Goal: Transaction & Acquisition: Obtain resource

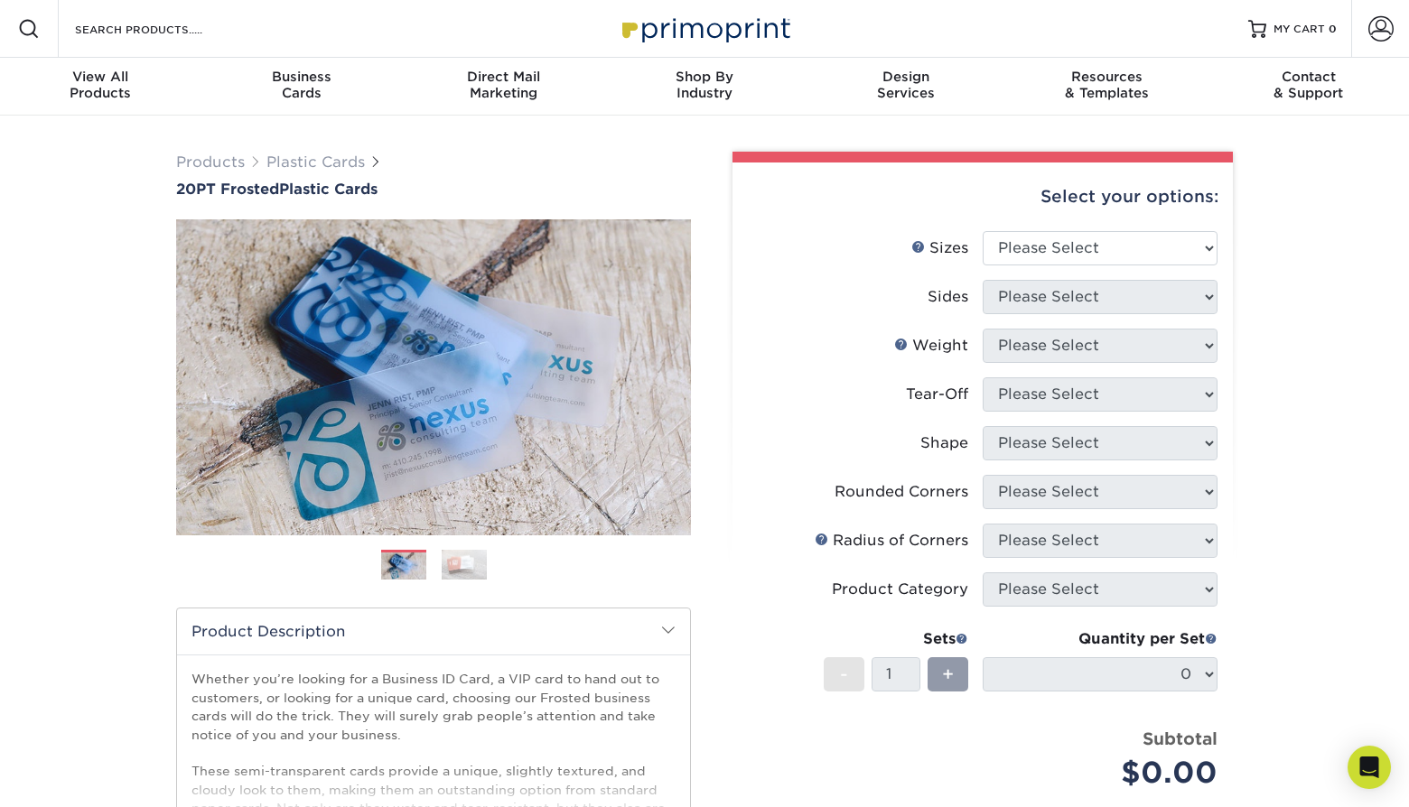
click at [452, 559] on img at bounding box center [464, 565] width 45 height 32
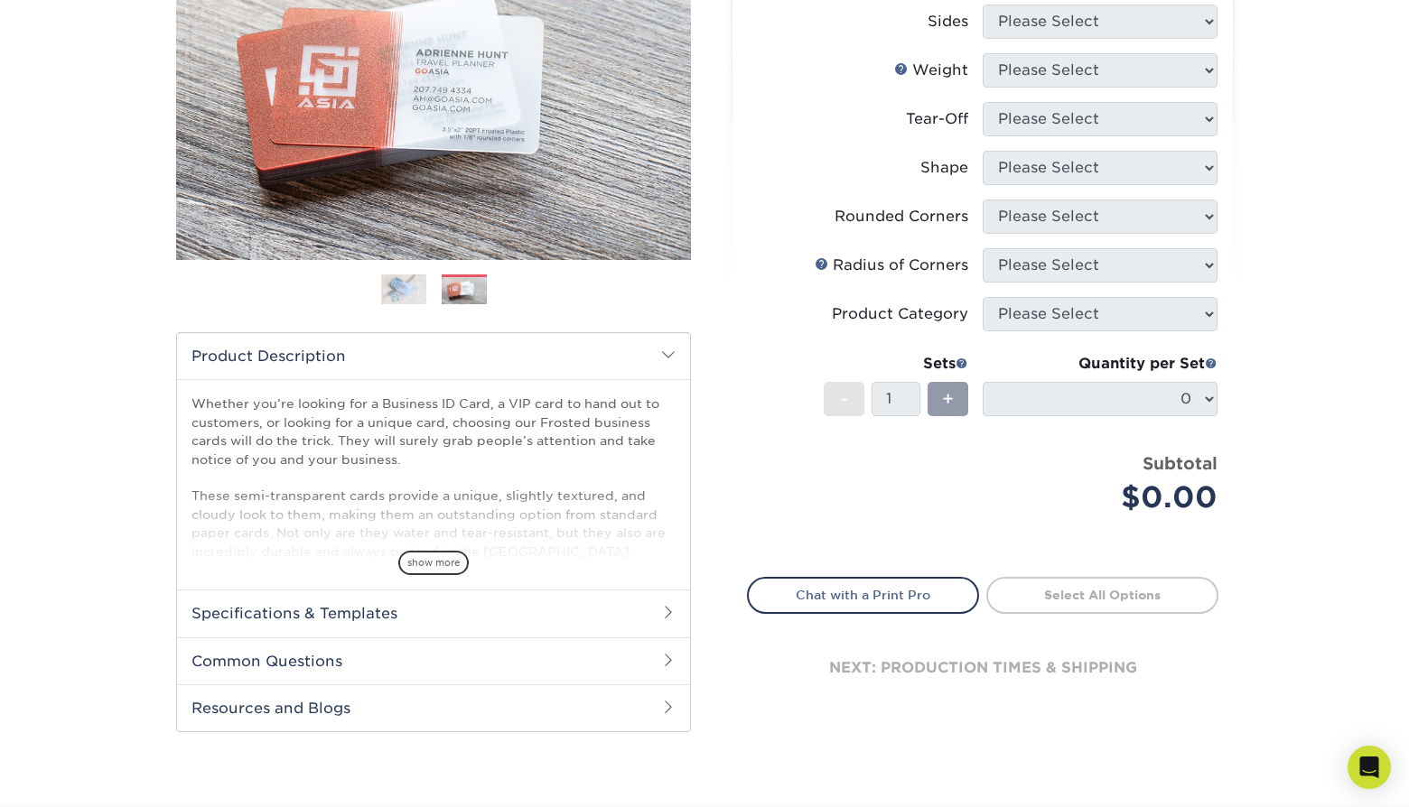
scroll to position [278, 0]
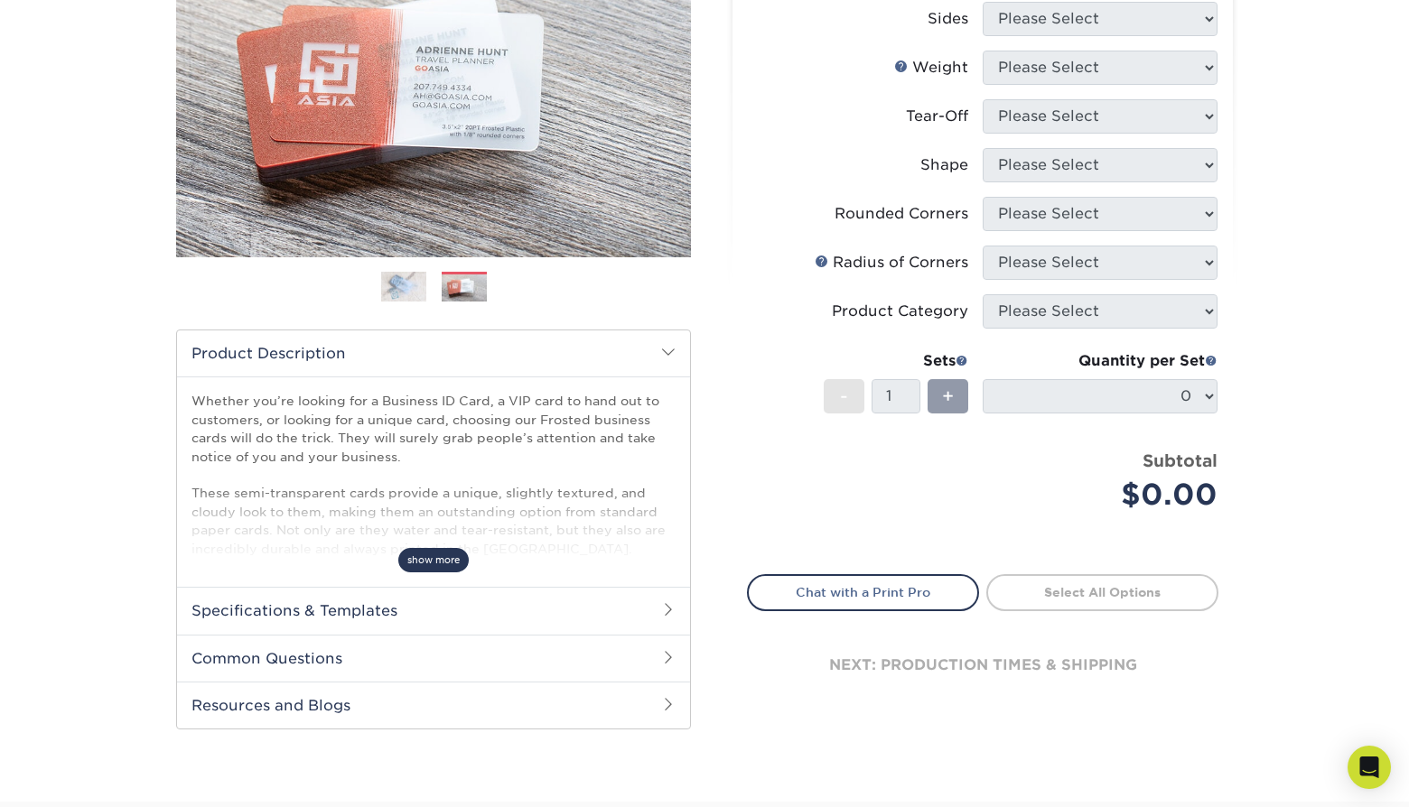
click at [434, 566] on span "show more" at bounding box center [433, 560] width 70 height 24
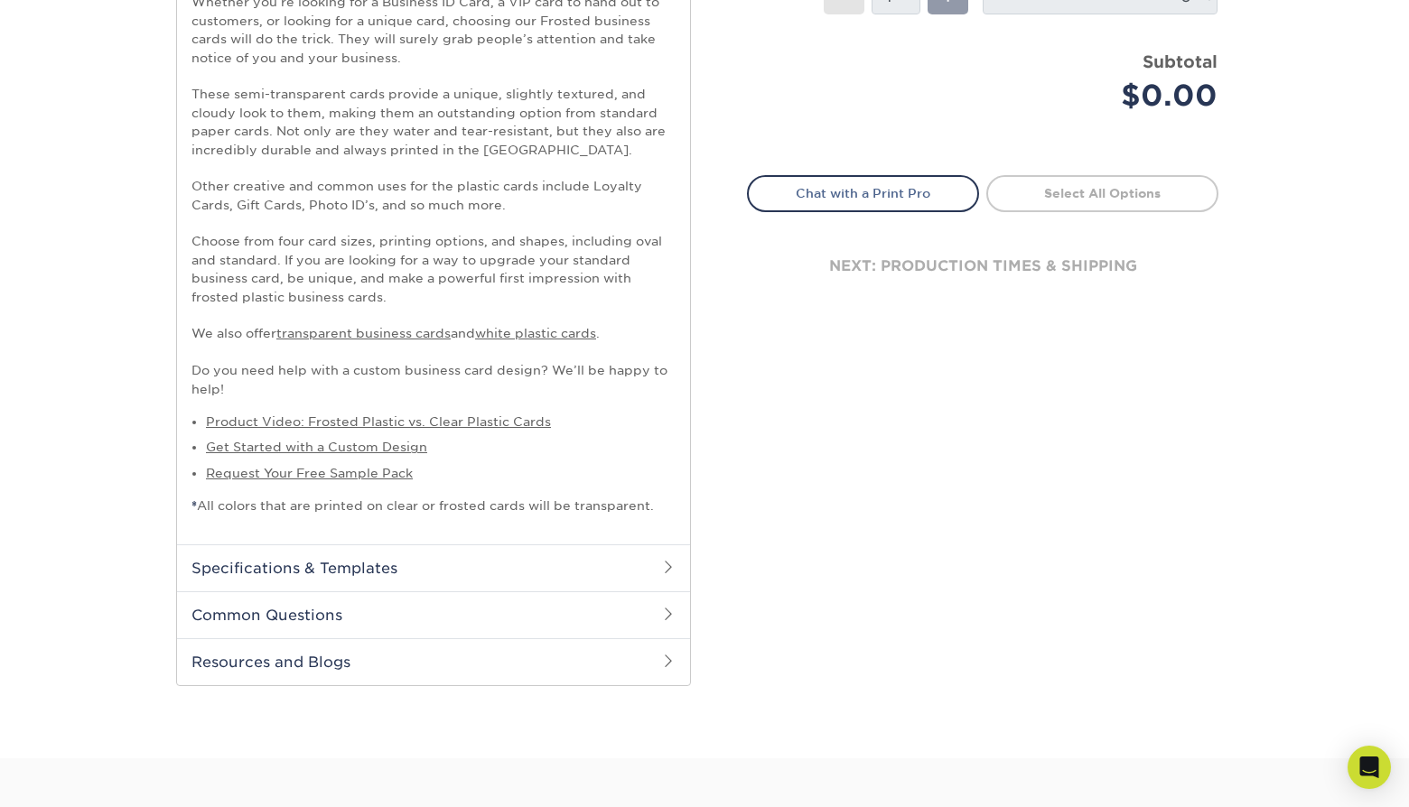
scroll to position [679, 0]
click at [434, 566] on h2 "Specifications & Templates" at bounding box center [433, 566] width 513 height 47
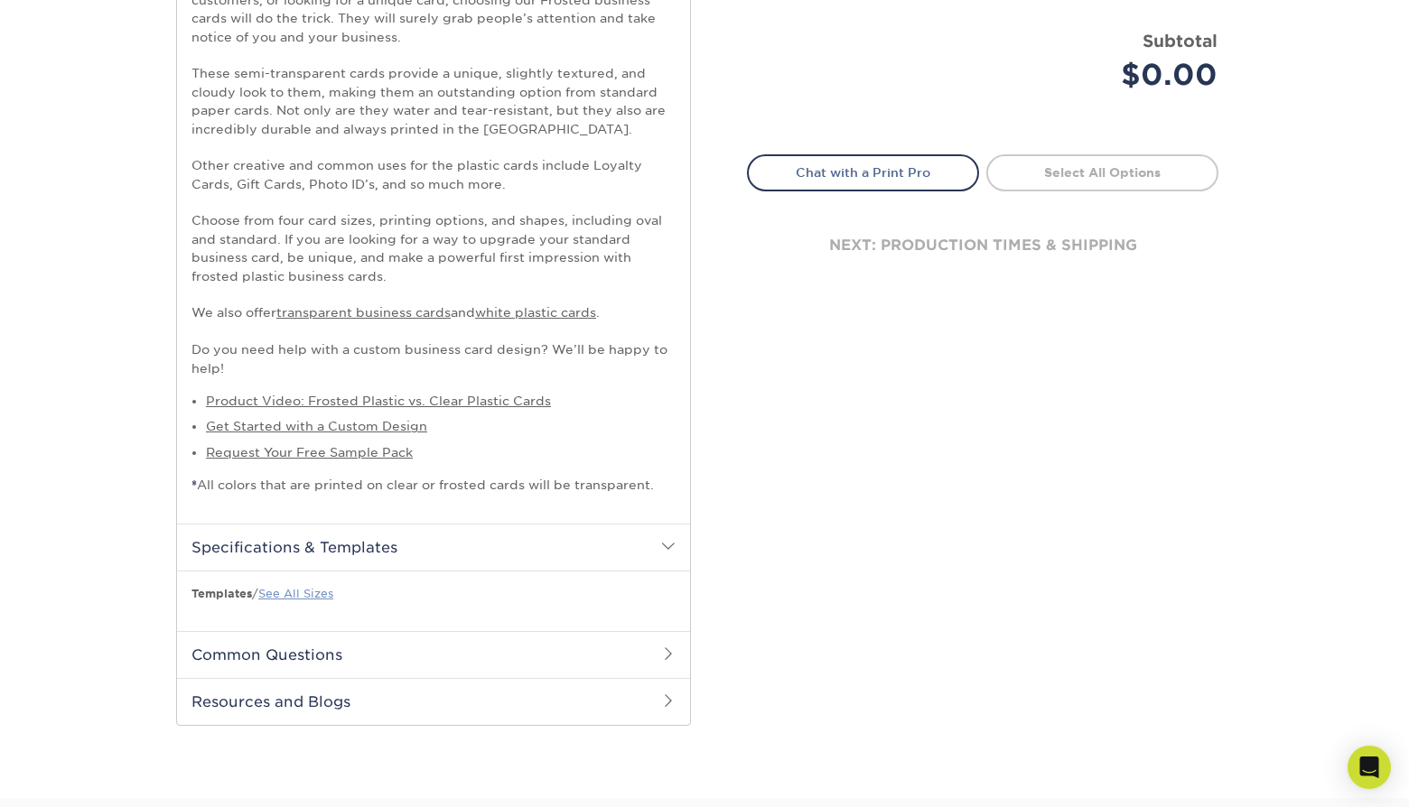
click at [322, 587] on link "See All Sizes" at bounding box center [295, 594] width 75 height 14
click at [400, 638] on h2 "Common Questions" at bounding box center [433, 654] width 513 height 47
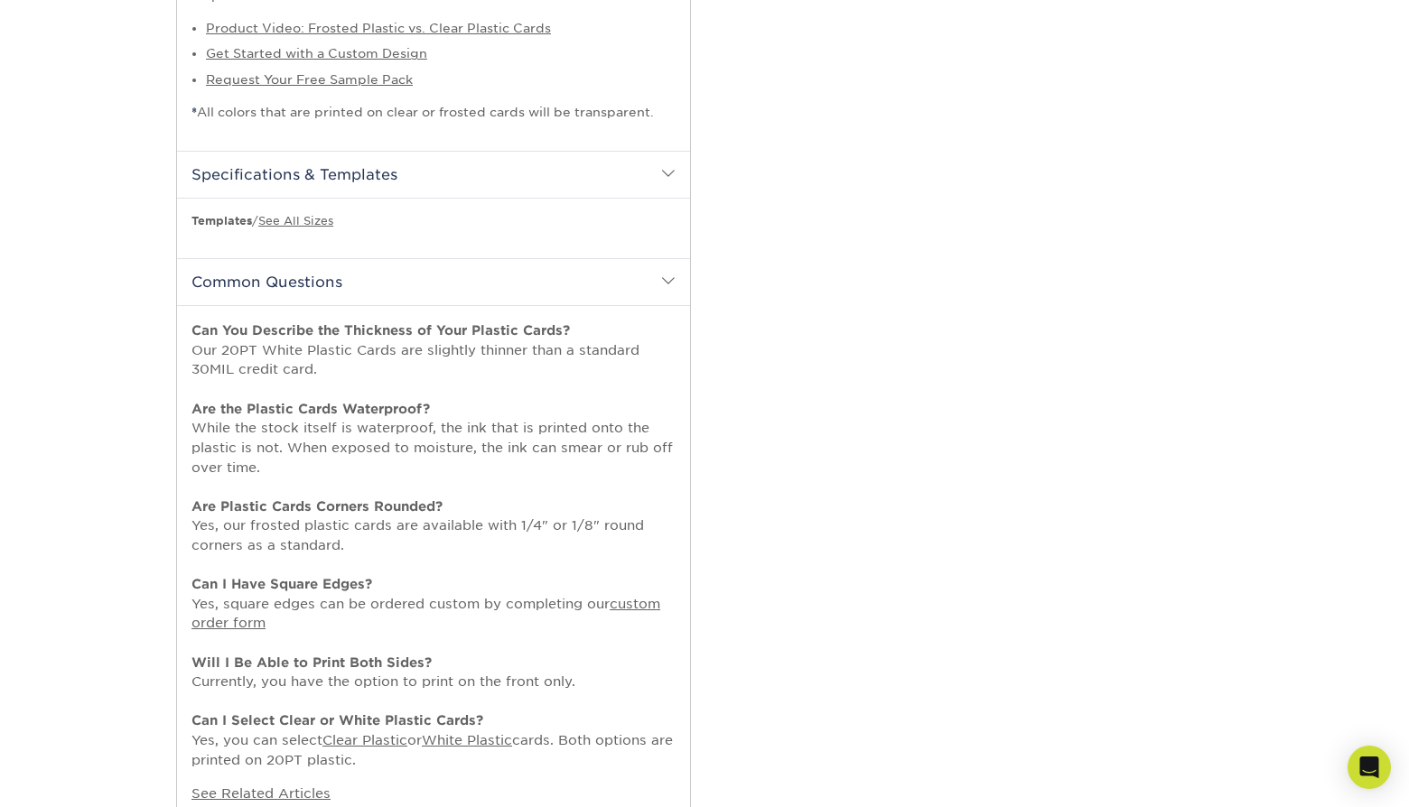
scroll to position [1072, 0]
drag, startPoint x: 555, startPoint y: 736, endPoint x: 546, endPoint y: 385, distance: 351.5
click at [546, 385] on p "Can You Describe the Thickness of Your Plastic Cards? Our 20PT White Plastic Ca…" at bounding box center [433, 544] width 484 height 449
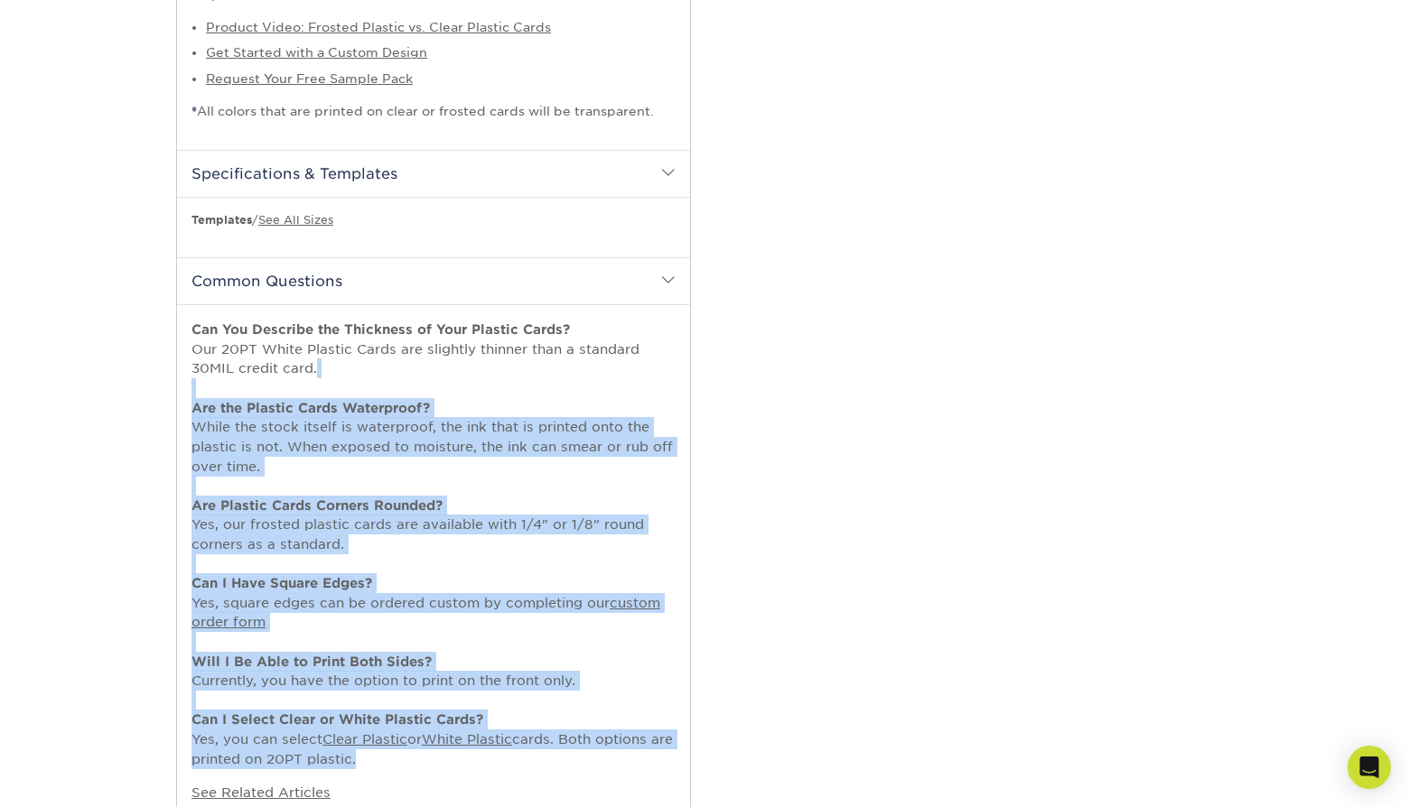
drag, startPoint x: 546, startPoint y: 385, endPoint x: 560, endPoint y: 733, distance: 348.0
click at [560, 733] on p "Can You Describe the Thickness of Your Plastic Cards? Our 20PT White Plastic Ca…" at bounding box center [433, 544] width 484 height 449
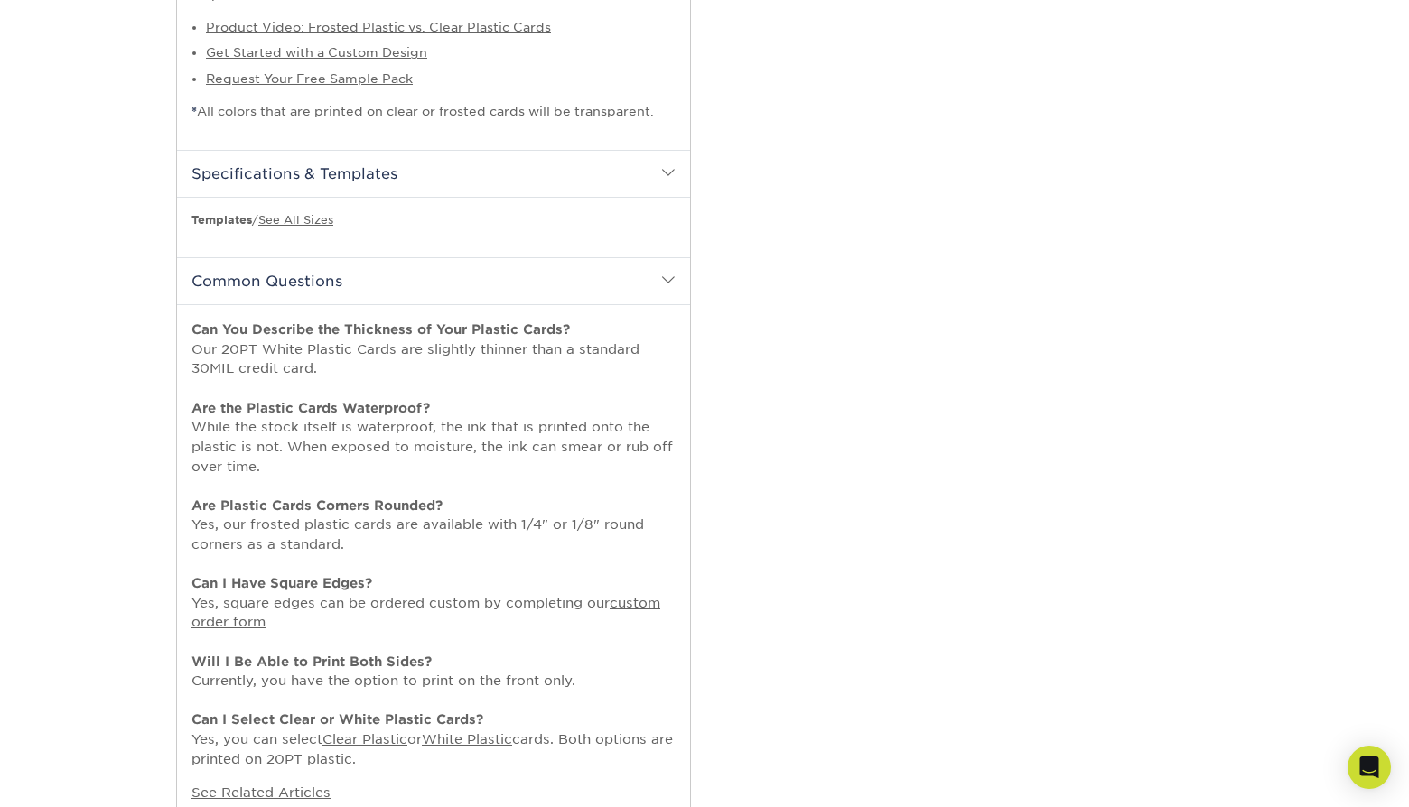
drag, startPoint x: 560, startPoint y: 733, endPoint x: 562, endPoint y: 395, distance: 337.8
click at [562, 395] on p "Can You Describe the Thickness of Your Plastic Cards? Our 20PT White Plastic Ca…" at bounding box center [433, 544] width 484 height 449
drag, startPoint x: 562, startPoint y: 395, endPoint x: 579, endPoint y: 741, distance: 346.4
click at [579, 741] on p "Can You Describe the Thickness of Your Plastic Cards? Our 20PT White Plastic Ca…" at bounding box center [433, 544] width 484 height 449
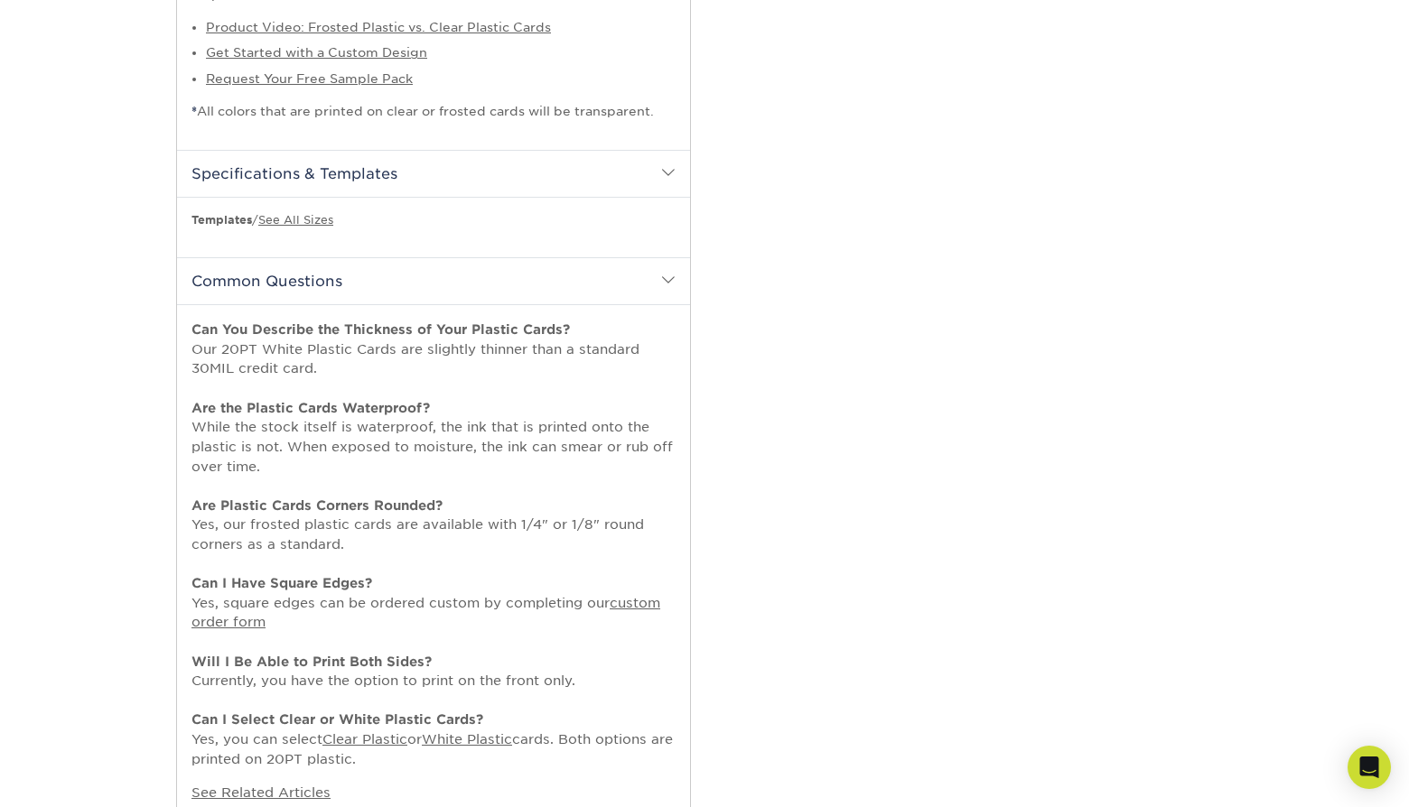
click at [579, 741] on p "Can You Describe the Thickness of Your Plastic Cards? Our 20PT White Plastic Ca…" at bounding box center [433, 544] width 484 height 449
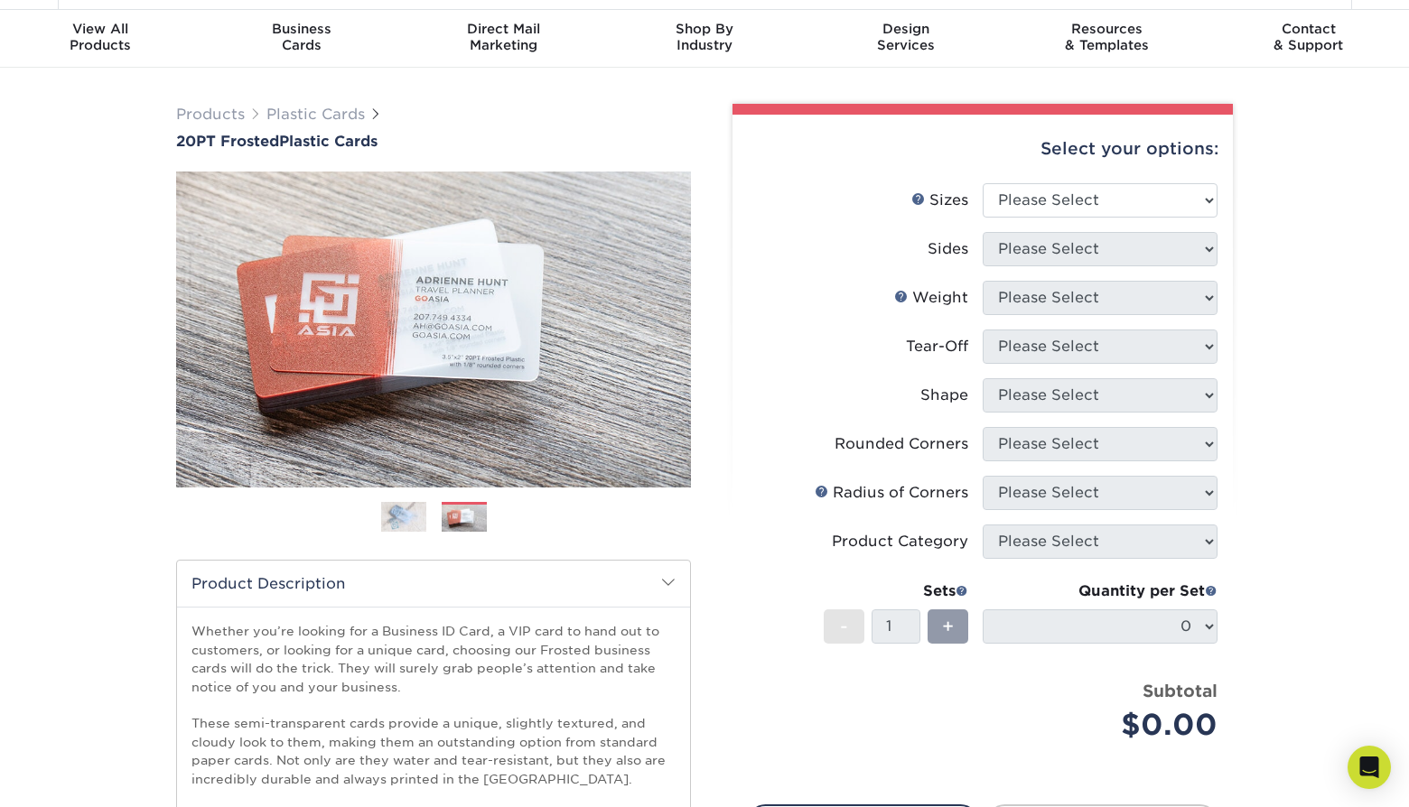
scroll to position [46, 0]
click at [728, 540] on div "Select your options: Sizes Help Sizes 2" x 3.5"" at bounding box center [975, 536] width 515 height 861
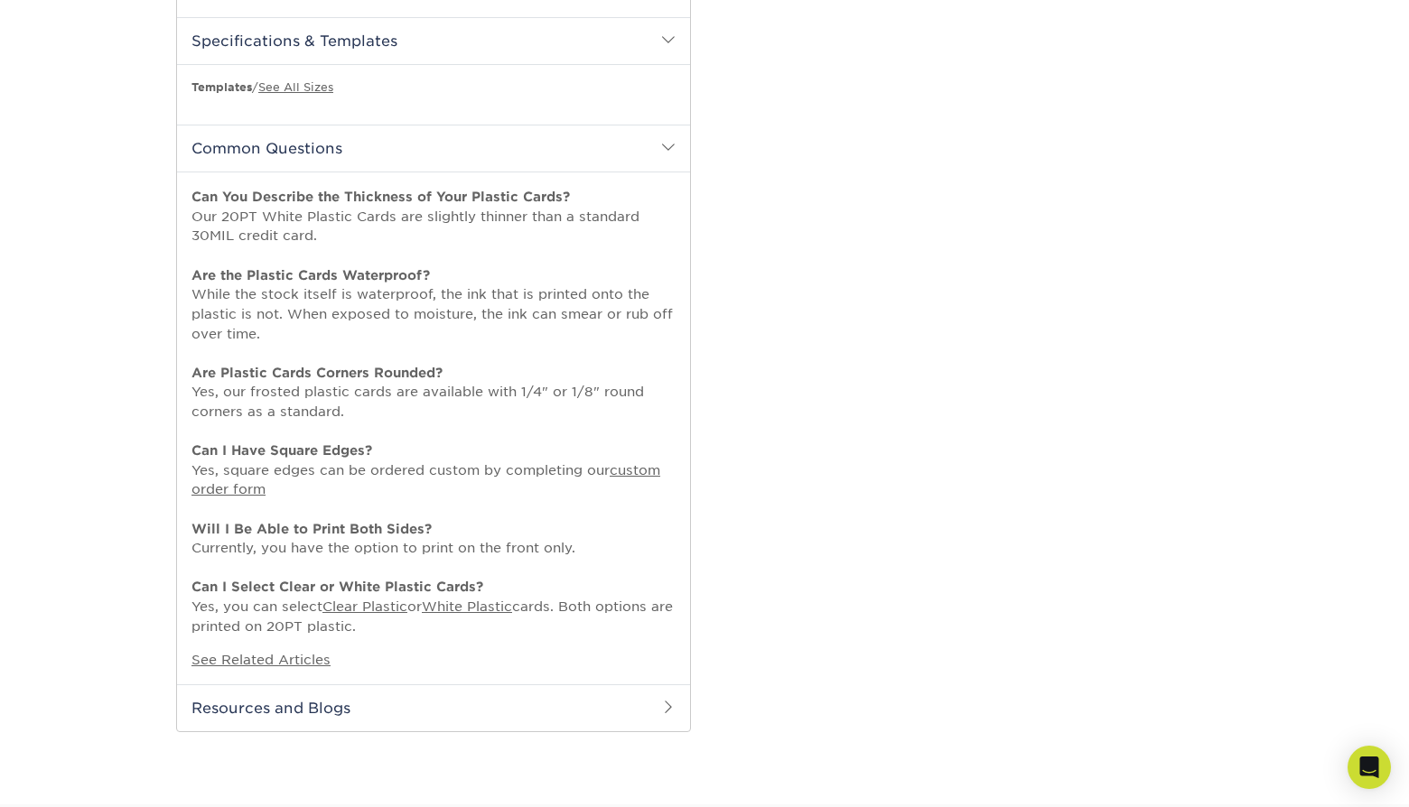
scroll to position [1214, 0]
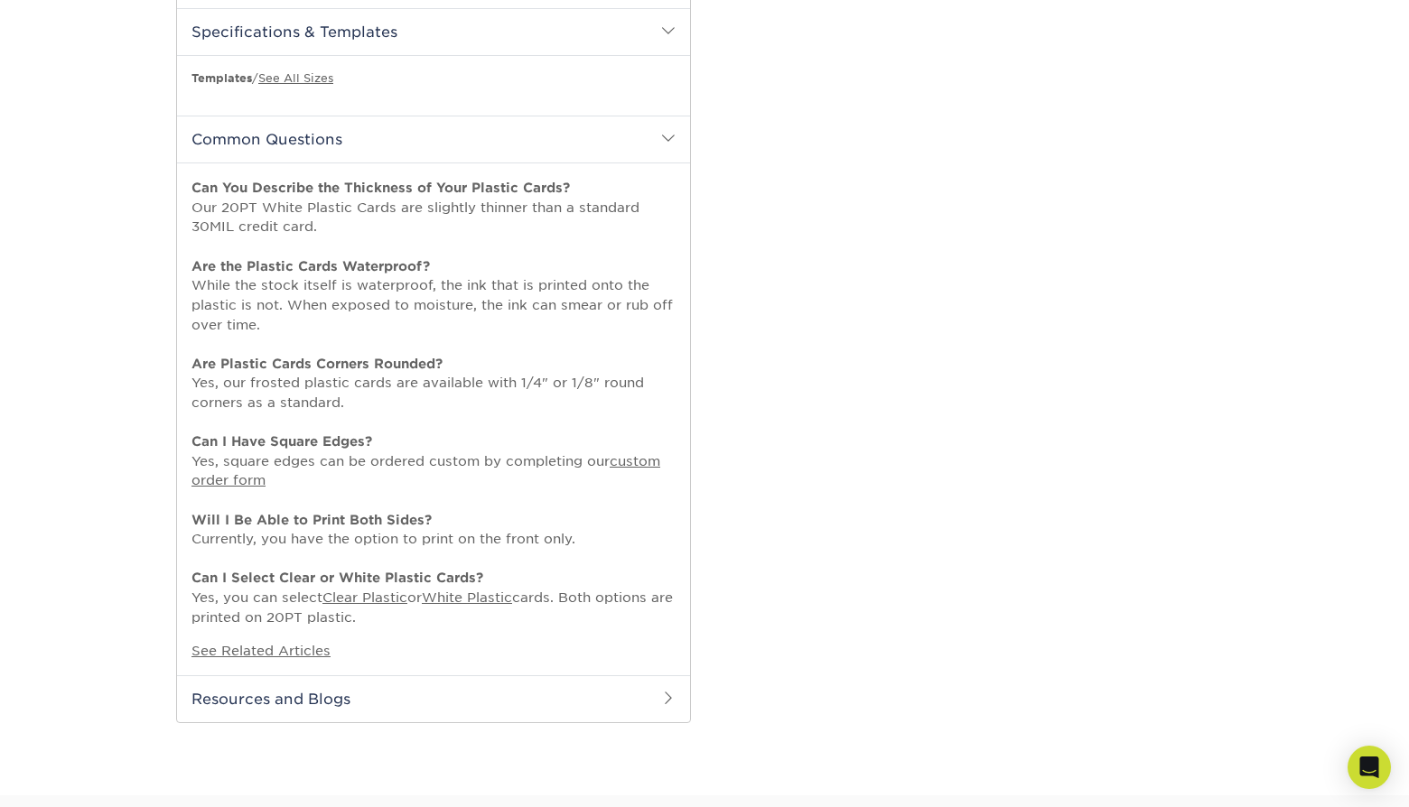
click at [625, 676] on h2 "Resources and Blogs" at bounding box center [433, 699] width 513 height 47
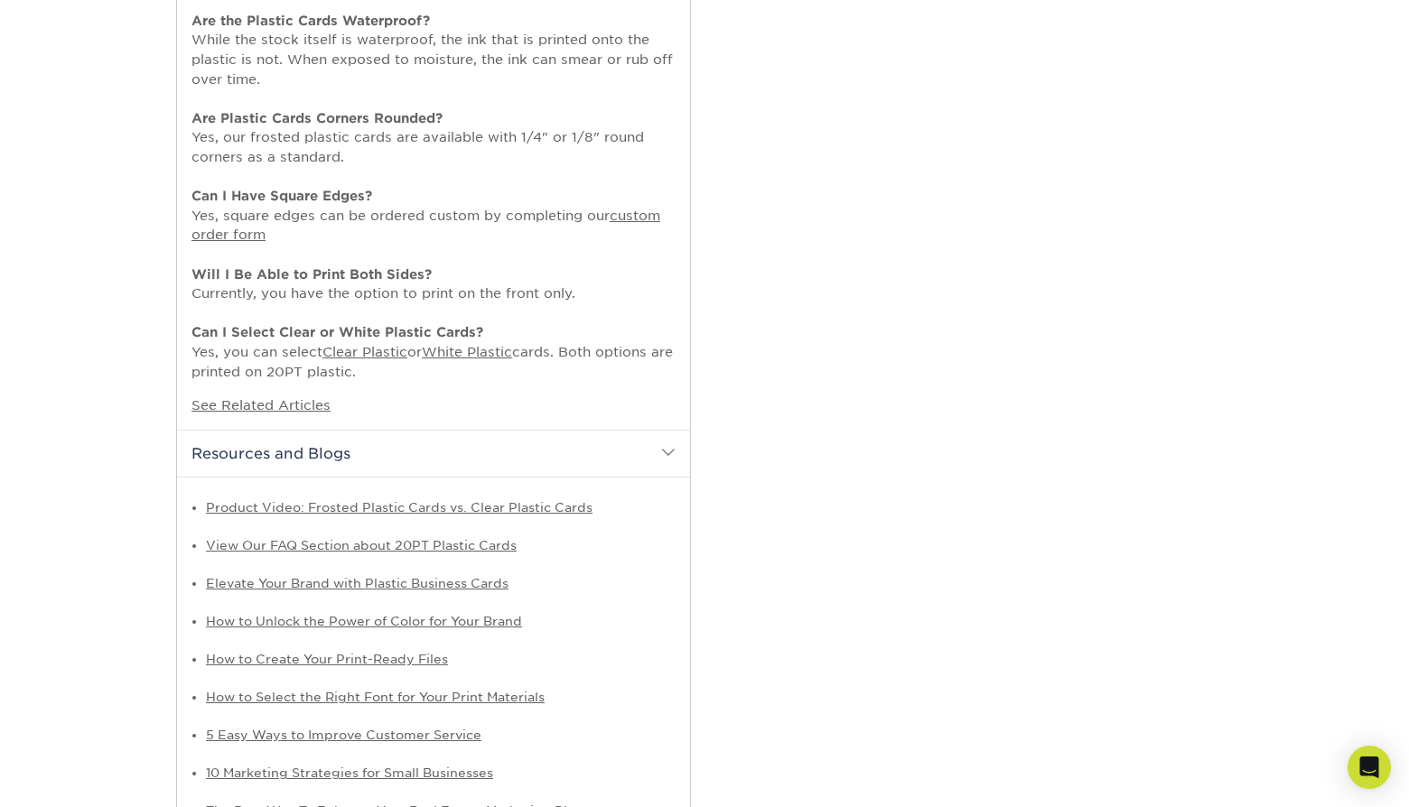
scroll to position [1464, 0]
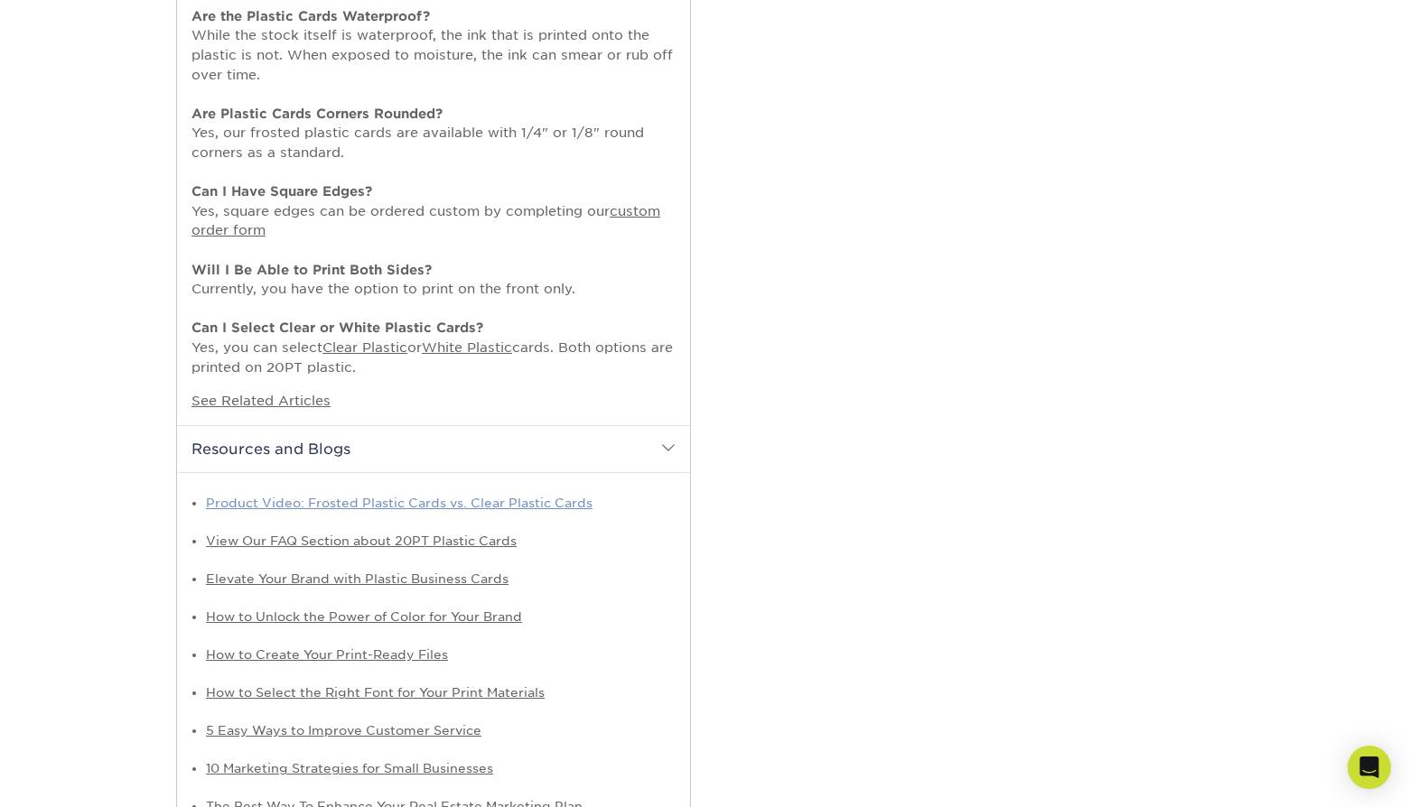
click at [560, 496] on link "Product Video: Frosted Plastic Cards vs. Clear Plastic Cards" at bounding box center [399, 503] width 387 height 14
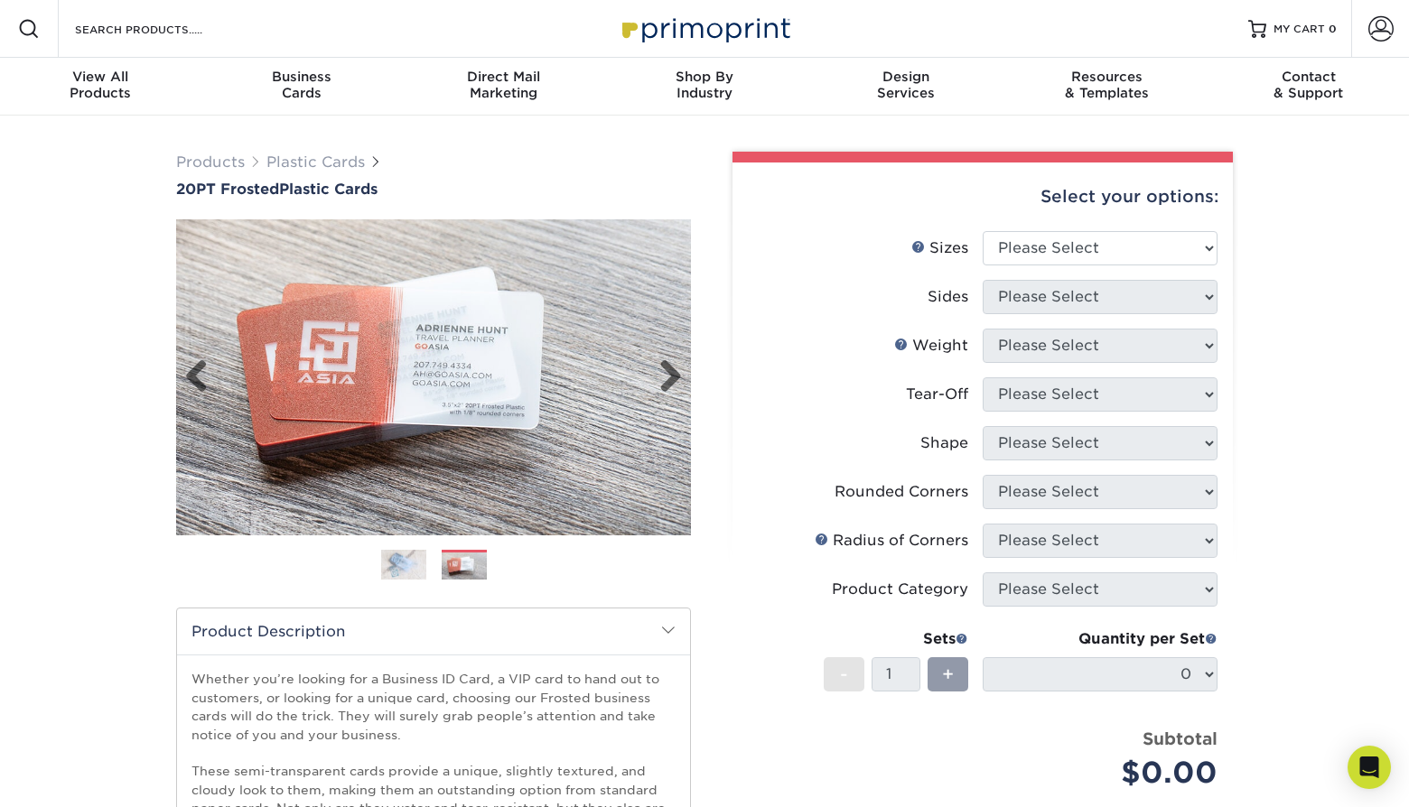
scroll to position [0, 0]
select select "2.00x3.50"
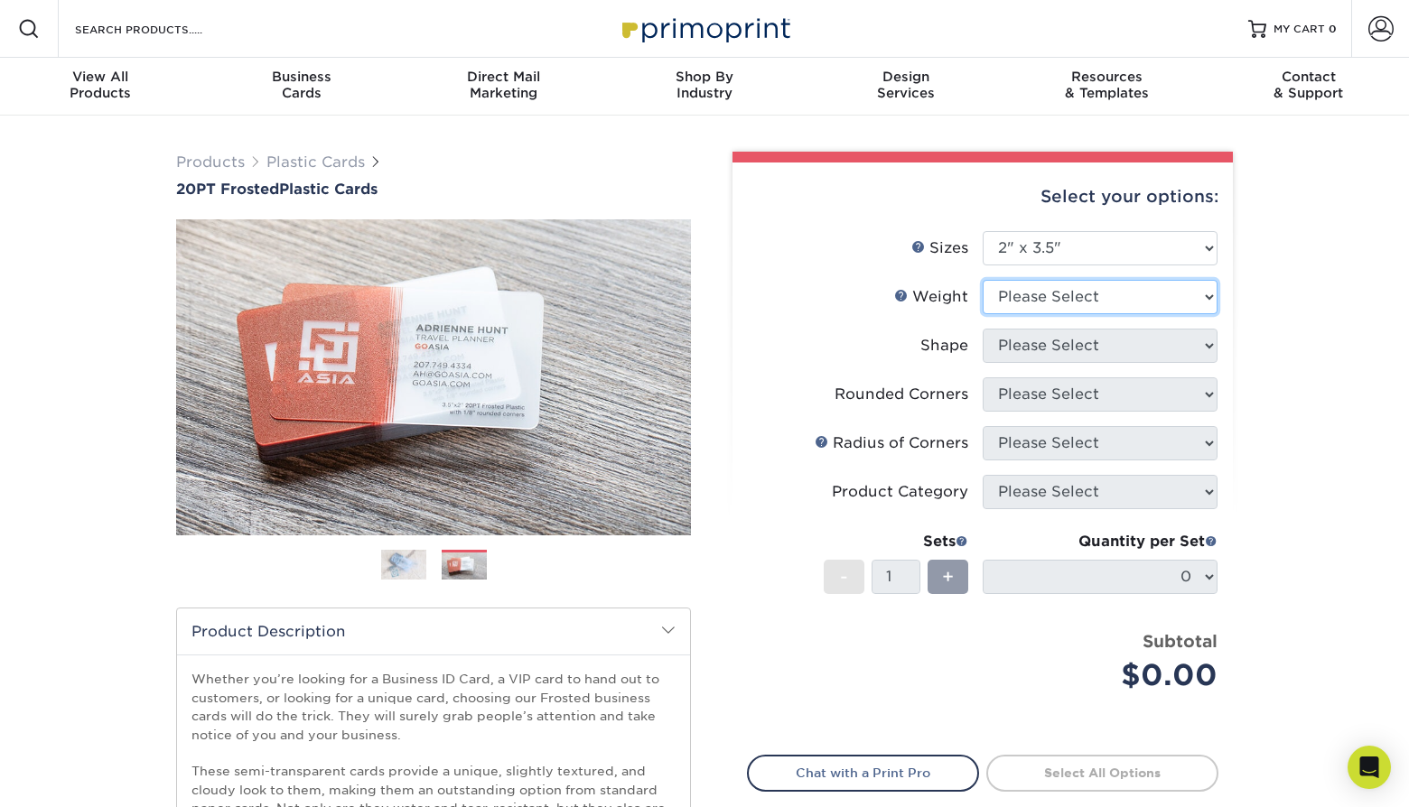
select select "20PT Frosted Plastic"
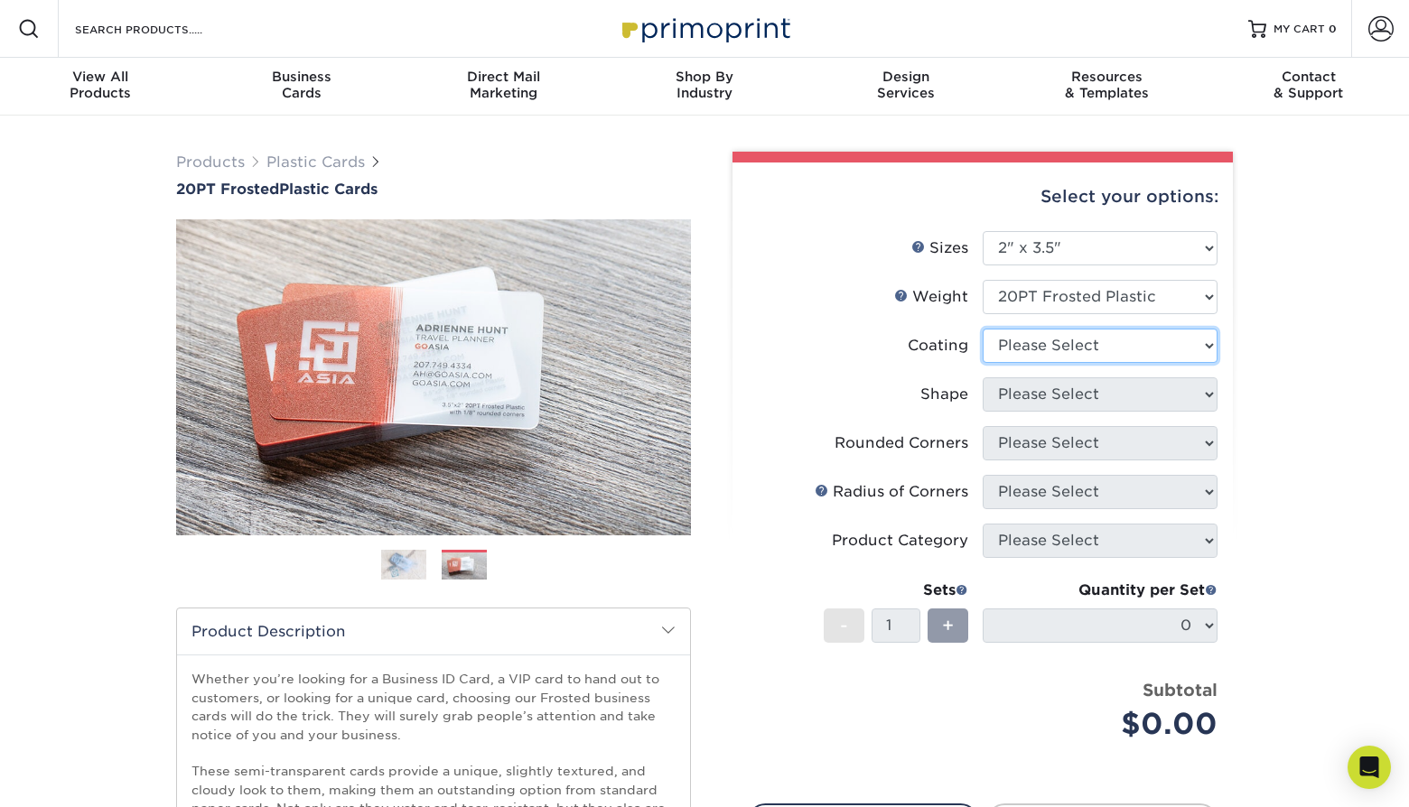
select select "3e7618de-abca-4bda-9f97-8b9129e913d8"
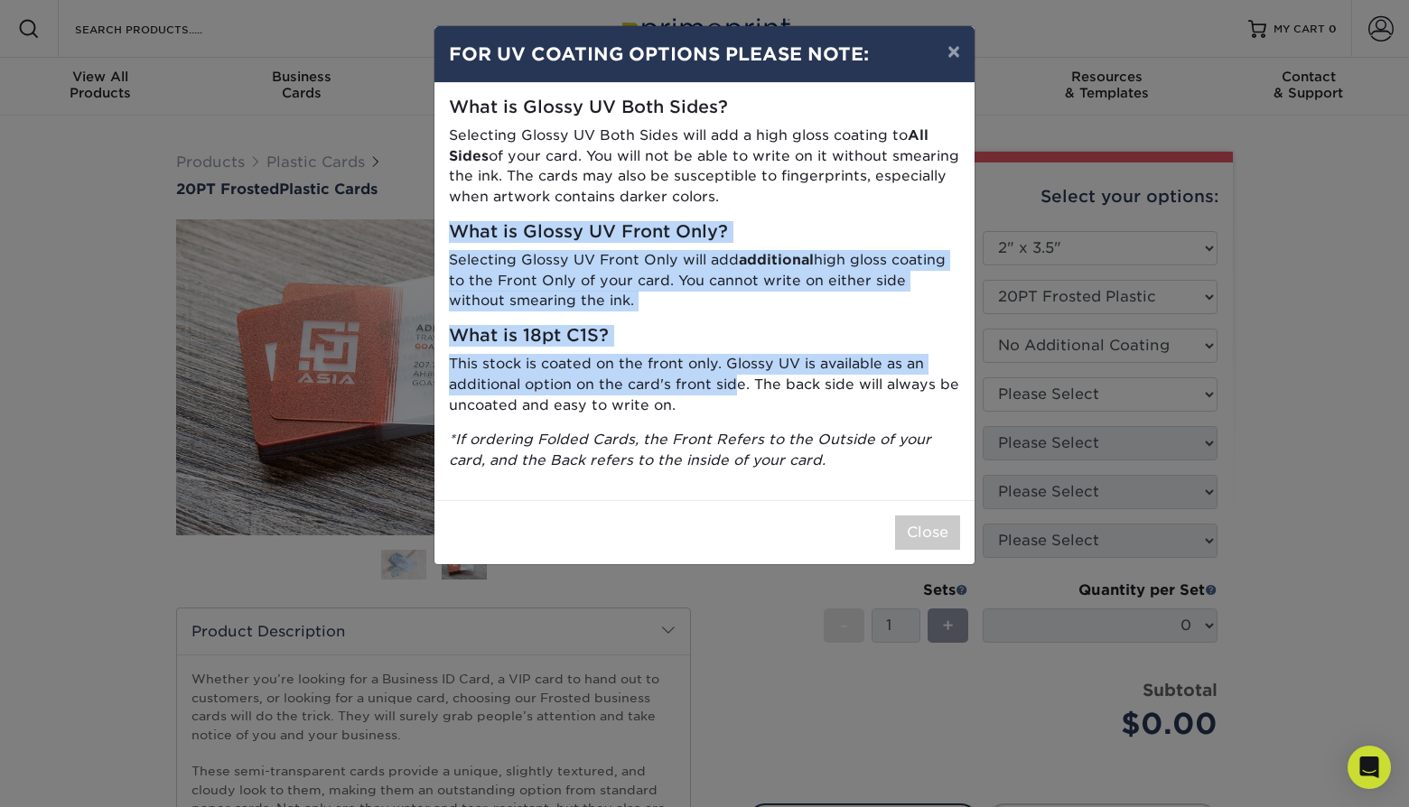
drag, startPoint x: 765, startPoint y: 215, endPoint x: 738, endPoint y: 375, distance: 162.2
click at [738, 375] on div "What is Glossy UV Both Sides? Selecting Glossy UV Both Sides will add a high gl…" at bounding box center [704, 291] width 540 height 417
click at [738, 375] on p "This stock is coated on the front only. Glossy UV is available as an additional…" at bounding box center [704, 384] width 511 height 61
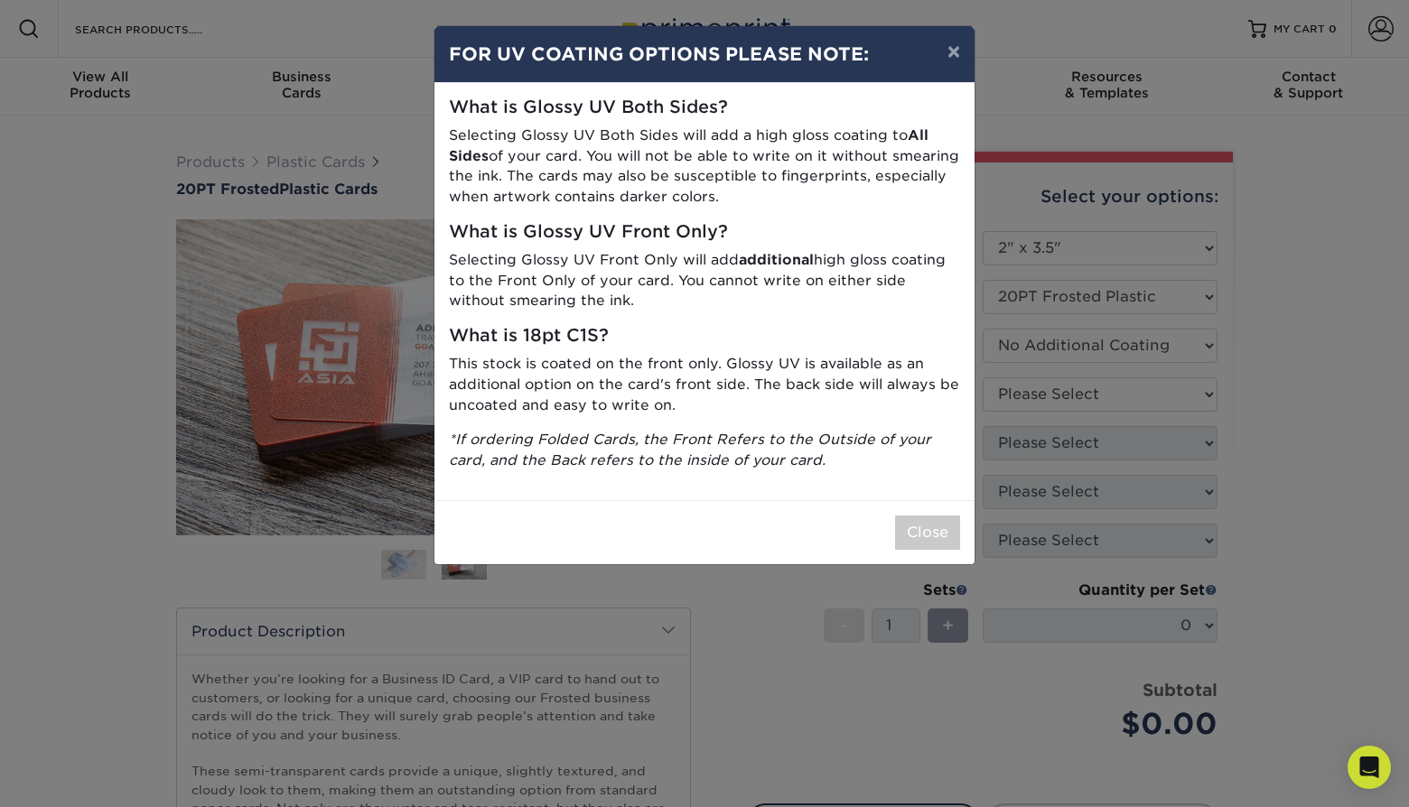
drag, startPoint x: 744, startPoint y: 415, endPoint x: 780, endPoint y: 201, distance: 217.1
click at [780, 201] on div "What is Glossy UV Both Sides? Selecting Glossy UV Both Sides will add a high gl…" at bounding box center [704, 291] width 540 height 417
click at [780, 201] on p "Selecting Glossy UV Both Sides will add a high gloss coating to All Sides of yo…" at bounding box center [704, 167] width 511 height 82
drag, startPoint x: 780, startPoint y: 201, endPoint x: 823, endPoint y: 467, distance: 268.9
click at [823, 467] on div "What is Glossy UV Both Sides? Selecting Glossy UV Both Sides will add a high gl…" at bounding box center [704, 291] width 540 height 417
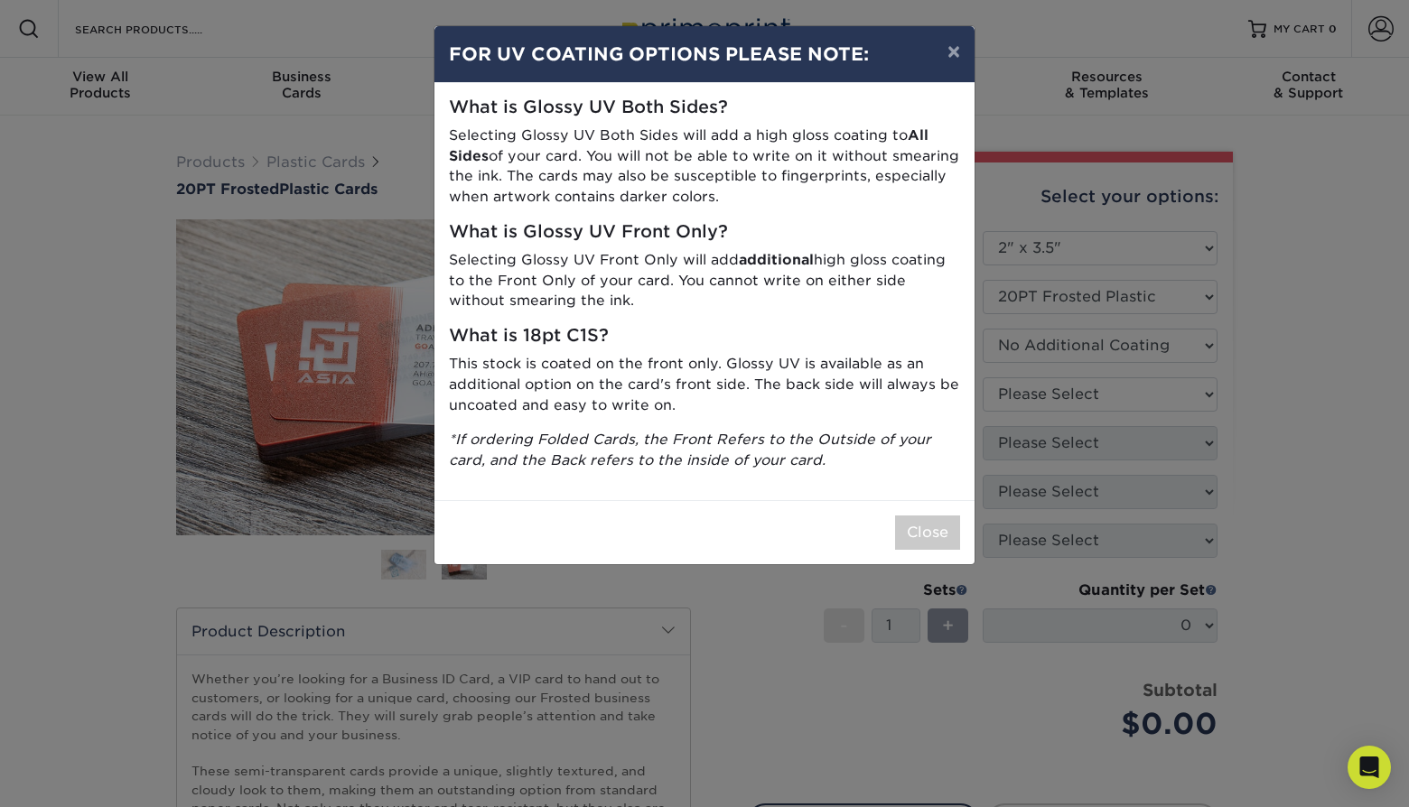
click at [823, 467] on div "What is Glossy UV Both Sides? Selecting Glossy UV Both Sides will add a high gl…" at bounding box center [704, 291] width 540 height 417
drag, startPoint x: 823, startPoint y: 467, endPoint x: 822, endPoint y: 201, distance: 265.6
click at [822, 201] on div "What is Glossy UV Both Sides? Selecting Glossy UV Both Sides will add a high gl…" at bounding box center [704, 291] width 540 height 417
click at [822, 201] on p "Selecting Glossy UV Both Sides will add a high gloss coating to All Sides of yo…" at bounding box center [704, 167] width 511 height 82
drag, startPoint x: 822, startPoint y: 201, endPoint x: 829, endPoint y: 437, distance: 235.9
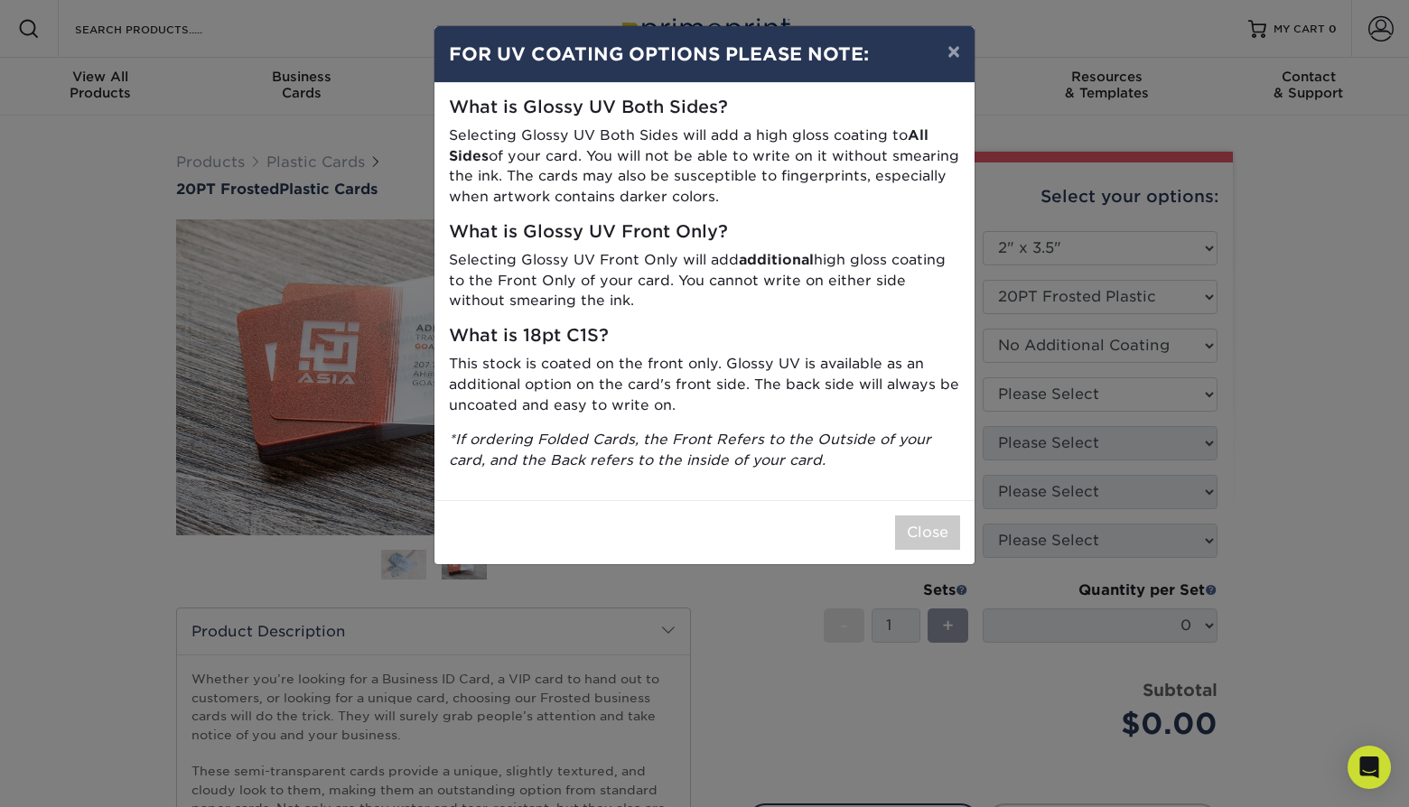
click at [829, 437] on div "What is Glossy UV Both Sides? Selecting Glossy UV Both Sides will add a high gl…" at bounding box center [704, 291] width 540 height 417
click at [829, 437] on icon "*If ordering Folded Cards, the Front Refers to the Outside of your card, and th…" at bounding box center [690, 450] width 482 height 38
drag, startPoint x: 834, startPoint y: 459, endPoint x: 830, endPoint y: 199, distance: 260.2
click at [830, 199] on div "What is Glossy UV Both Sides? Selecting Glossy UV Both Sides will add a high gl…" at bounding box center [704, 291] width 540 height 417
click at [830, 199] on p "Selecting Glossy UV Both Sides will add a high gloss coating to All Sides of yo…" at bounding box center [704, 167] width 511 height 82
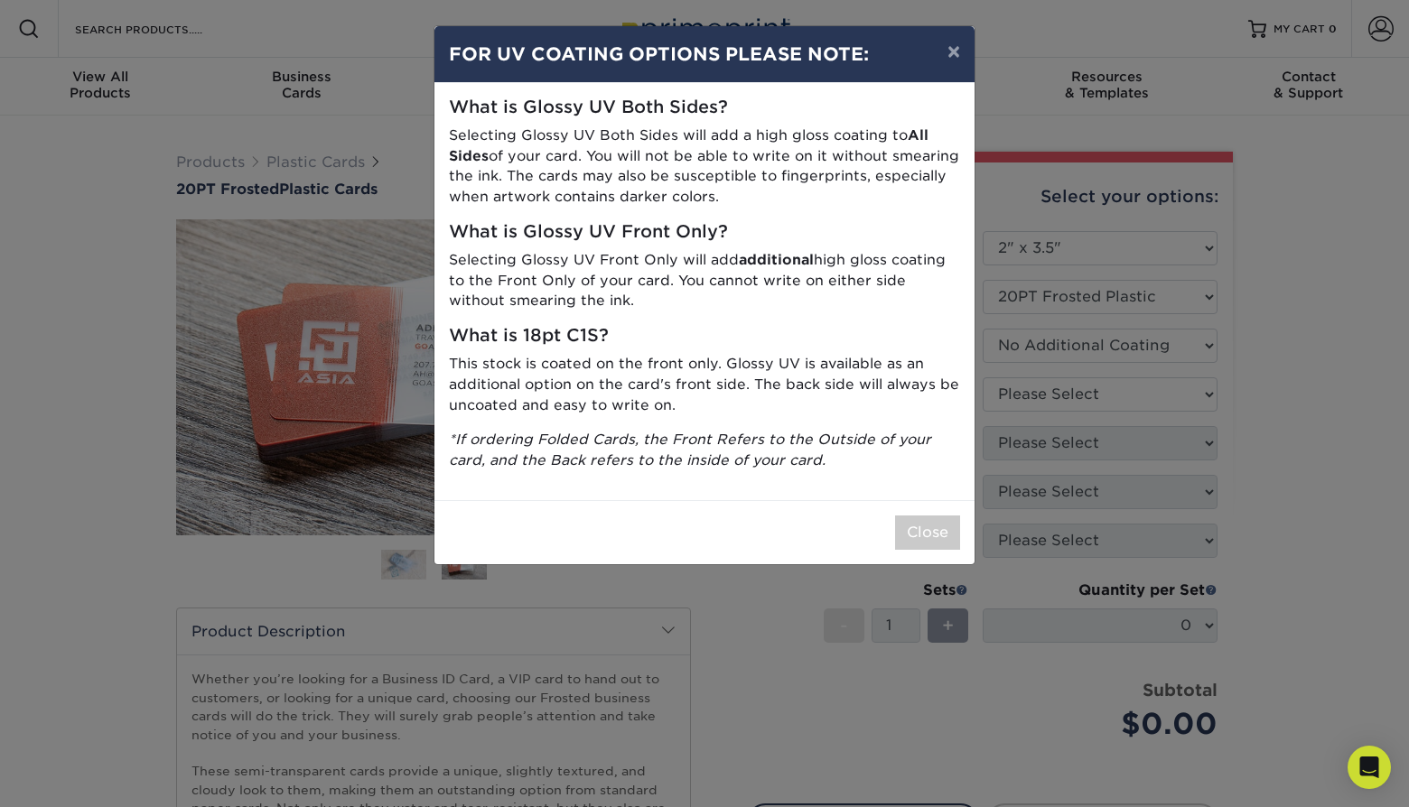
drag, startPoint x: 830, startPoint y: 199, endPoint x: 832, endPoint y: 447, distance: 248.4
click at [832, 447] on div "What is Glossy UV Both Sides? Selecting Glossy UV Both Sides will add a high gl…" at bounding box center [704, 291] width 540 height 417
click at [832, 447] on p "*If ordering Folded Cards, the Front Refers to the Outside of your card, and th…" at bounding box center [704, 451] width 511 height 42
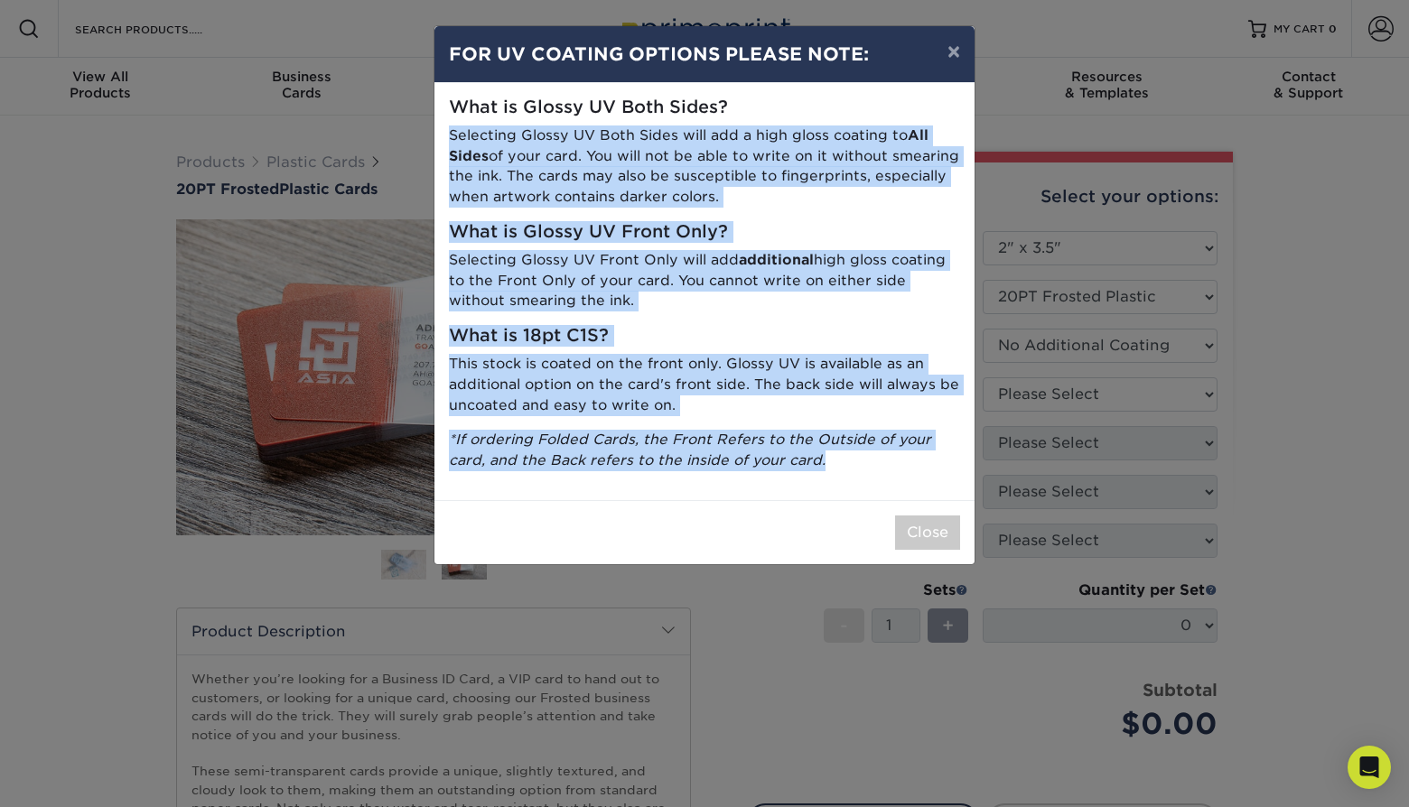
drag, startPoint x: 832, startPoint y: 447, endPoint x: 845, endPoint y: 114, distance: 333.6
click at [845, 114] on div "What is Glossy UV Both Sides? Selecting Glossy UV Both Sides will add a high gl…" at bounding box center [704, 291] width 540 height 417
click at [845, 114] on h5 "What is Glossy UV Both Sides?" at bounding box center [704, 108] width 511 height 21
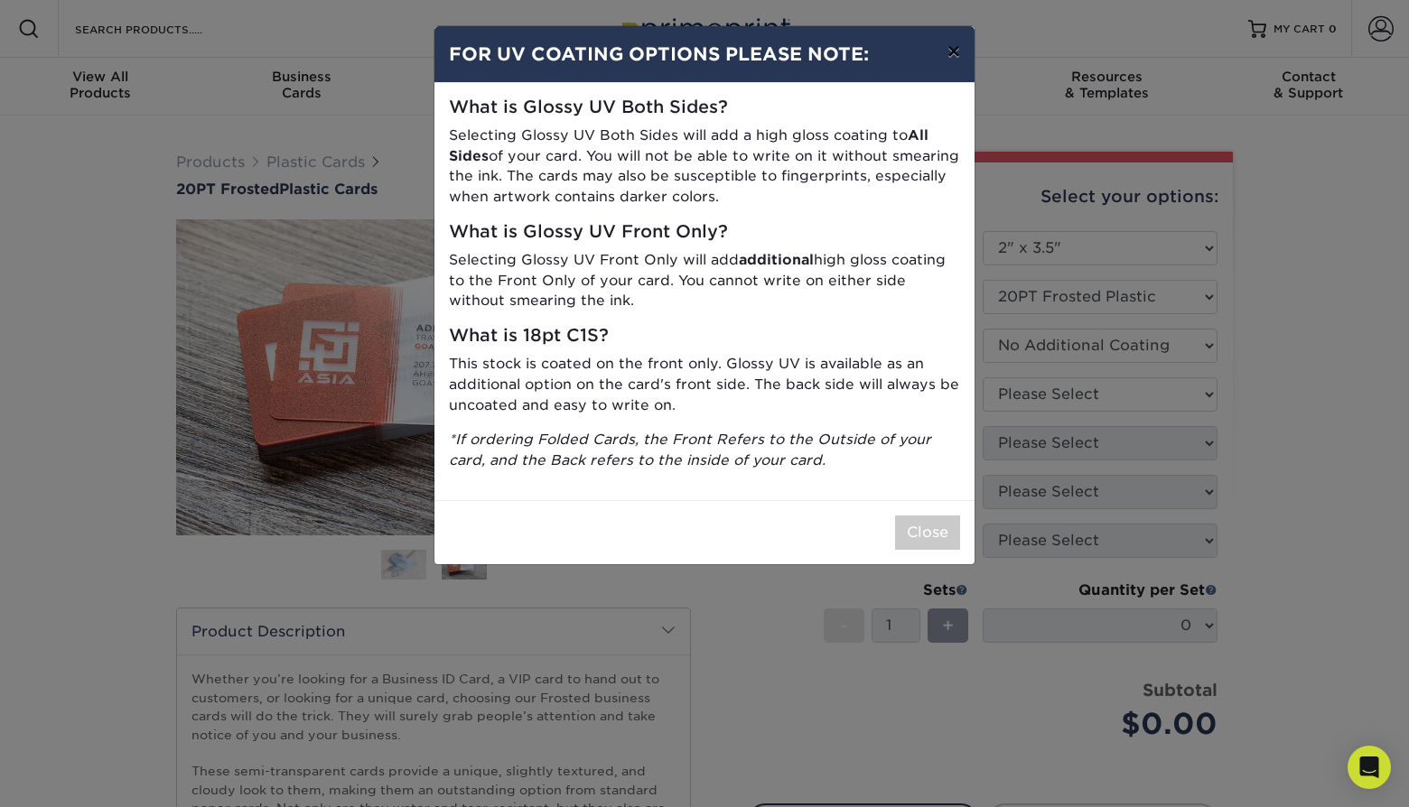
click at [951, 57] on button "×" at bounding box center [954, 51] width 42 height 51
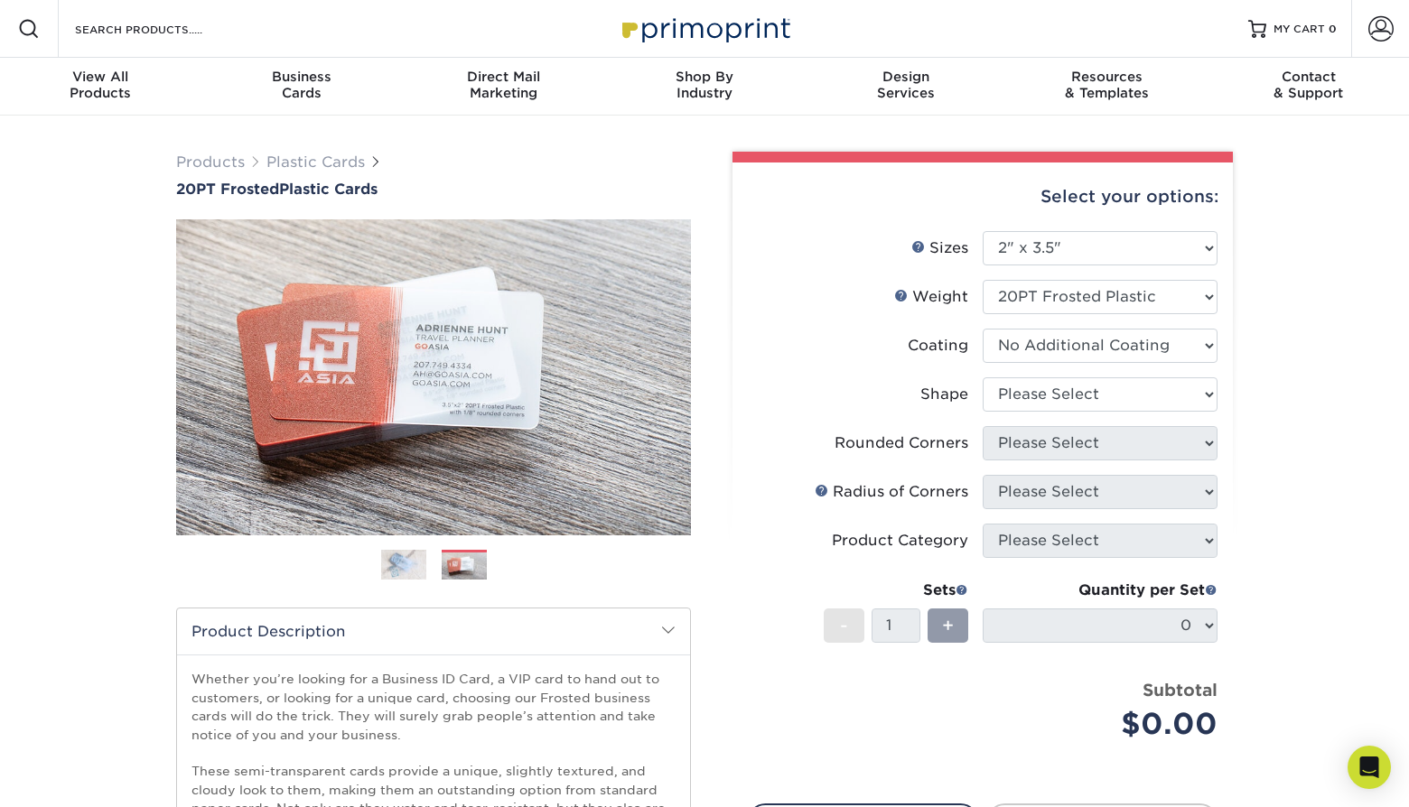
click at [1106, 373] on li "Coating" at bounding box center [983, 353] width 470 height 49
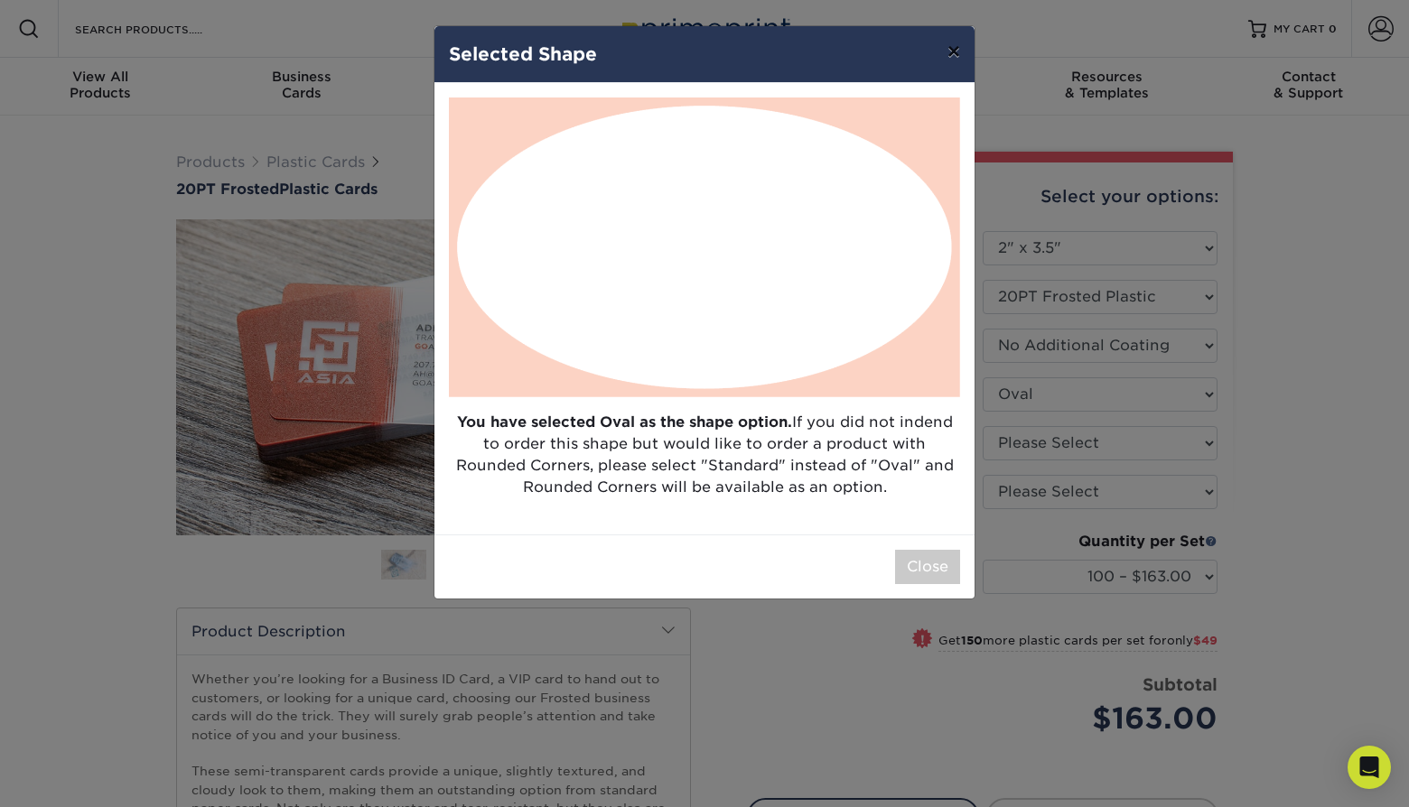
click at [954, 56] on button "×" at bounding box center [954, 51] width 42 height 51
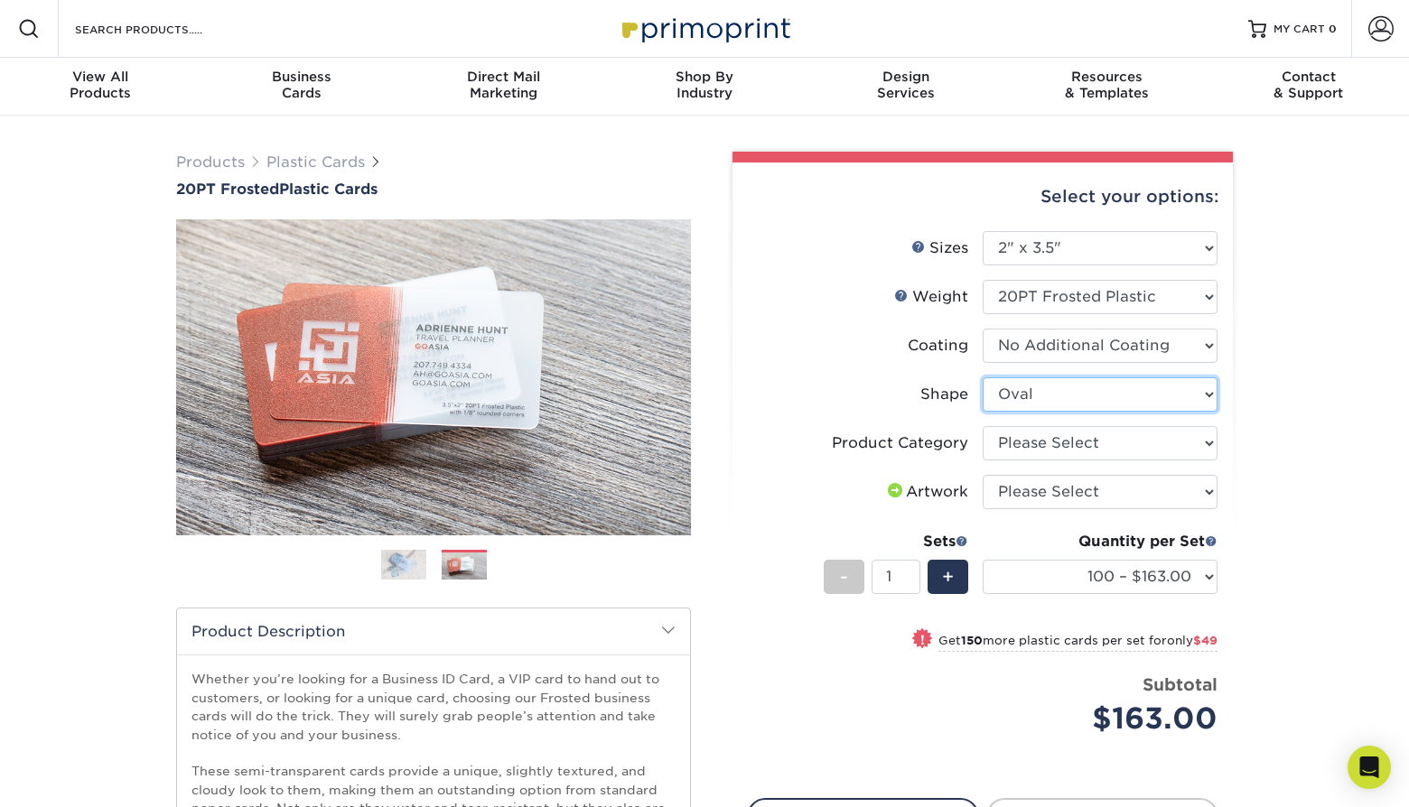
select select "standard"
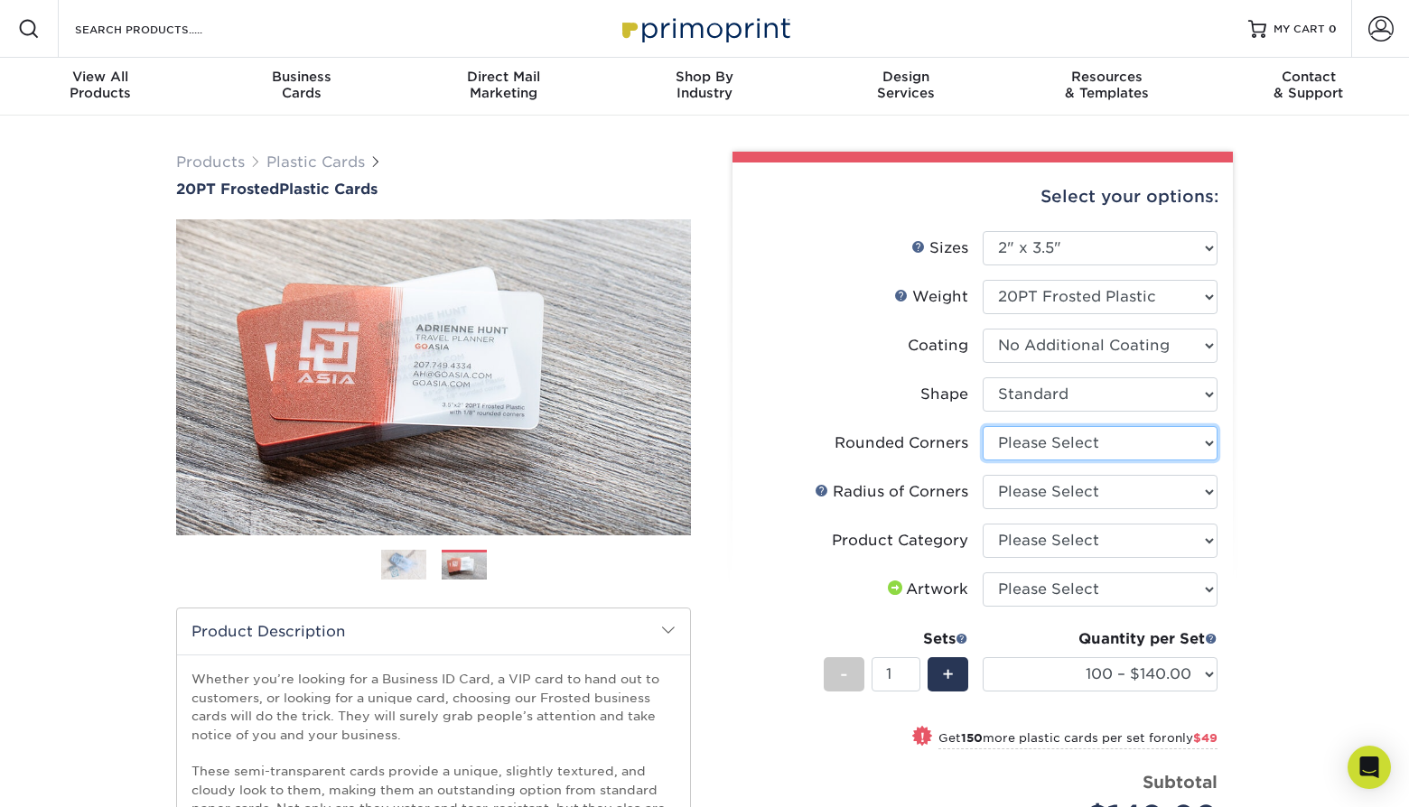
select select "7672df9e-0e0a-464d-8e1f-920c575e4da3"
click at [820, 490] on link at bounding box center [822, 490] width 14 height 14
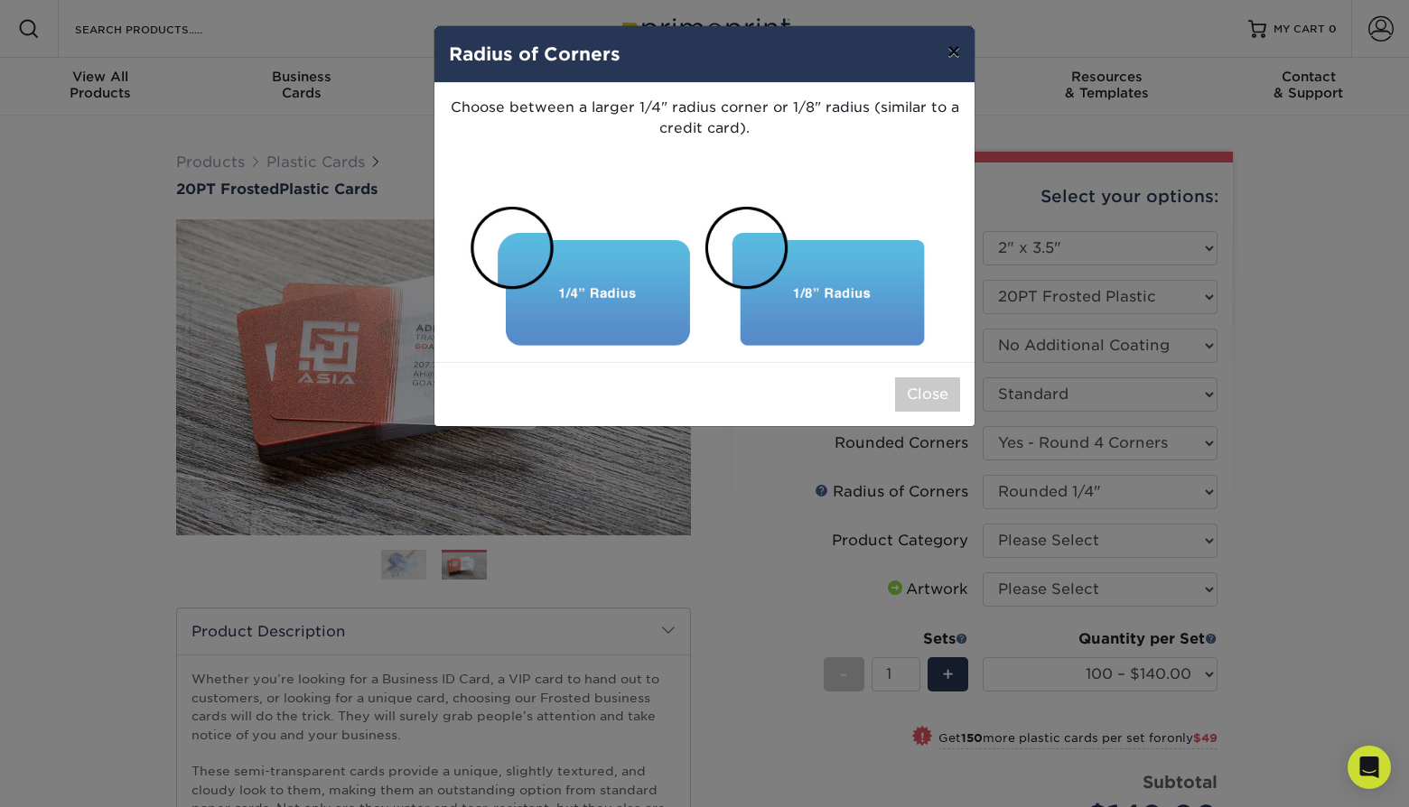
click at [961, 54] on button "×" at bounding box center [954, 51] width 42 height 51
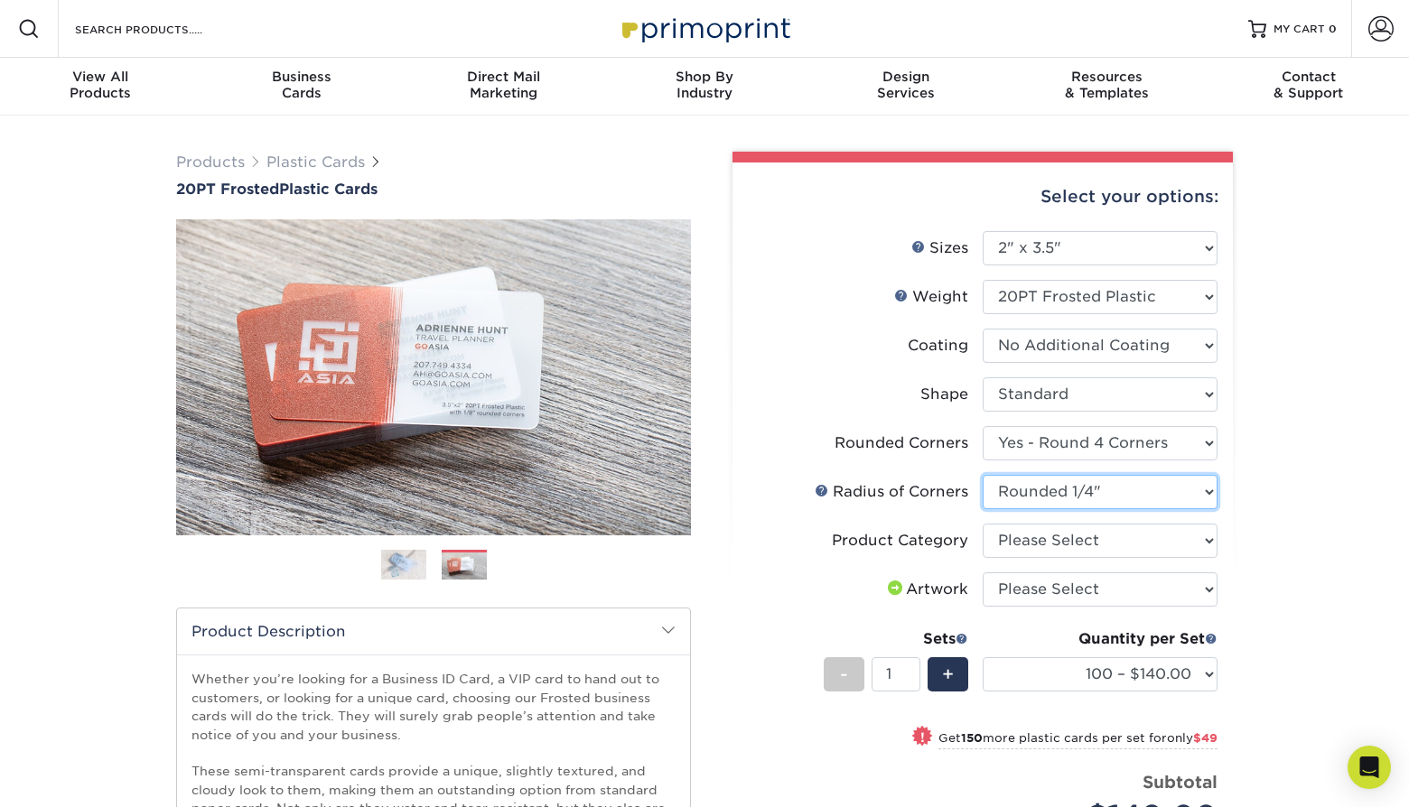
select select "589680c7-ee9a-431b-9d12-d7aeb1386a97"
select select "3b5148f1-0588-4f88-a218-97bcfdce65c1"
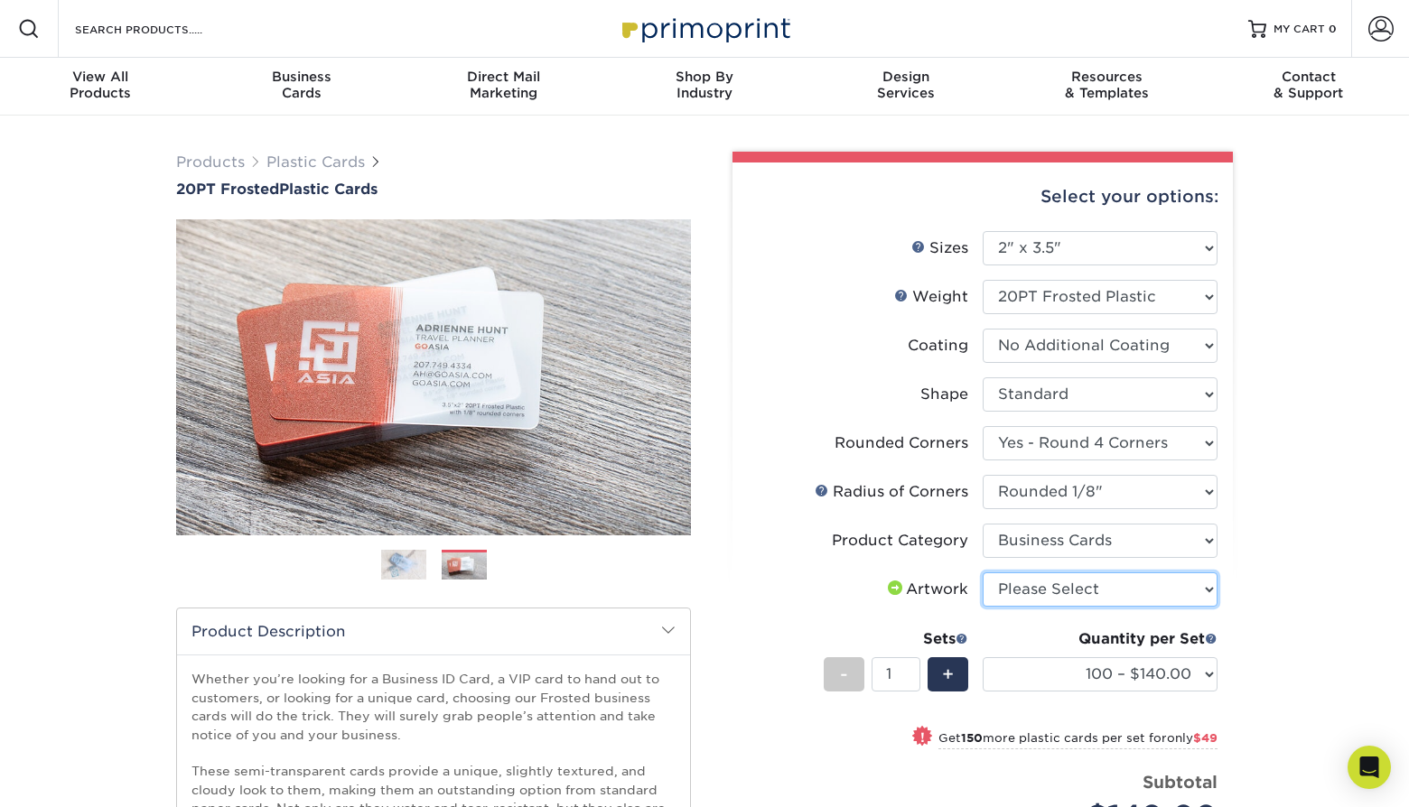
select select "upload"
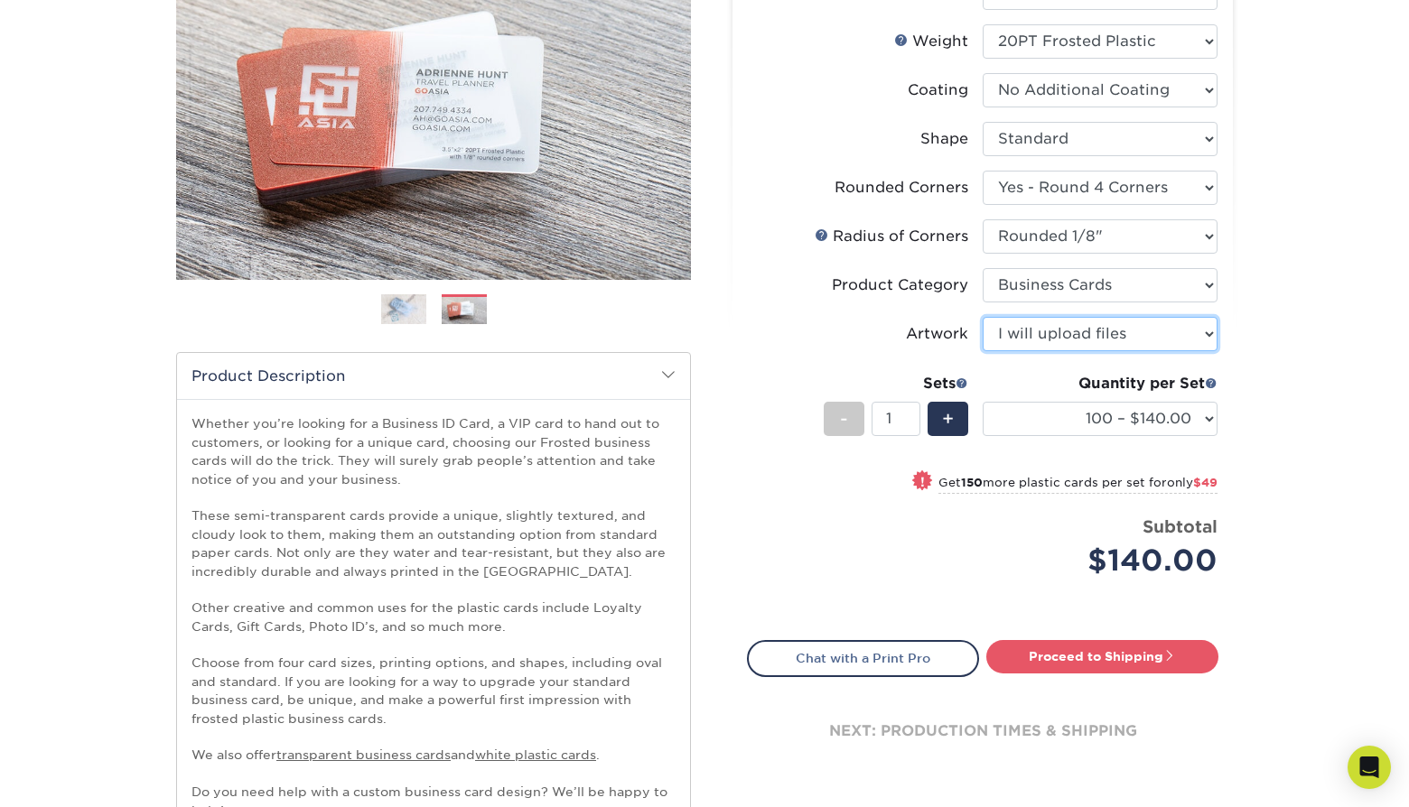
scroll to position [257, 0]
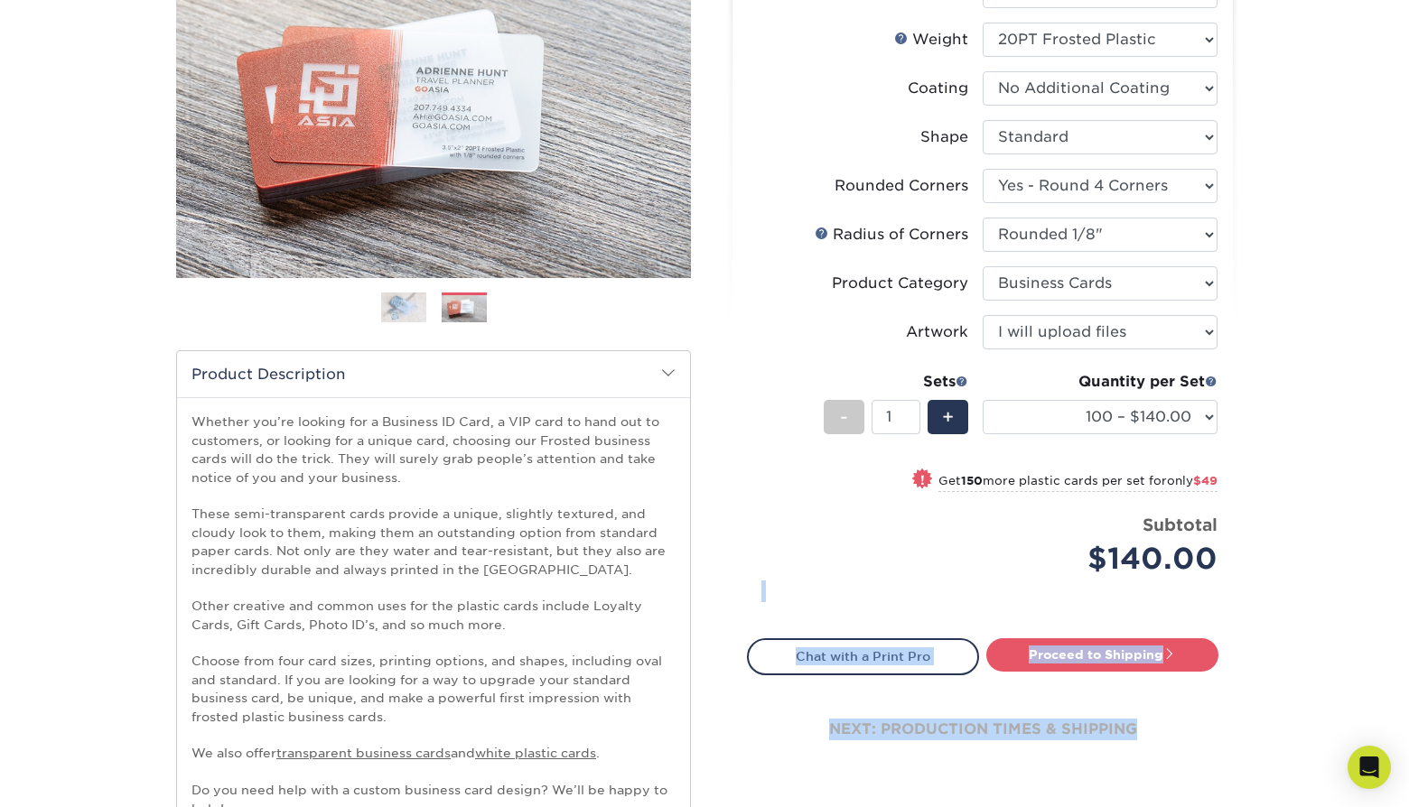
drag, startPoint x: 1225, startPoint y: 577, endPoint x: 1257, endPoint y: 341, distance: 238.9
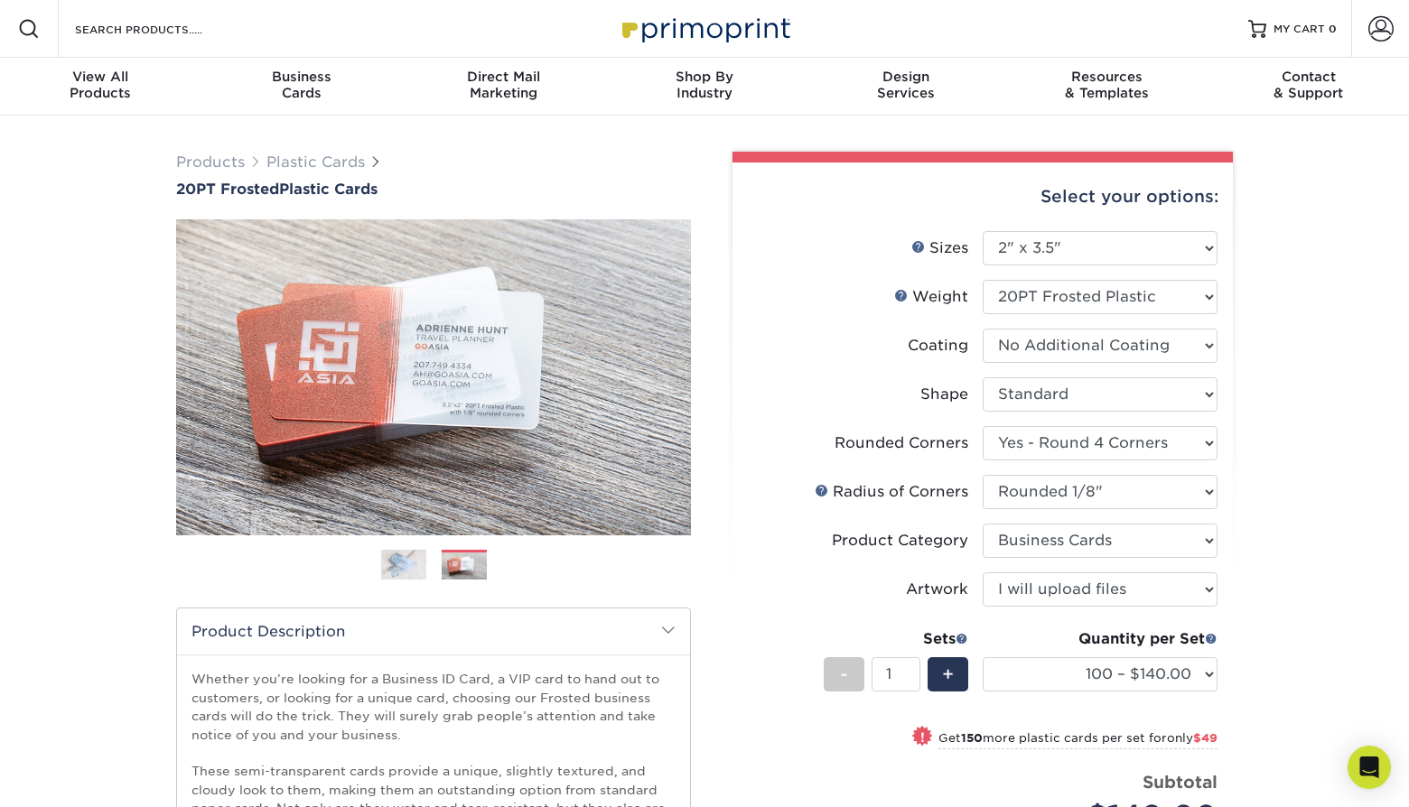
scroll to position [0, 0]
drag, startPoint x: 1222, startPoint y: 201, endPoint x: 1038, endPoint y: 192, distance: 184.5
click at [1038, 192] on div "Select your options: Sizes Help Sizes Please Select 2" x 3.5" 2" x 8" 2.12" x 3…" at bounding box center [983, 609] width 500 height 893
click at [1038, 192] on div "Select your options:" at bounding box center [982, 197] width 471 height 69
drag, startPoint x: 1038, startPoint y: 192, endPoint x: 1227, endPoint y: 201, distance: 188.9
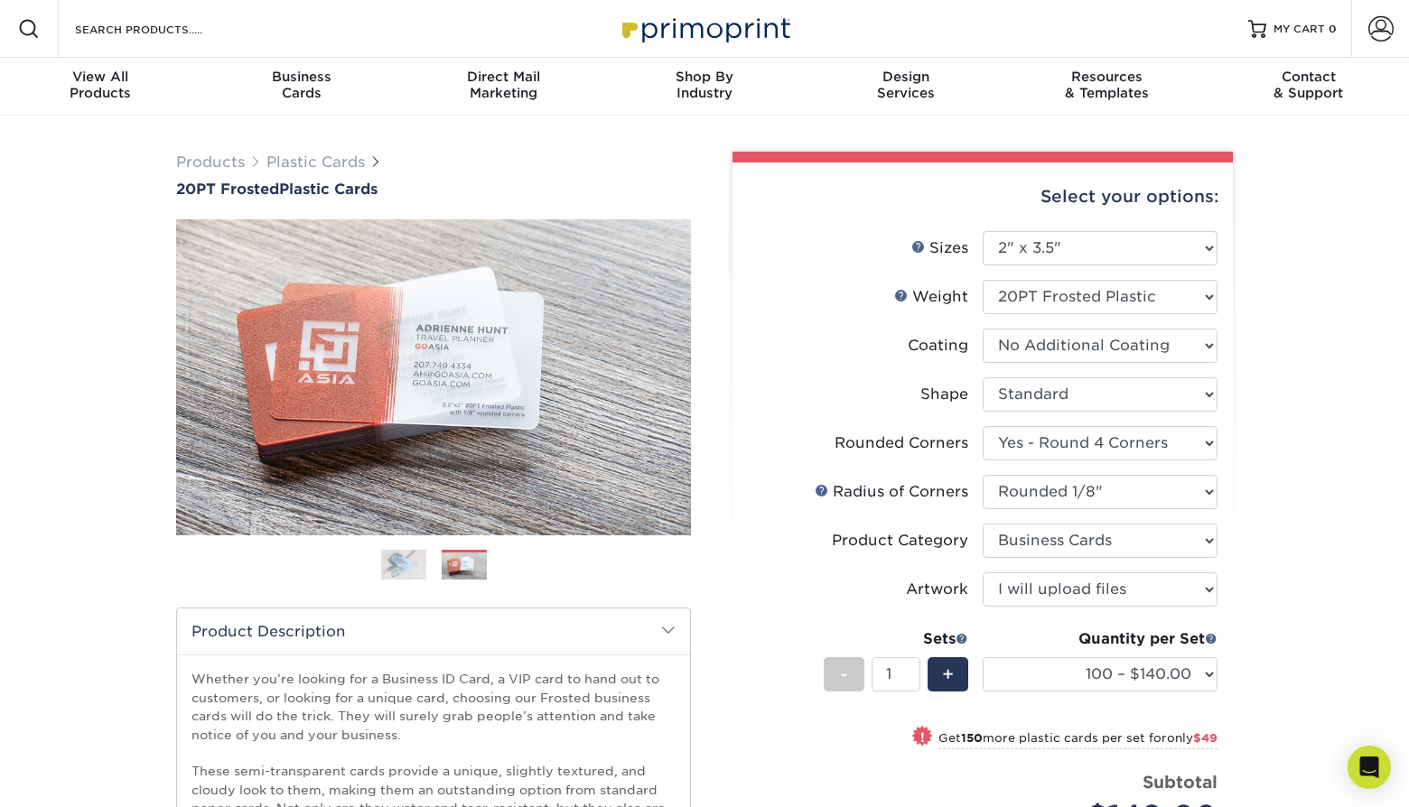
click at [1227, 201] on div "Select your options: Sizes Help Sizes Please Select 2" x 3.5" 2" x 8" 2.12" x 3…" at bounding box center [983, 609] width 500 height 893
drag, startPoint x: 1220, startPoint y: 198, endPoint x: 1046, endPoint y: 193, distance: 174.4
click at [1046, 193] on div "Select your options: Sizes Help Sizes Please Select 2" x 3.5" 2" x 8" 2.12" x 3…" at bounding box center [983, 609] width 500 height 893
click at [1046, 193] on div "Select your options:" at bounding box center [982, 197] width 471 height 69
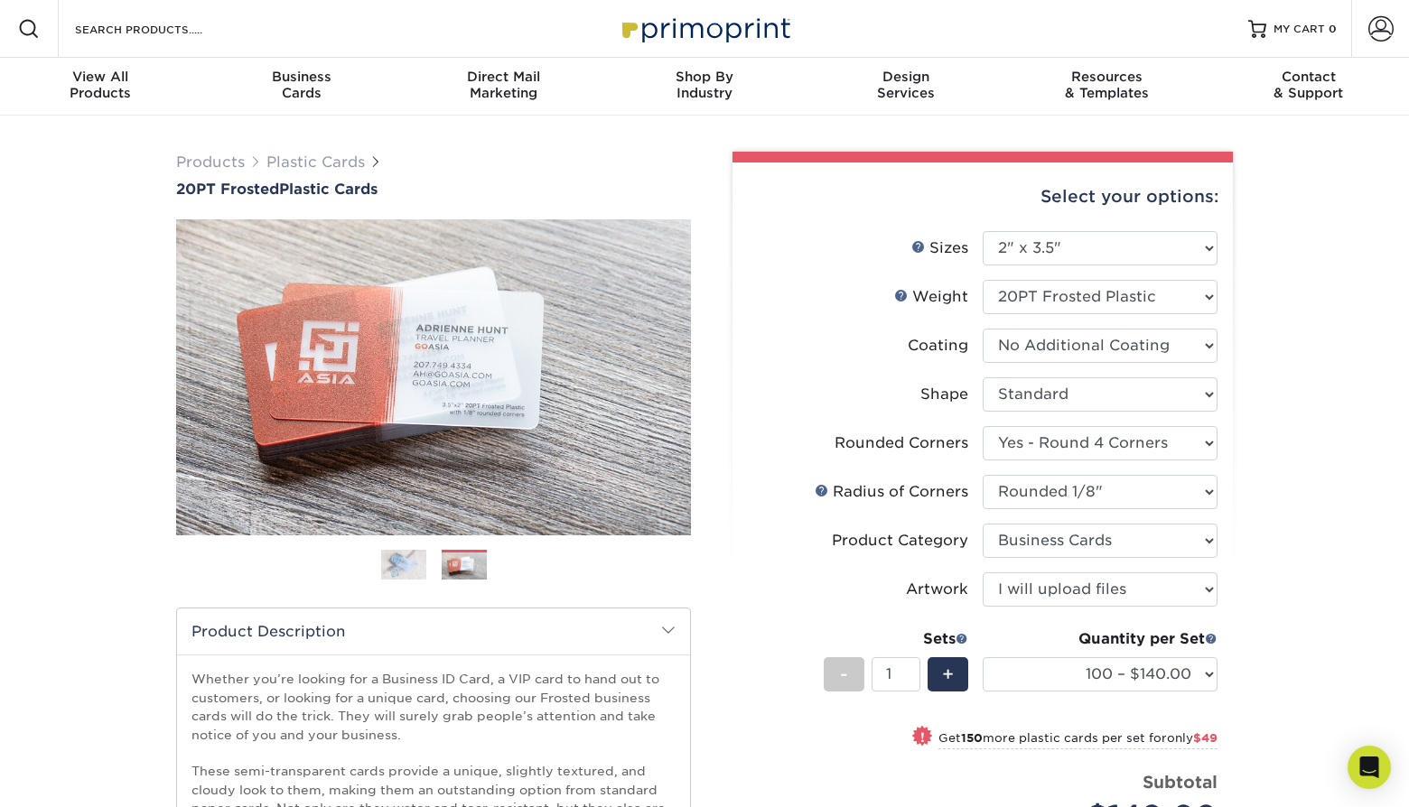
drag, startPoint x: 1046, startPoint y: 193, endPoint x: 1221, endPoint y: 194, distance: 175.2
click at [1221, 194] on div "Select your options: Sizes Help Sizes Please Select 2" x 3.5" 2" x 8" 2.12" x 3…" at bounding box center [983, 609] width 500 height 893
drag, startPoint x: 1221, startPoint y: 194, endPoint x: 1044, endPoint y: 197, distance: 177.1
click at [1044, 197] on div "Select your options: Sizes Help Sizes Please Select 2" x 3.5" 2" x 8" 2.12" x 3…" at bounding box center [983, 609] width 500 height 893
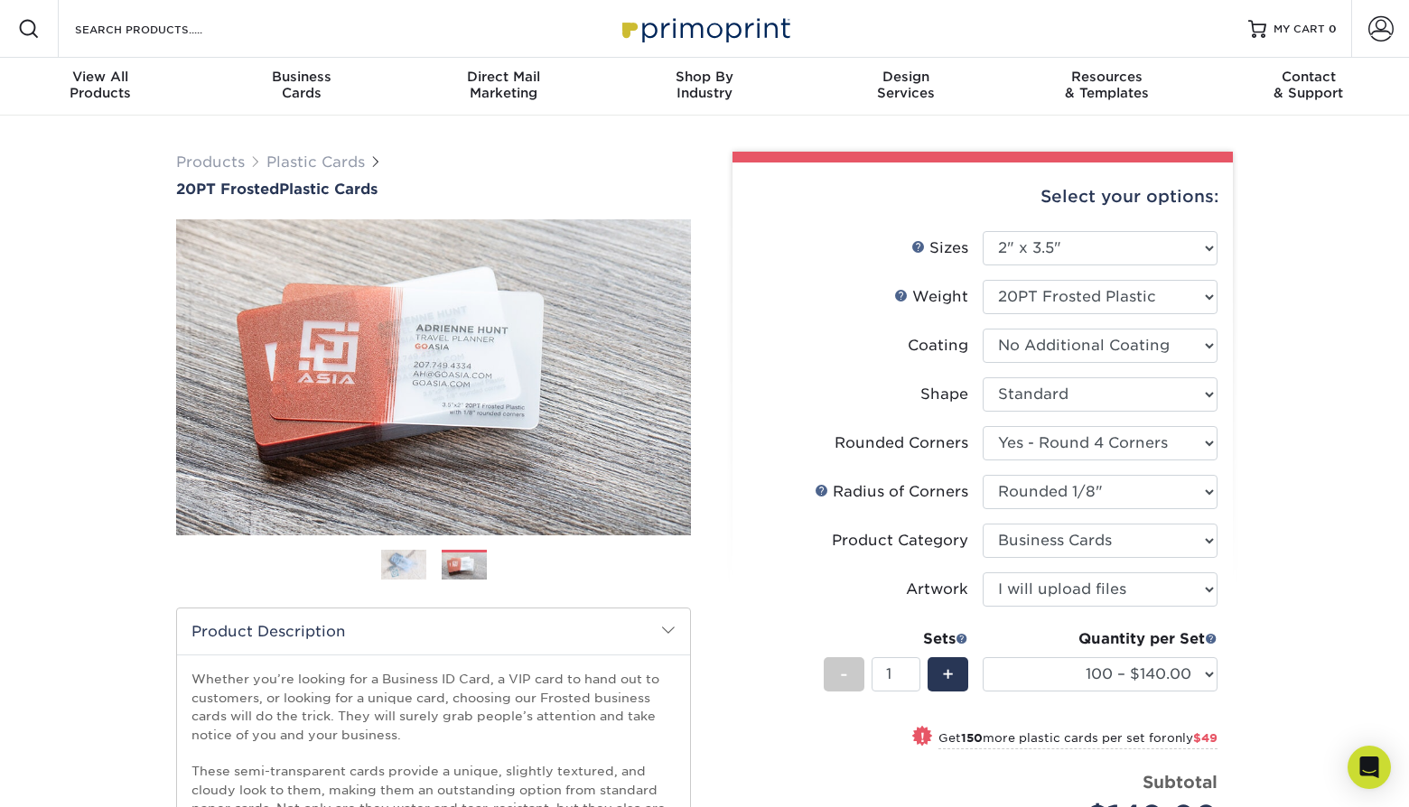
click at [1044, 197] on div "Select your options:" at bounding box center [982, 197] width 471 height 69
click at [298, 23] on div "Resources Menu Search Products Account SIGN IN CREATE AN ACCOUNT forgot passwor…" at bounding box center [704, 29] width 1409 height 58
click at [161, 24] on input "Search Products" at bounding box center [161, 29] width 176 height 22
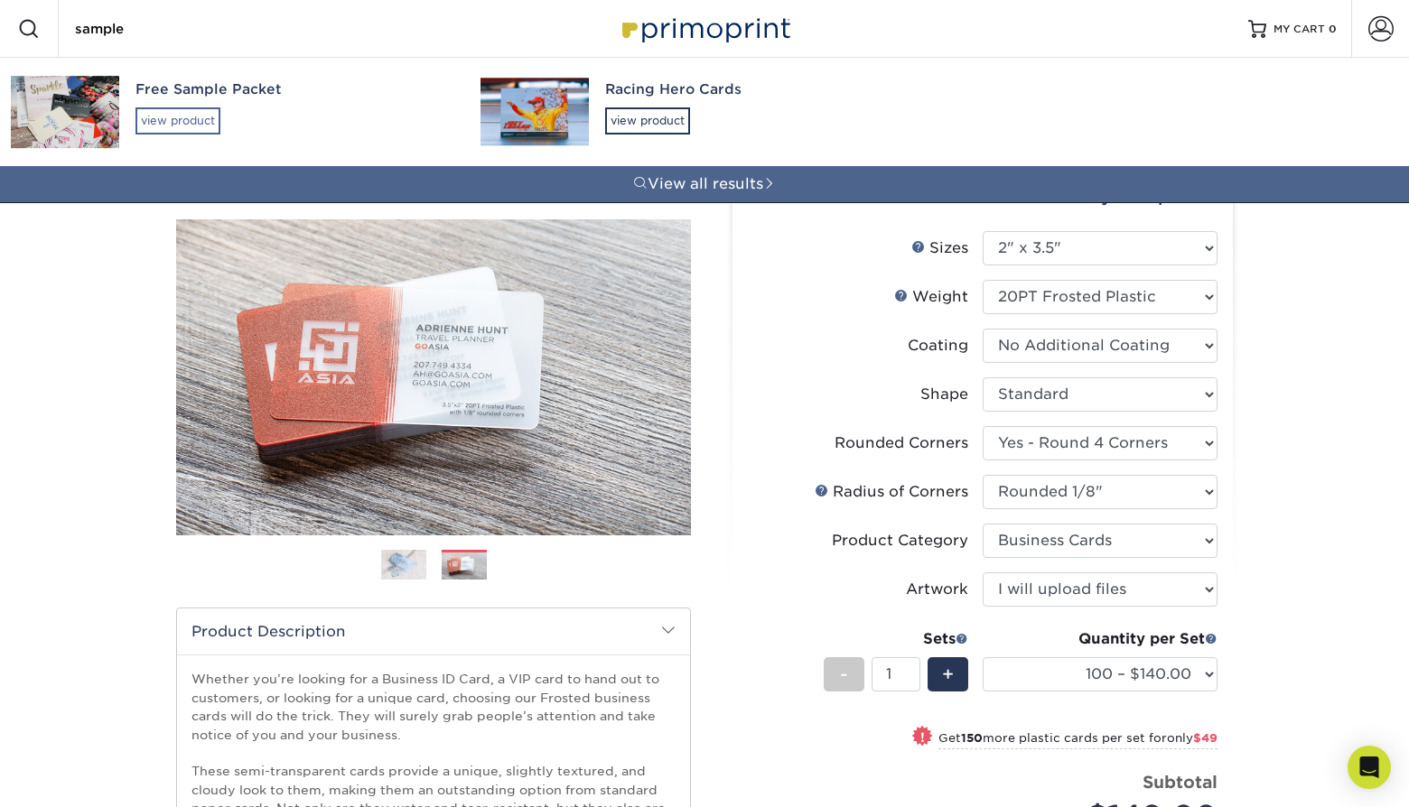
type input "sample"
click at [190, 119] on div "view product" at bounding box center [177, 120] width 85 height 27
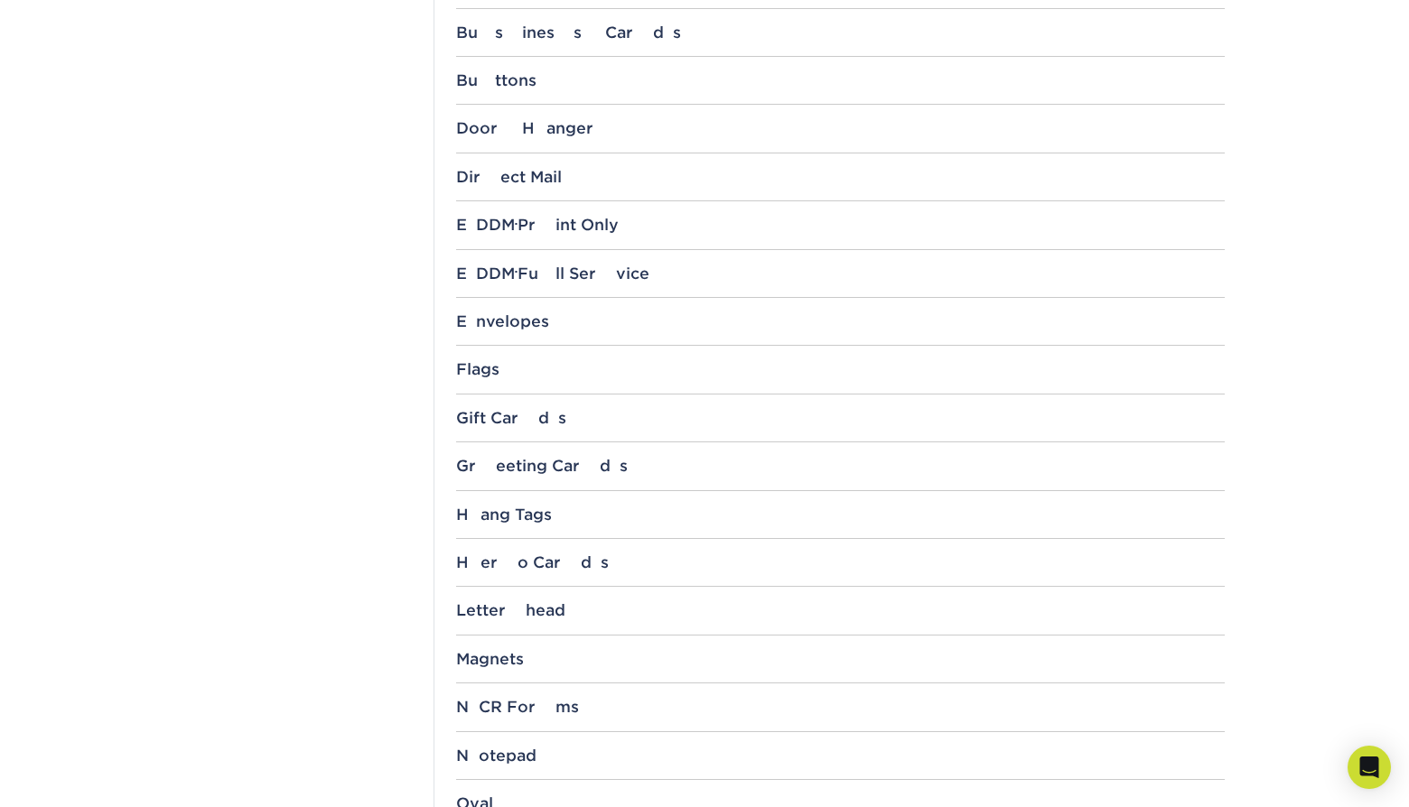
scroll to position [1307, 0]
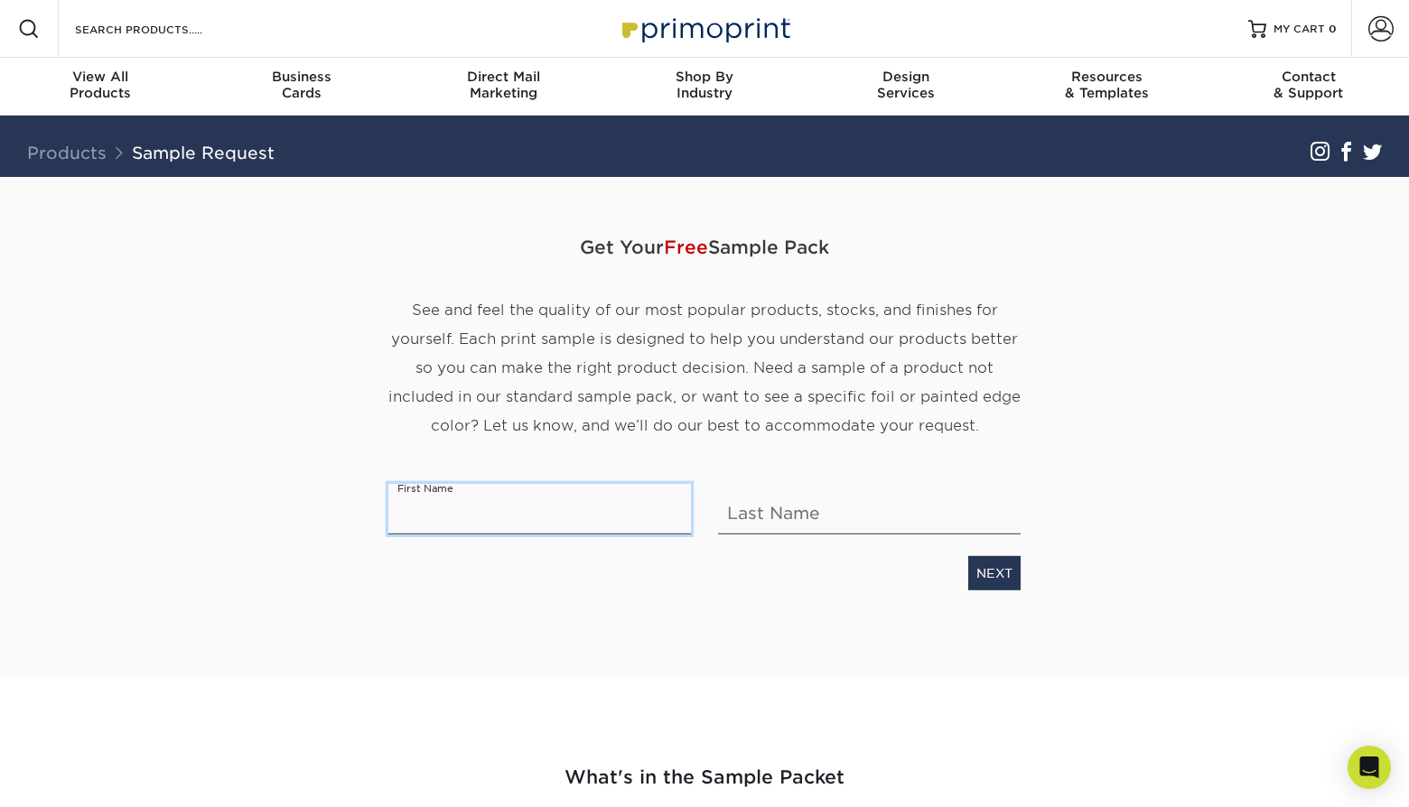
click at [610, 510] on input "text" at bounding box center [539, 508] width 303 height 51
click at [608, 410] on p "See and feel the quality of our most popular products, stocks, and finishes for…" at bounding box center [704, 367] width 632 height 145
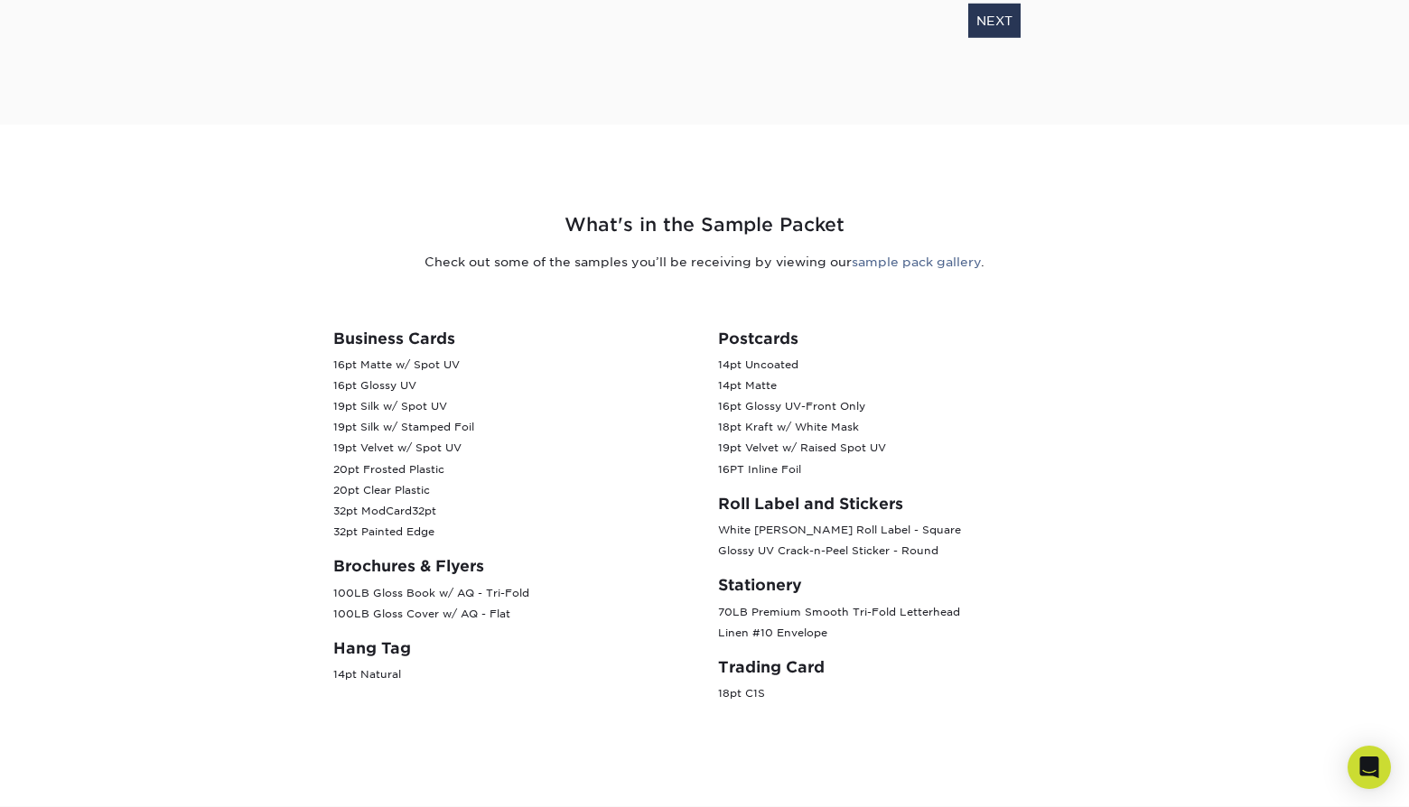
scroll to position [557, 0]
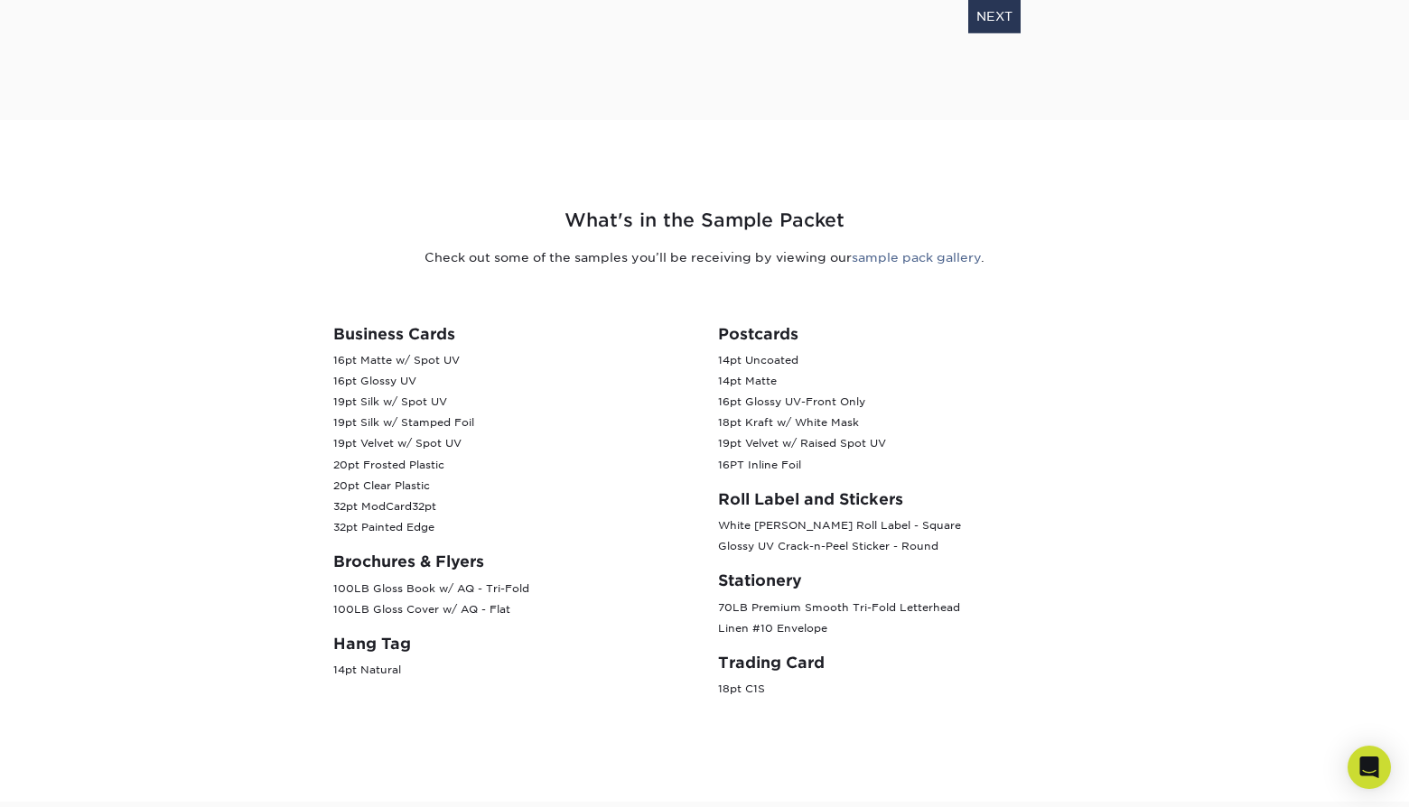
drag, startPoint x: 743, startPoint y: 425, endPoint x: 803, endPoint y: 664, distance: 245.8
click at [803, 664] on div "Postcards 14pt Uncoated 14pt Matte 16pt Glossy UV-Front Only 18pt Kraft w/ Whit…" at bounding box center [897, 520] width 385 height 390
click at [803, 664] on h3 "Trading Card" at bounding box center [897, 663] width 358 height 18
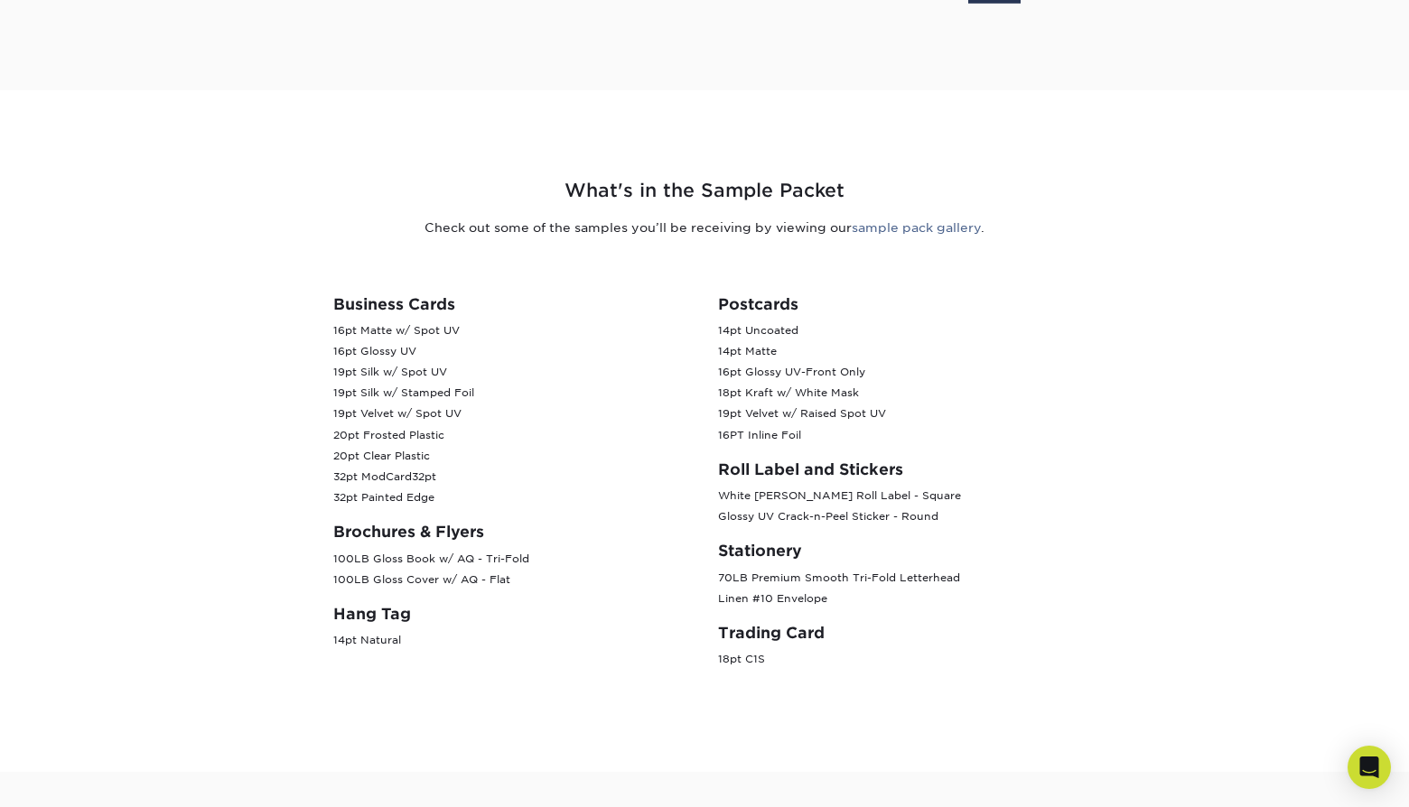
scroll to position [588, 0]
drag, startPoint x: 803, startPoint y: 664, endPoint x: 508, endPoint y: 446, distance: 366.9
click at [508, 446] on div "Business Cards 16pt Matte w/ Spot UV 16pt Glossy UV 19pt Silk w/ Spot UV 19pt S…" at bounding box center [704, 468] width 813 height 434
click at [508, 446] on p "16pt Matte w/ Spot UV 16pt Glossy UV 19pt Silk w/ Spot UV 19pt Silk w/ Stamped …" at bounding box center [512, 414] width 358 height 188
drag, startPoint x: 463, startPoint y: 306, endPoint x: 836, endPoint y: 693, distance: 537.2
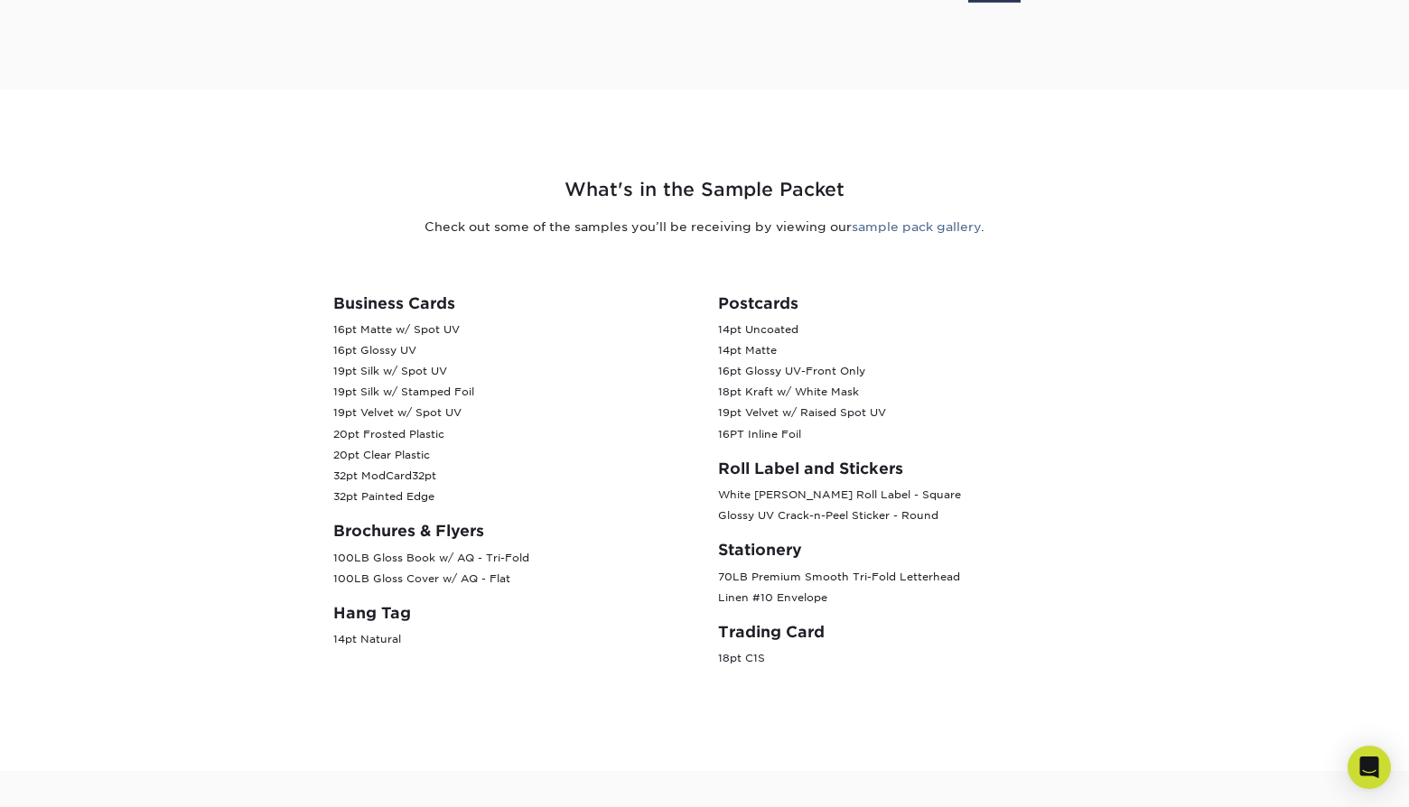
click at [836, 693] on div "What's in the Sample Packet Check out some of the samples you’ll be receiving b…" at bounding box center [705, 430] width 1084 height 595
drag, startPoint x: 836, startPoint y: 693, endPoint x: 576, endPoint y: 244, distance: 518.8
click at [576, 244] on div "What's in the Sample Packet Check out some of the samples you’ll be receiving b…" at bounding box center [705, 430] width 1084 height 595
click at [577, 246] on div "What's in the Sample Packet Check out some of the samples you’ll be receiving b…" at bounding box center [705, 430] width 1084 height 595
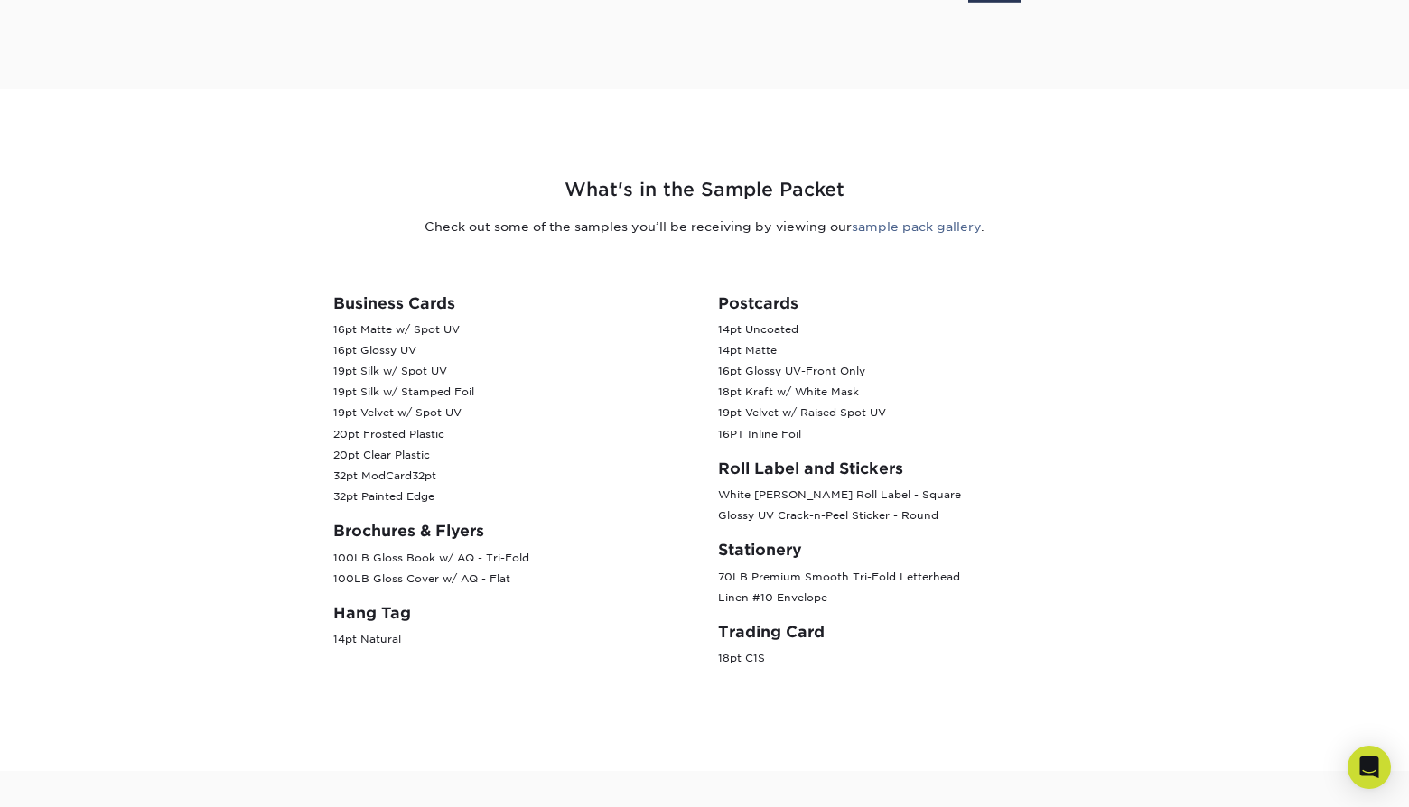
click at [577, 246] on div "What's in the Sample Packet Check out some of the samples you’ll be receiving b…" at bounding box center [705, 430] width 1084 height 595
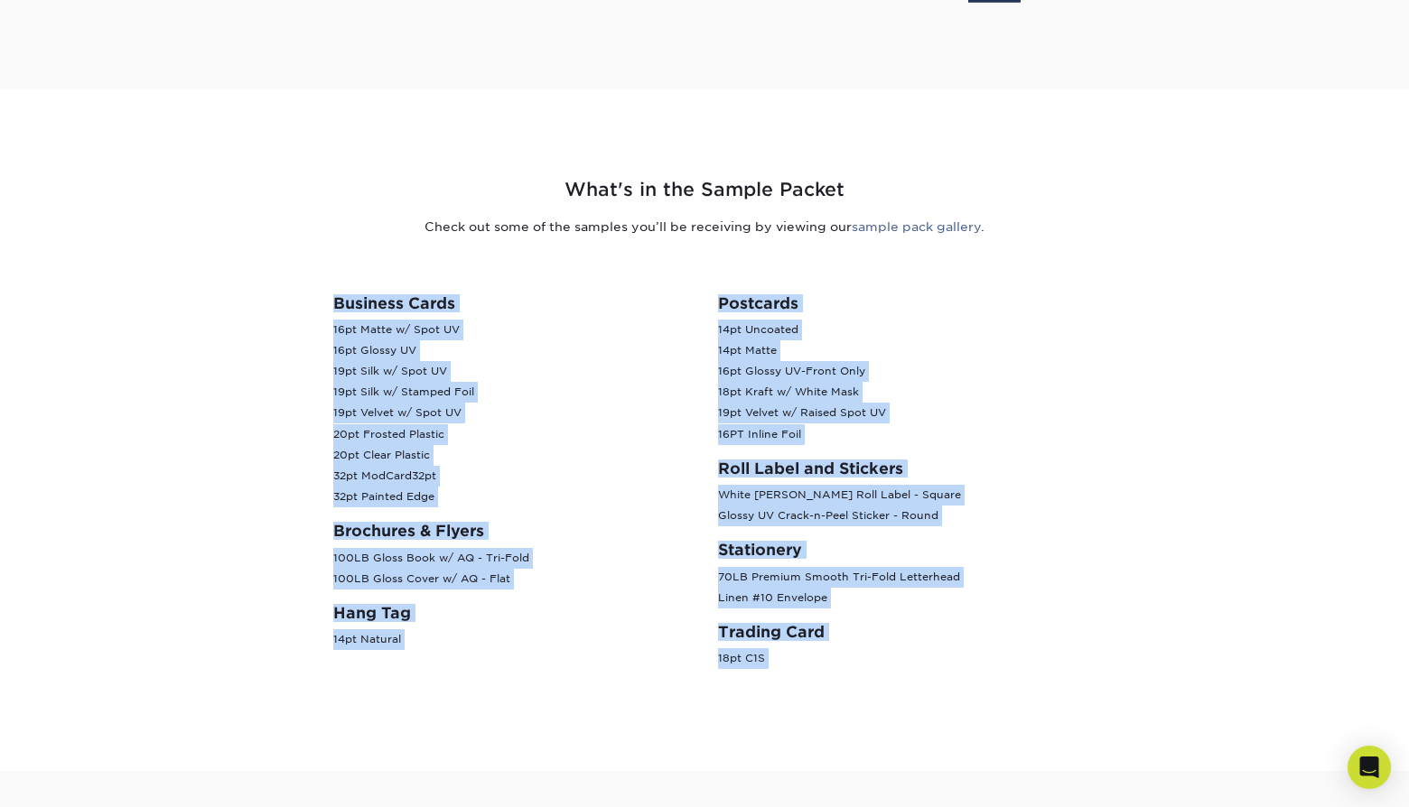
drag, startPoint x: 577, startPoint y: 246, endPoint x: 863, endPoint y: 649, distance: 493.7
click at [863, 649] on div "What's in the Sample Packet Check out some of the samples you’ll be receiving b…" at bounding box center [705, 430] width 1084 height 595
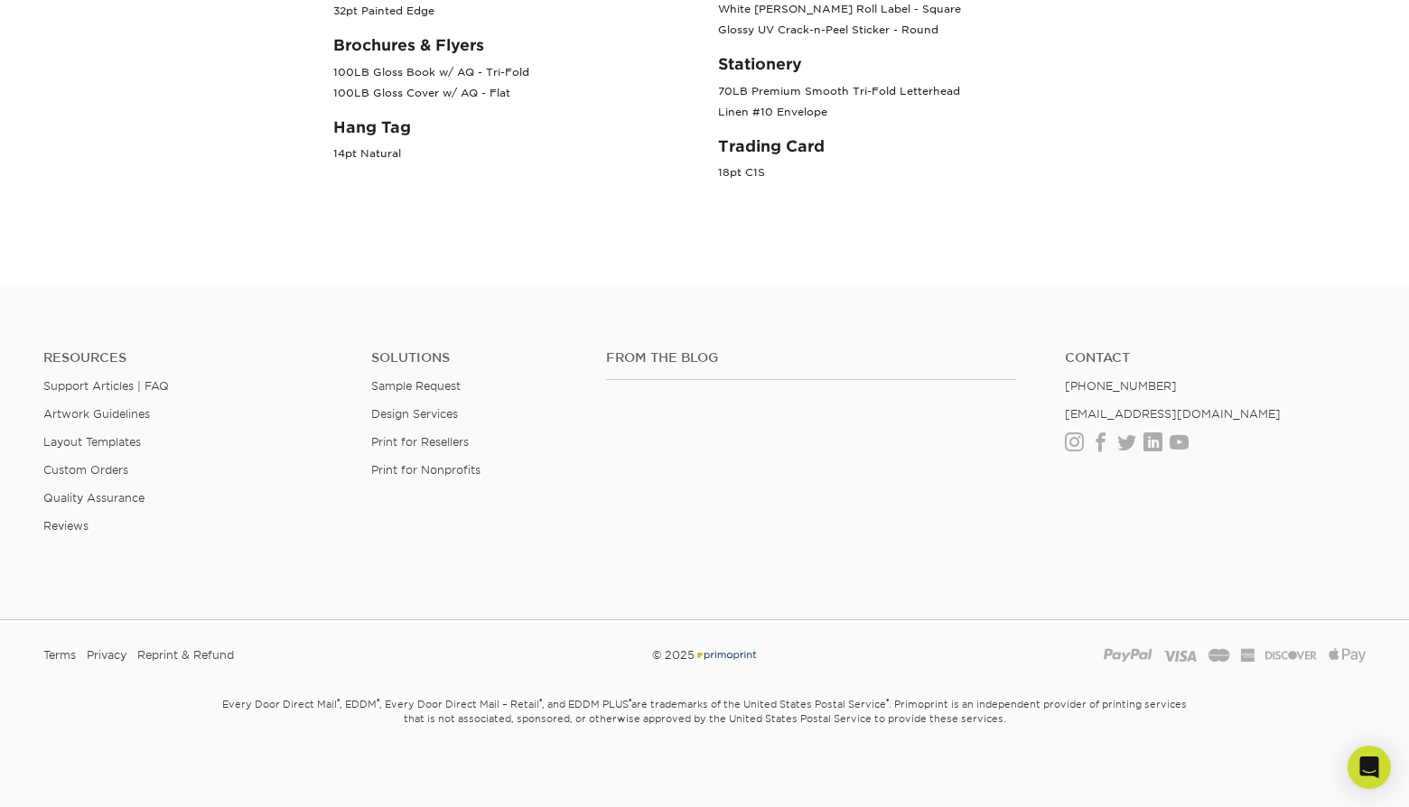
click at [862, 489] on div "From the Blog Contact (888) 822-5815 info@primoprint.com Instagram Facebook Twi…" at bounding box center [987, 456] width 788 height 212
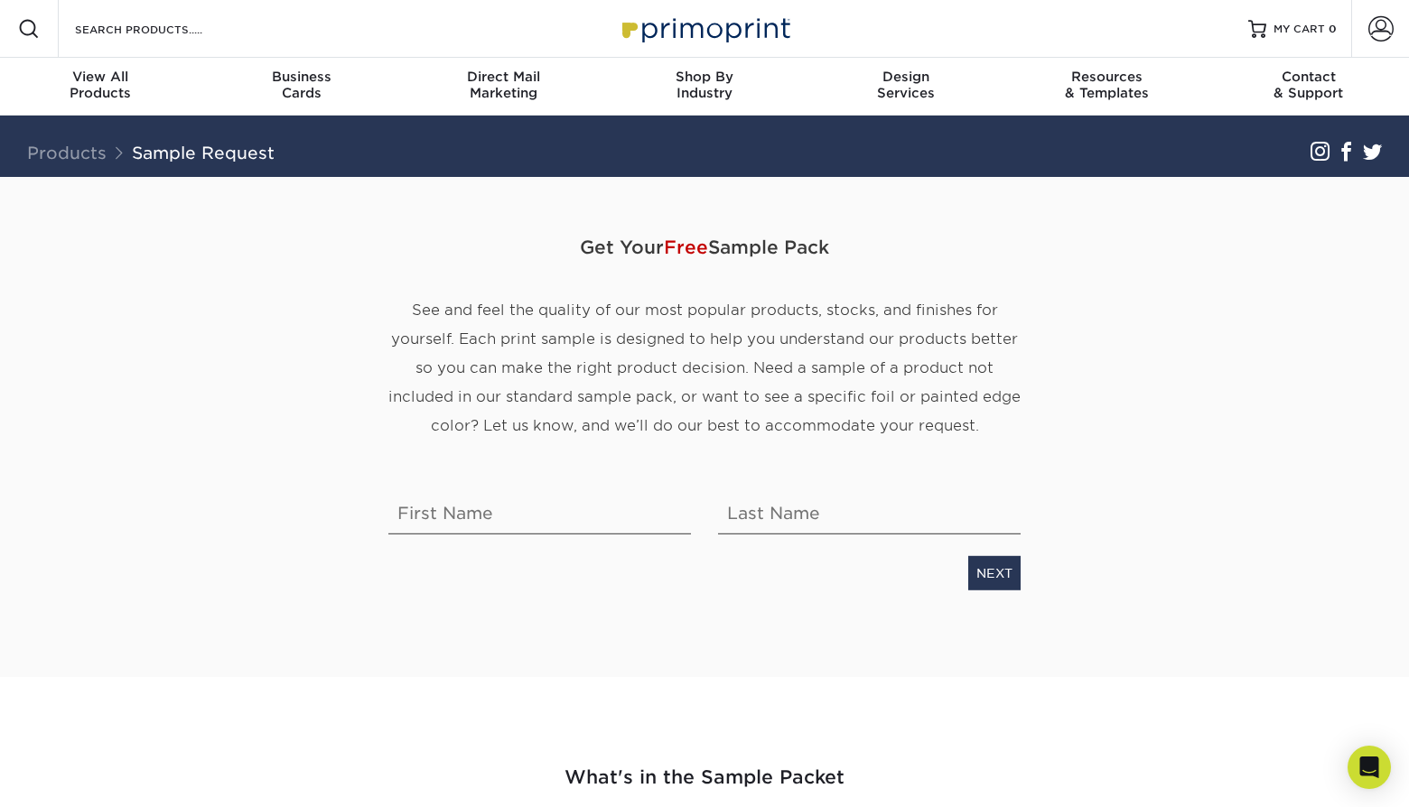
scroll to position [0, 0]
click at [581, 529] on input "text" at bounding box center [539, 508] width 303 height 51
type input "I"
type input "Joe"
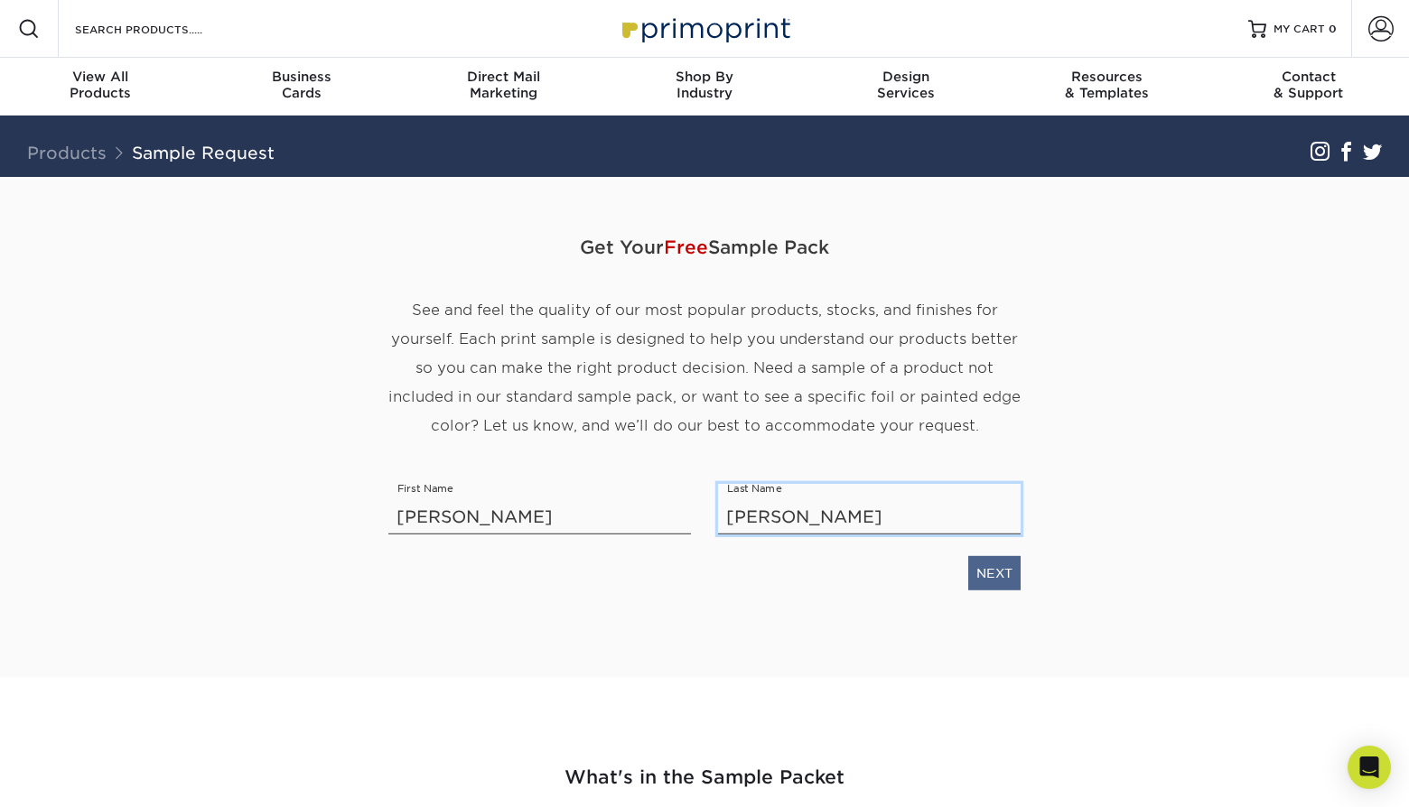
type input "Kim"
click at [1001, 574] on link "NEXT" at bounding box center [994, 572] width 52 height 34
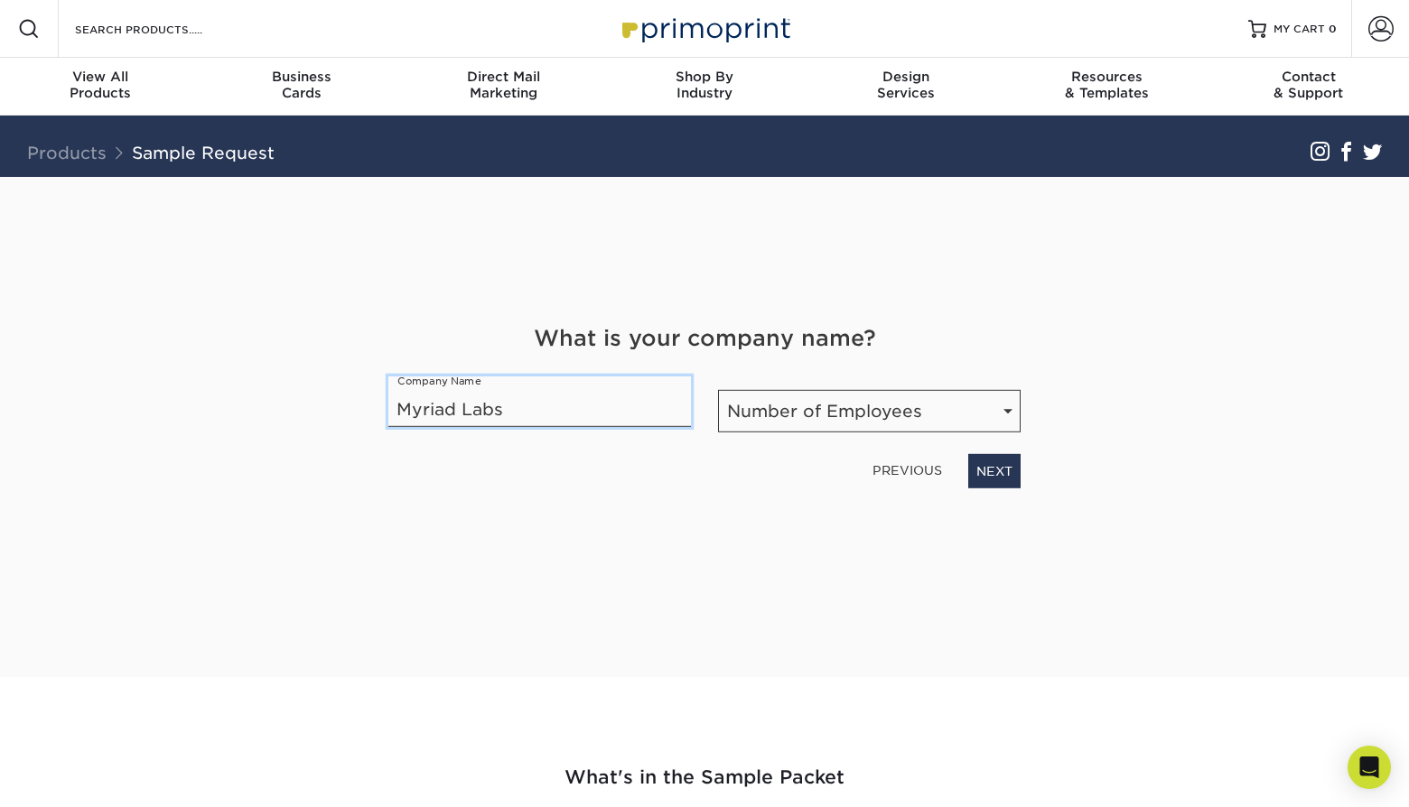
type input "Myriad Labs"
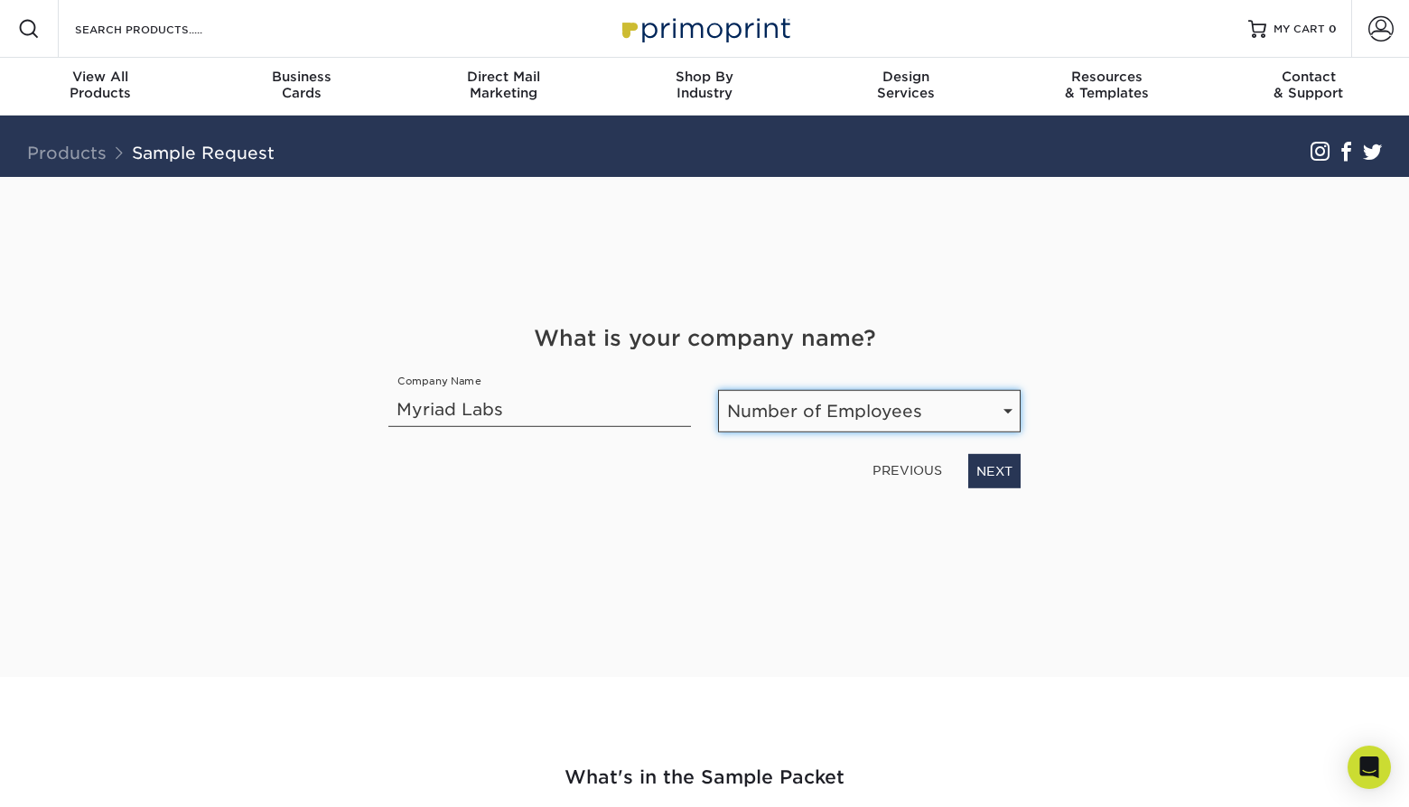
select select "1-10"
click at [986, 475] on link "NEXT" at bounding box center [994, 470] width 52 height 34
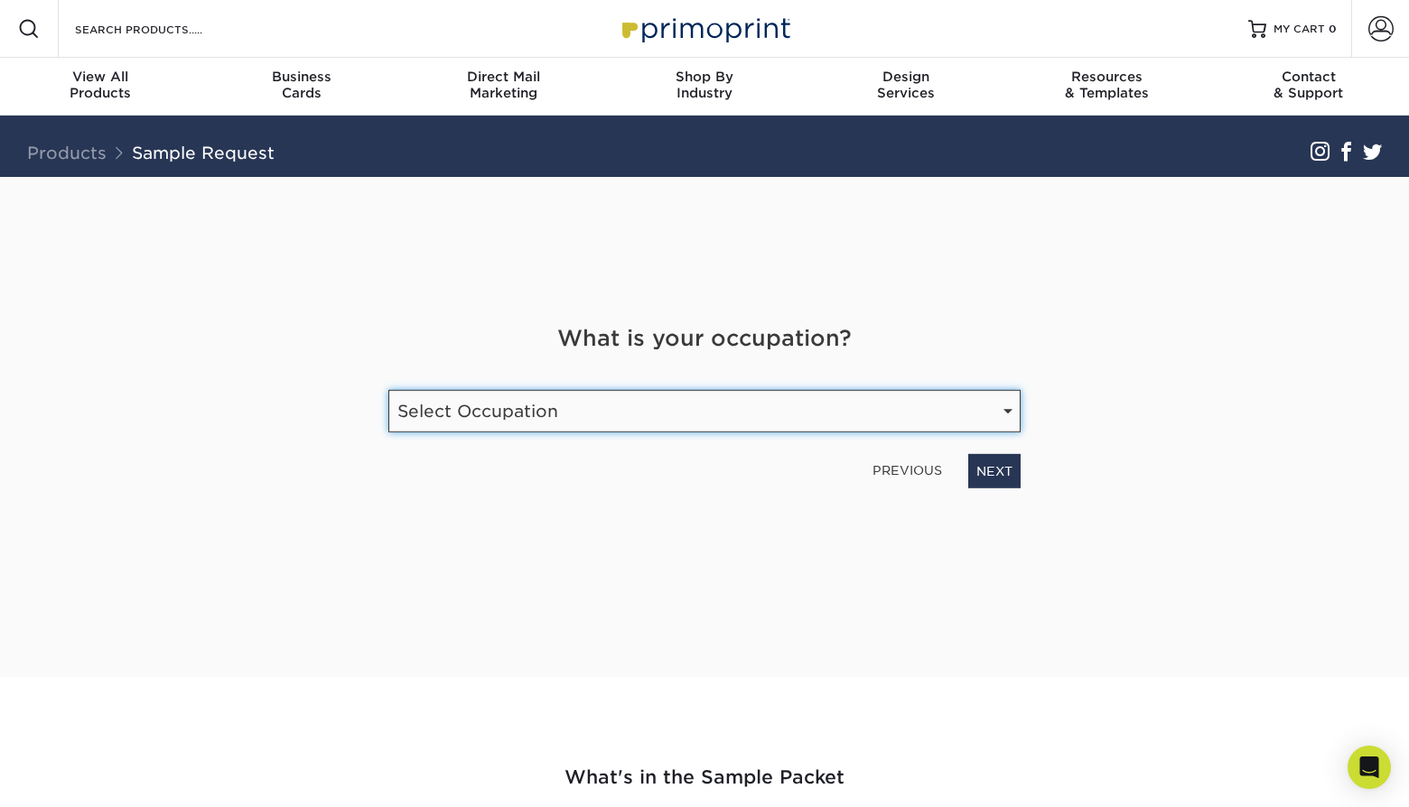
select select "Entrepreneur"
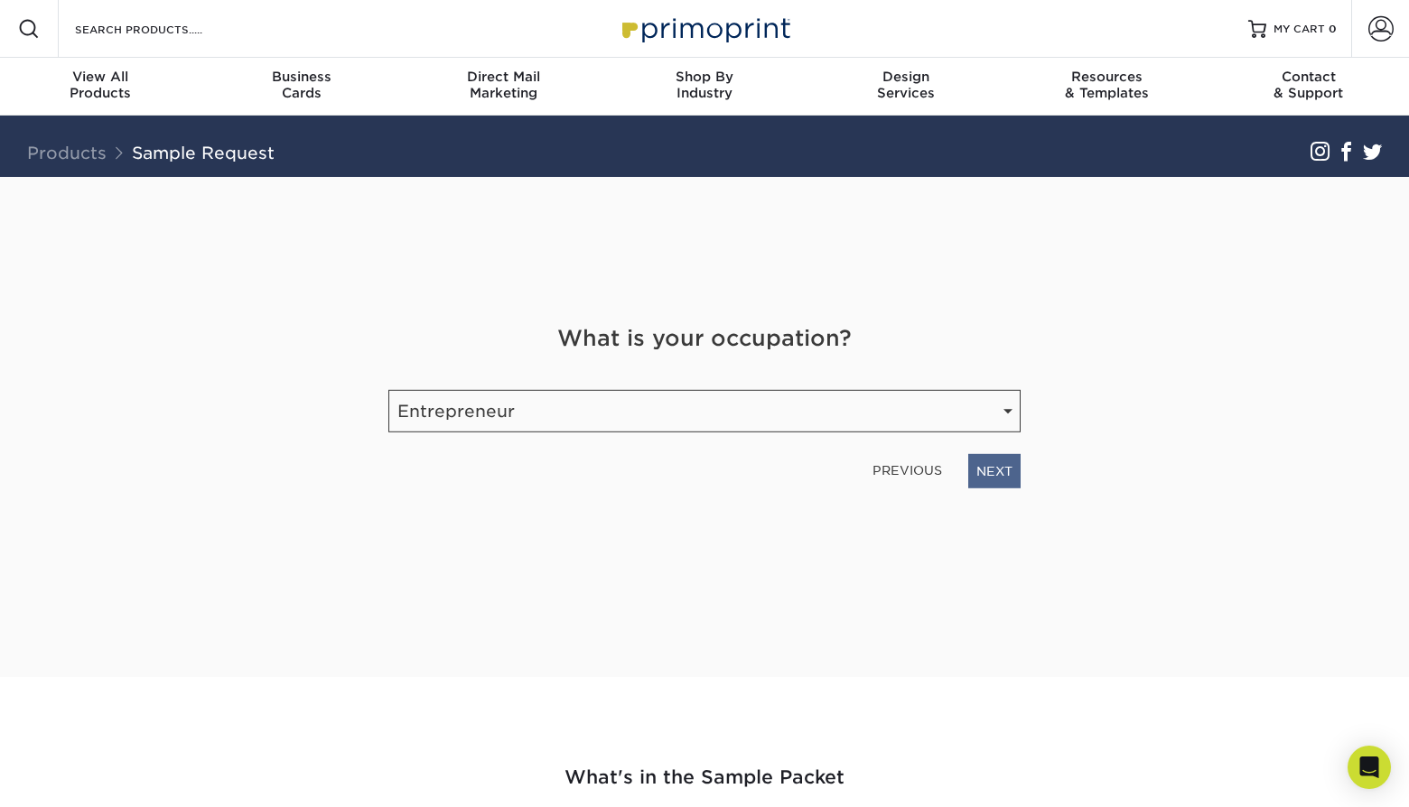
click at [986, 481] on link "NEXT" at bounding box center [994, 470] width 52 height 34
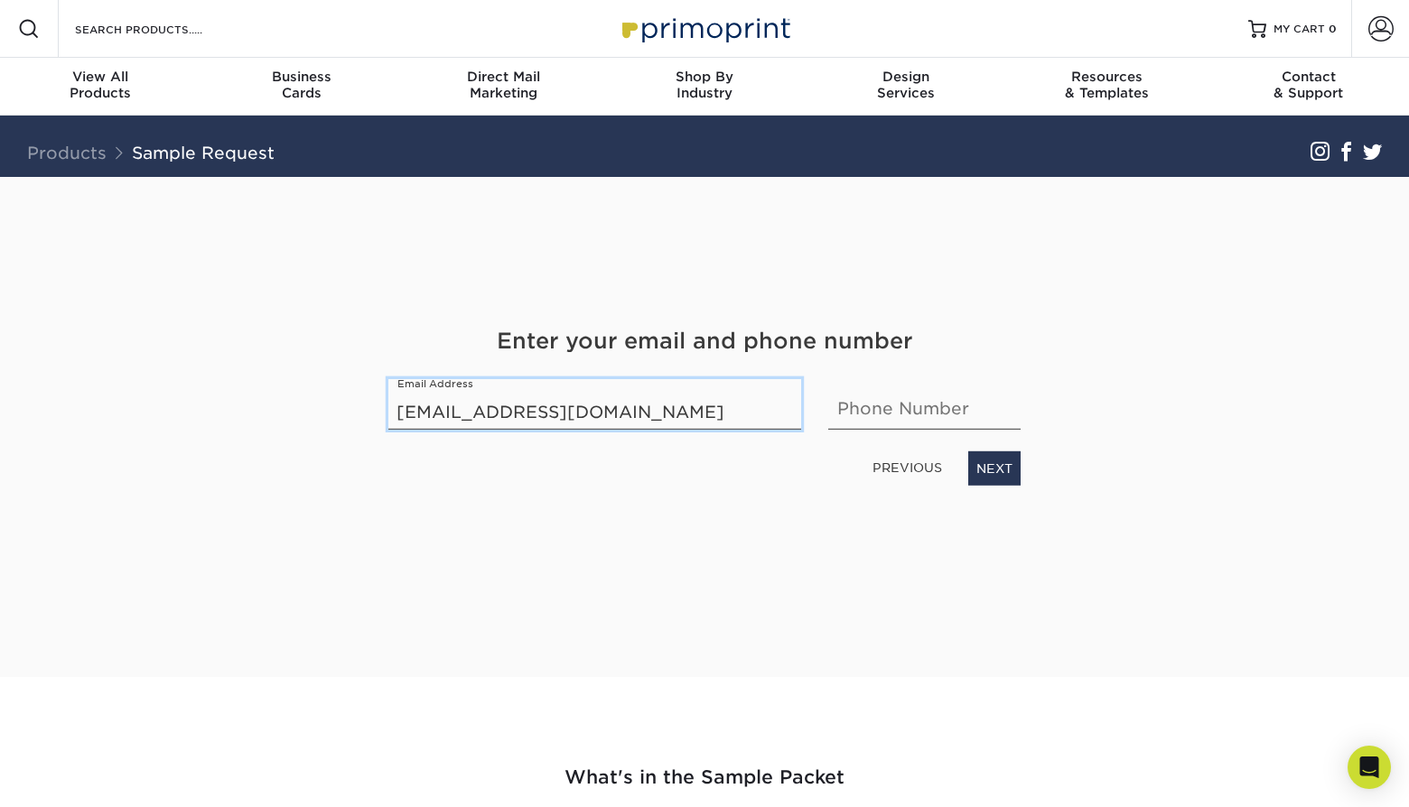
type input "ikjung@myriadlabs.bio"
type input "4158278069"
click at [988, 527] on div "Get Your Free Sample Pack See and feel the quality of our most popular products…" at bounding box center [704, 405] width 632 height 457
click at [999, 465] on link "NEXT" at bounding box center [994, 468] width 52 height 34
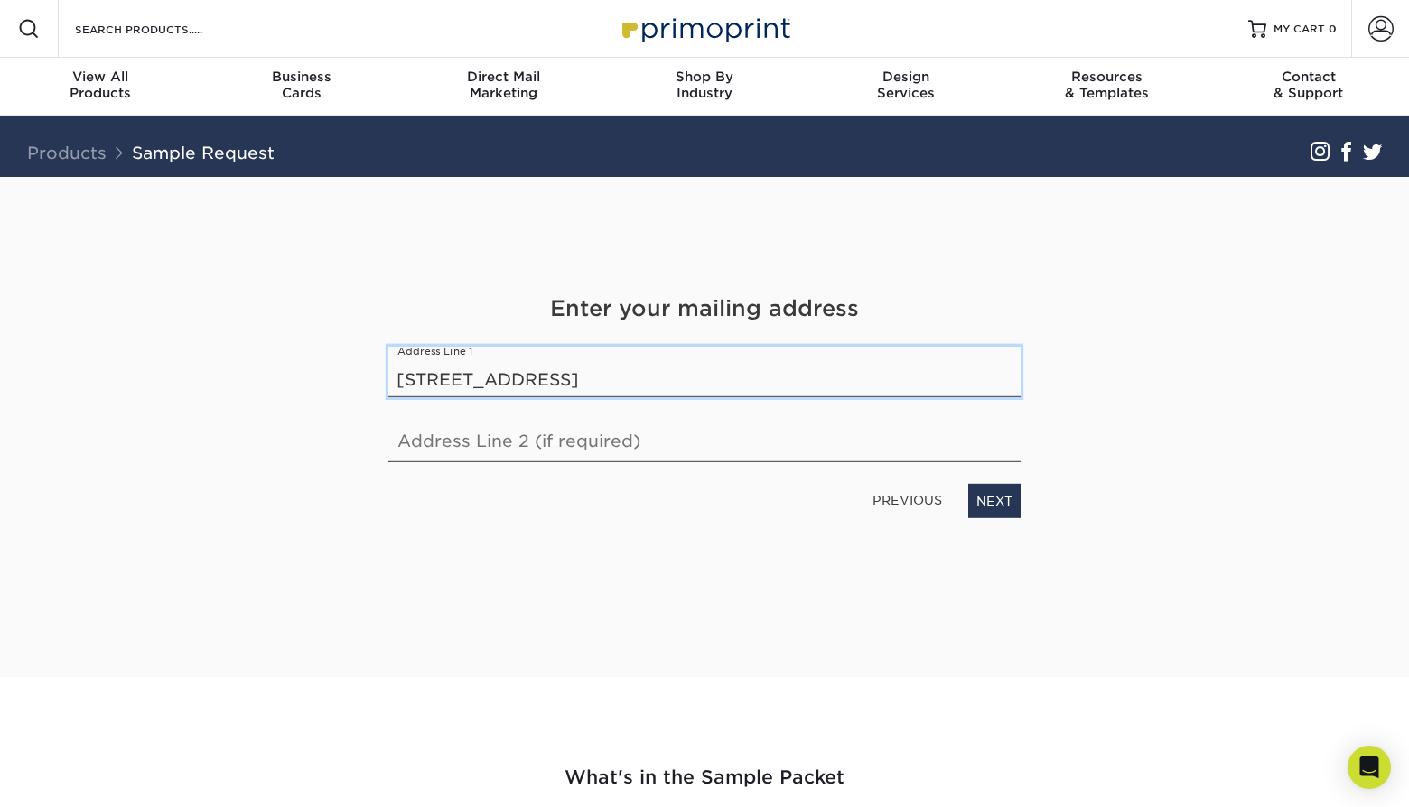
type input "2225 23rd st"
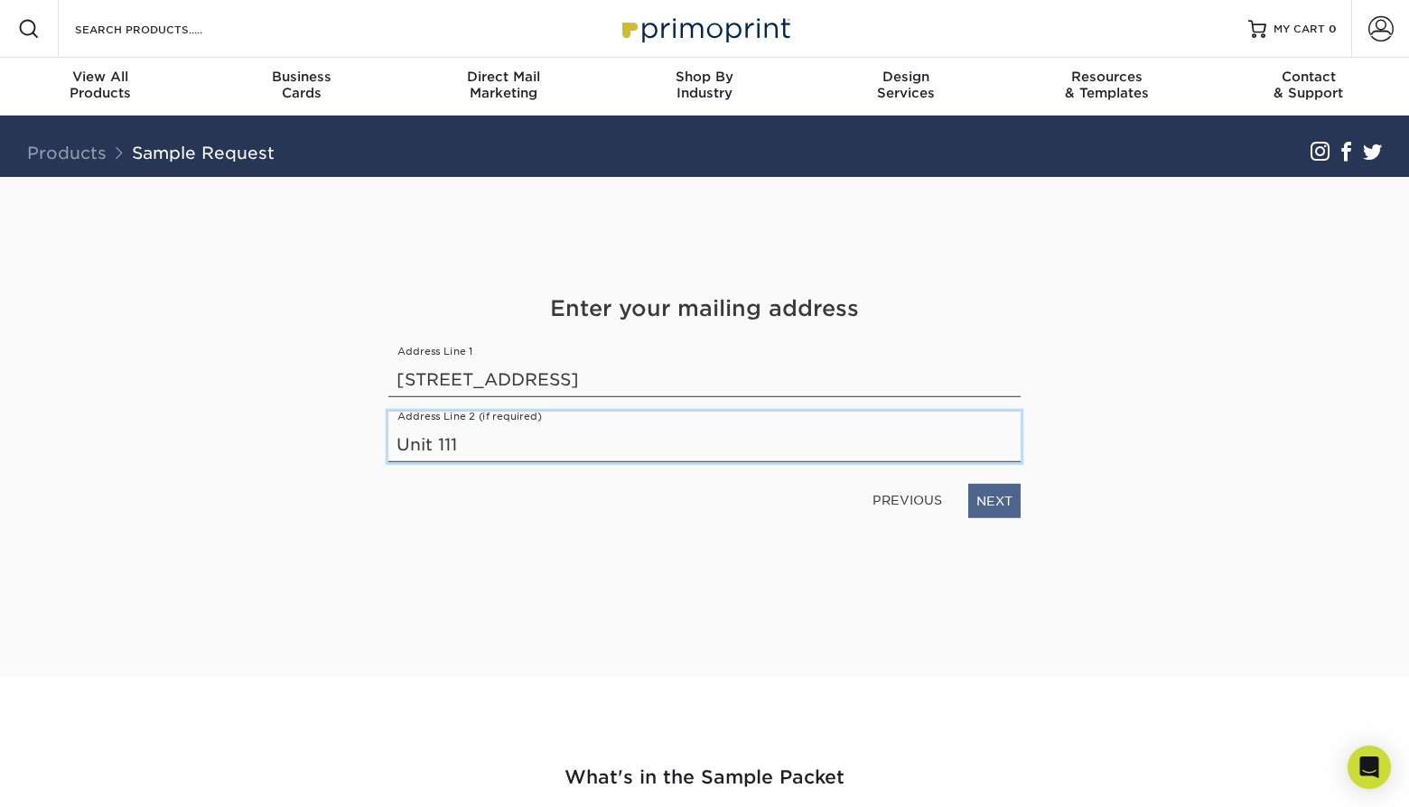
type input "Unit 111"
click at [992, 503] on link "NEXT" at bounding box center [994, 500] width 52 height 34
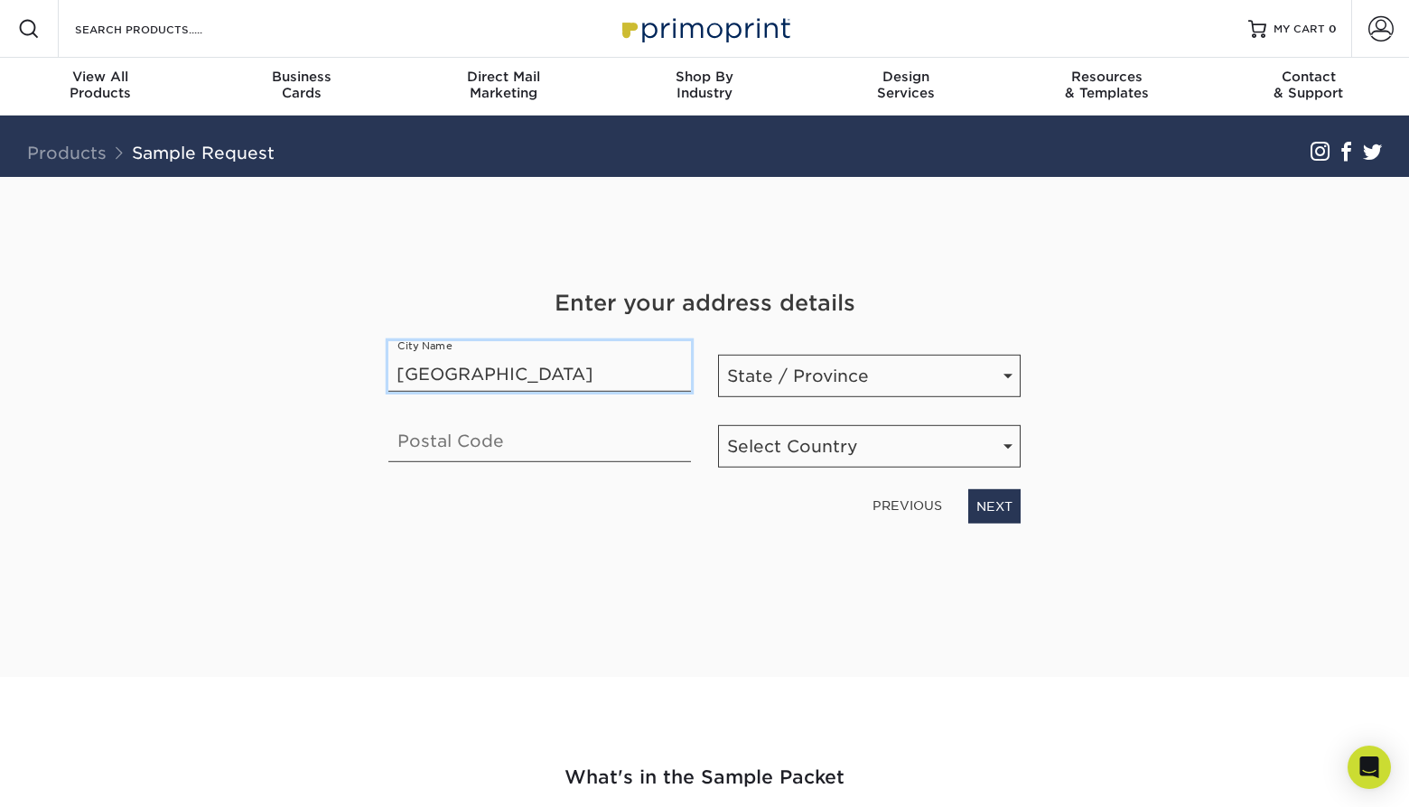
type input "San Francisco"
select select "CA"
type input "94107"
select select "US"
click at [989, 506] on link "NEXT" at bounding box center [994, 506] width 52 height 34
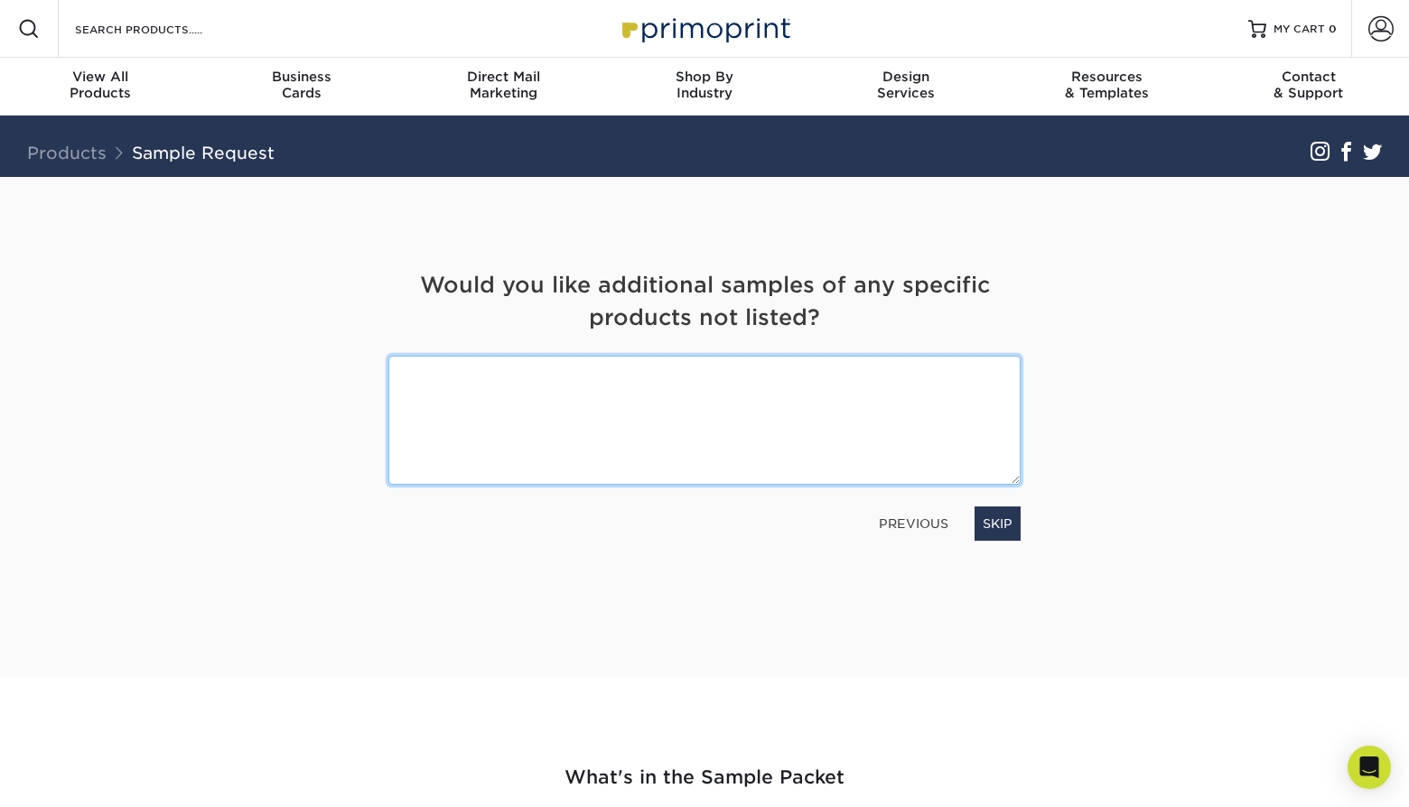
click at [790, 397] on textarea at bounding box center [704, 420] width 632 height 129
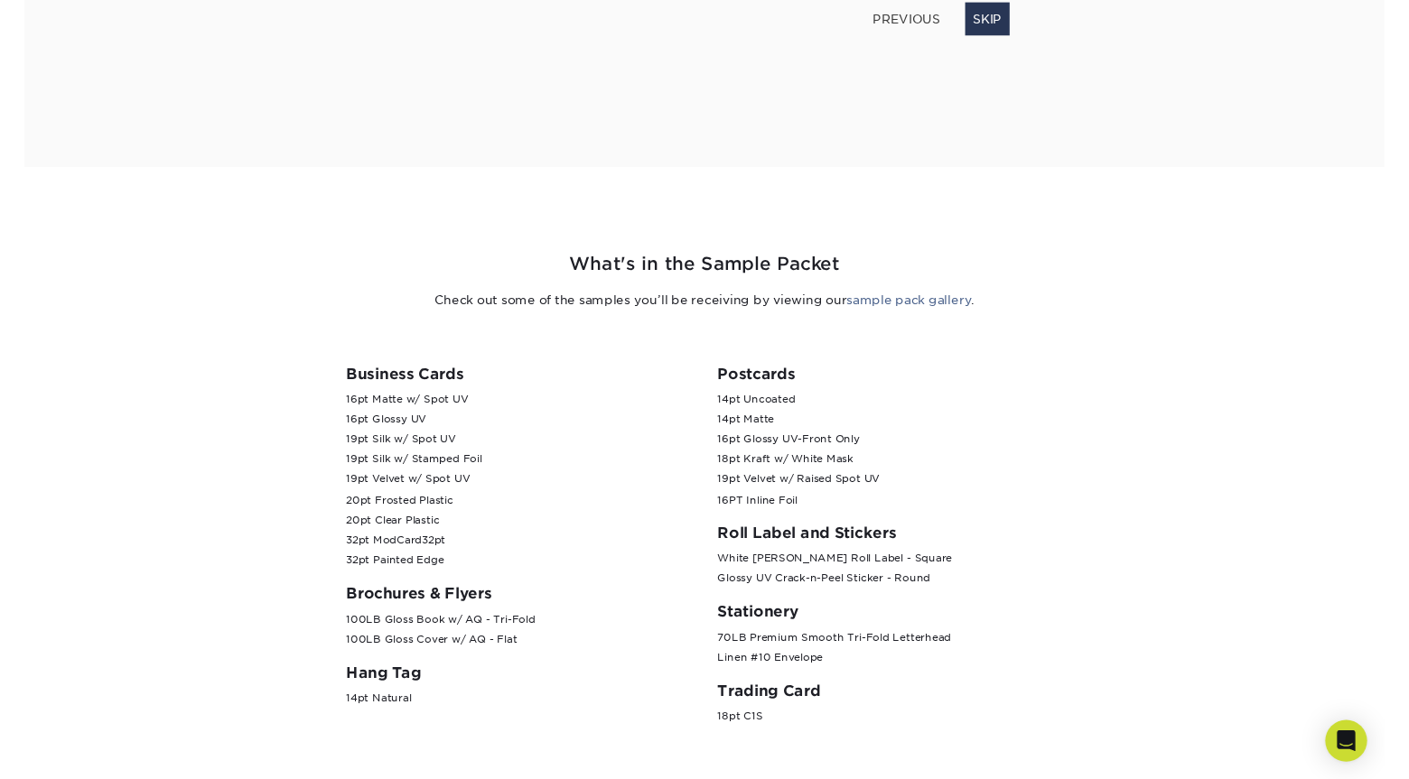
scroll to position [506, 0]
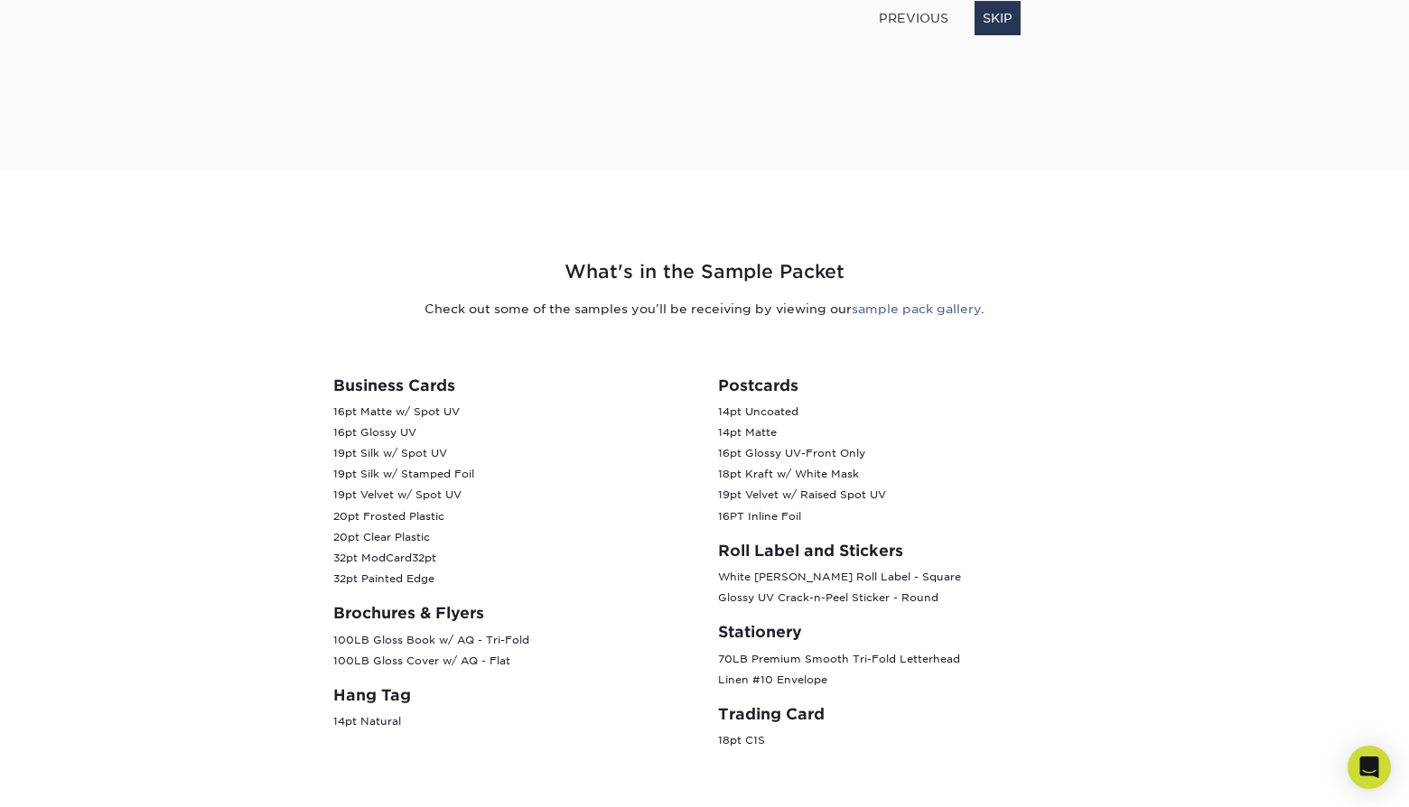
drag, startPoint x: 334, startPoint y: 515, endPoint x: 490, endPoint y: 530, distance: 157.0
click at [490, 530] on p "16pt Matte w/ Spot UV 16pt Glossy UV 19pt Silk w/ Spot UV 19pt Silk w/ Stamped …" at bounding box center [512, 496] width 358 height 188
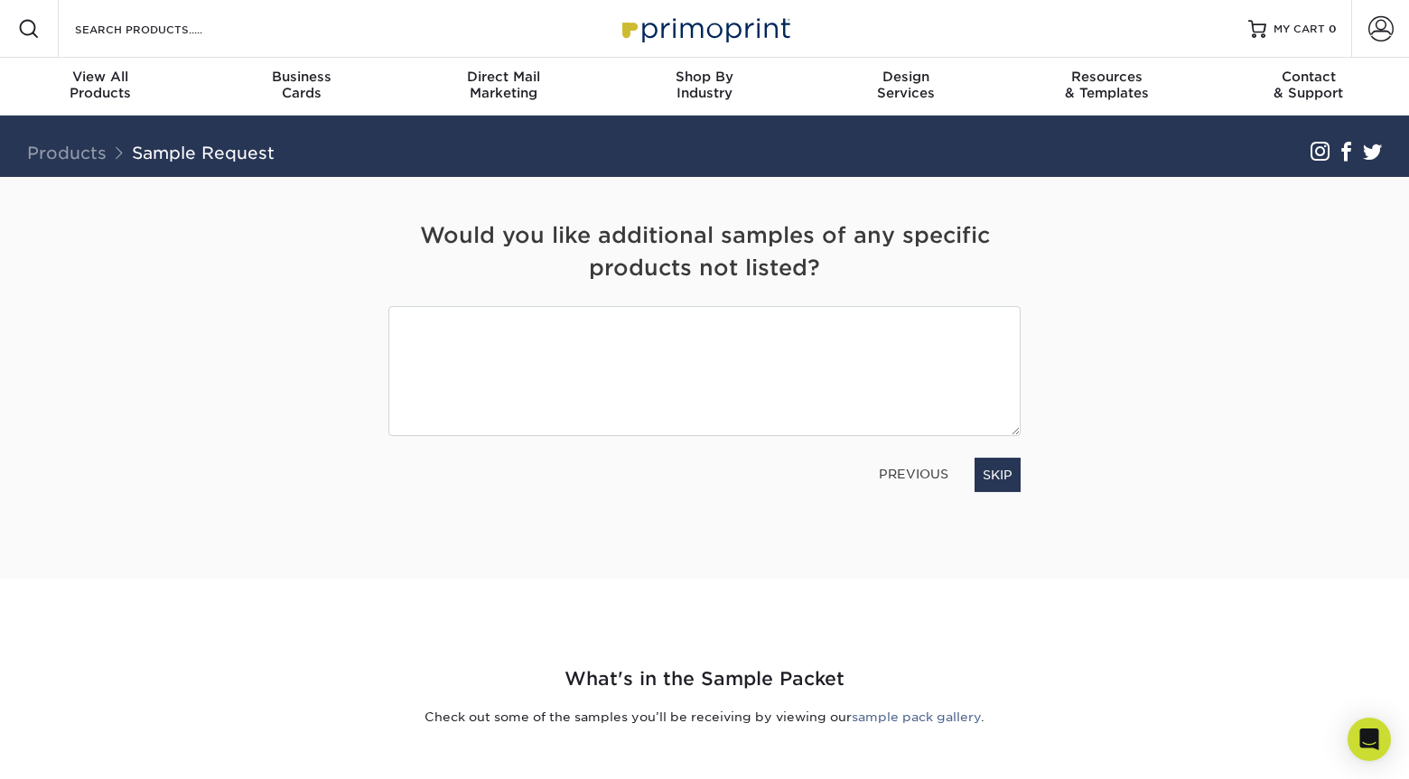
scroll to position [0, 0]
click at [902, 241] on h4 "Would you like additional samples of any specific products not listed?" at bounding box center [704, 251] width 632 height 65
click at [882, 272] on h4 "Would you like additional samples of any specific products not listed?" at bounding box center [704, 251] width 632 height 65
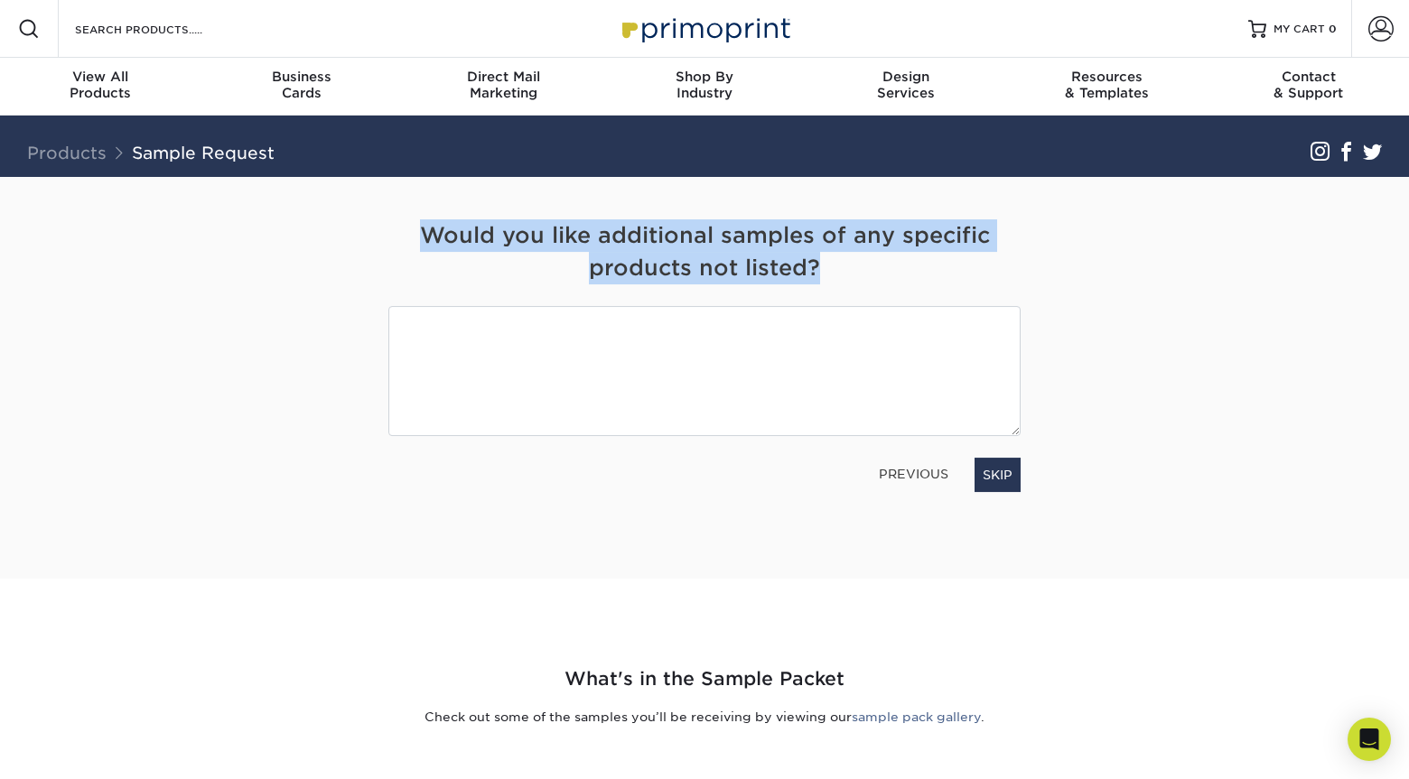
drag, startPoint x: 882, startPoint y: 272, endPoint x: 409, endPoint y: 237, distance: 473.7
click at [409, 237] on h4 "Would you like additional samples of any specific products not listed?" at bounding box center [704, 251] width 632 height 65
drag, startPoint x: 409, startPoint y: 237, endPoint x: 835, endPoint y: 258, distance: 426.9
click at [835, 258] on h4 "Would you like additional samples of any specific products not listed?" at bounding box center [704, 251] width 632 height 65
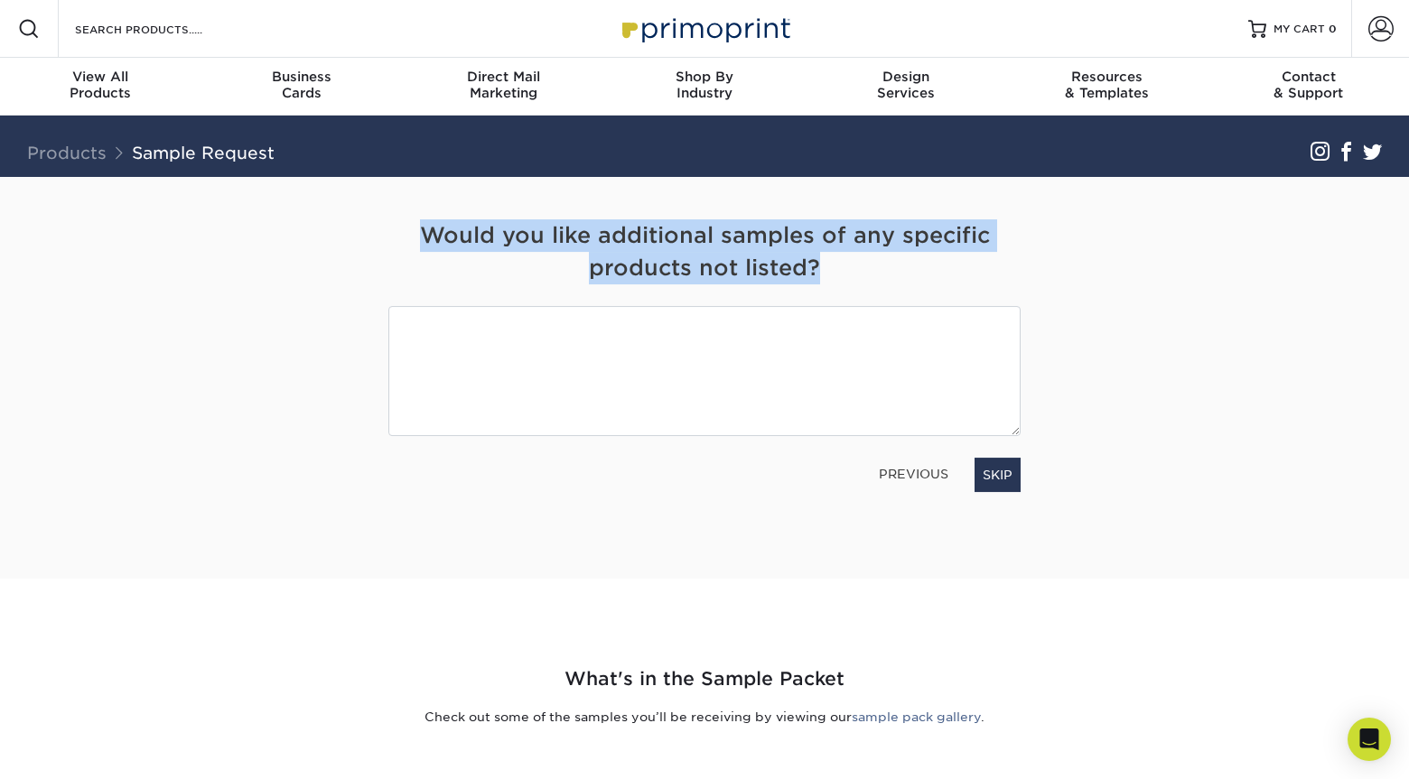
click at [835, 258] on h4 "Would you like additional samples of any specific products not listed?" at bounding box center [704, 251] width 632 height 65
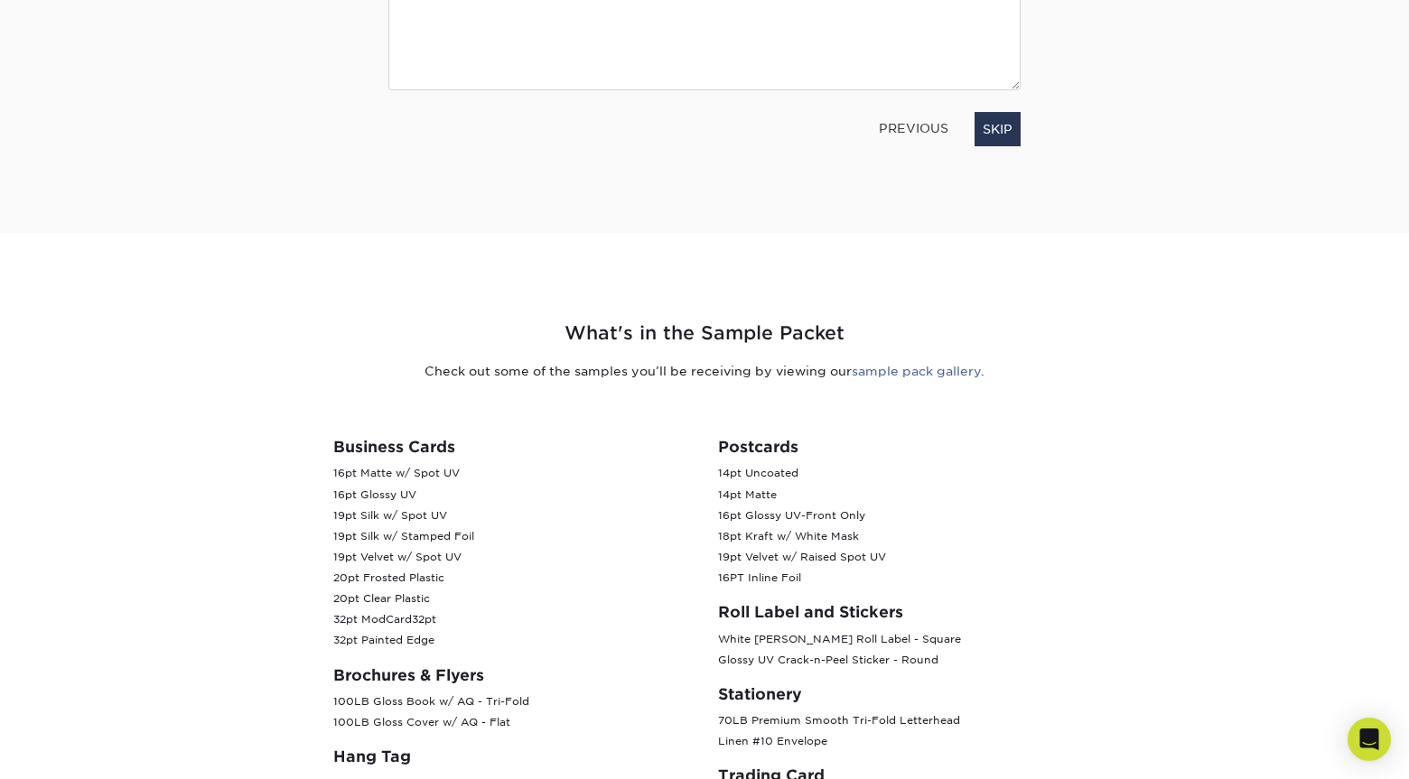
scroll to position [347, 0]
click at [1159, 0] on html "Resources Menu Search Products Account SIGN IN CREATE AN ACCOUNT forgot passwor…" at bounding box center [704, 547] width 1409 height 1789
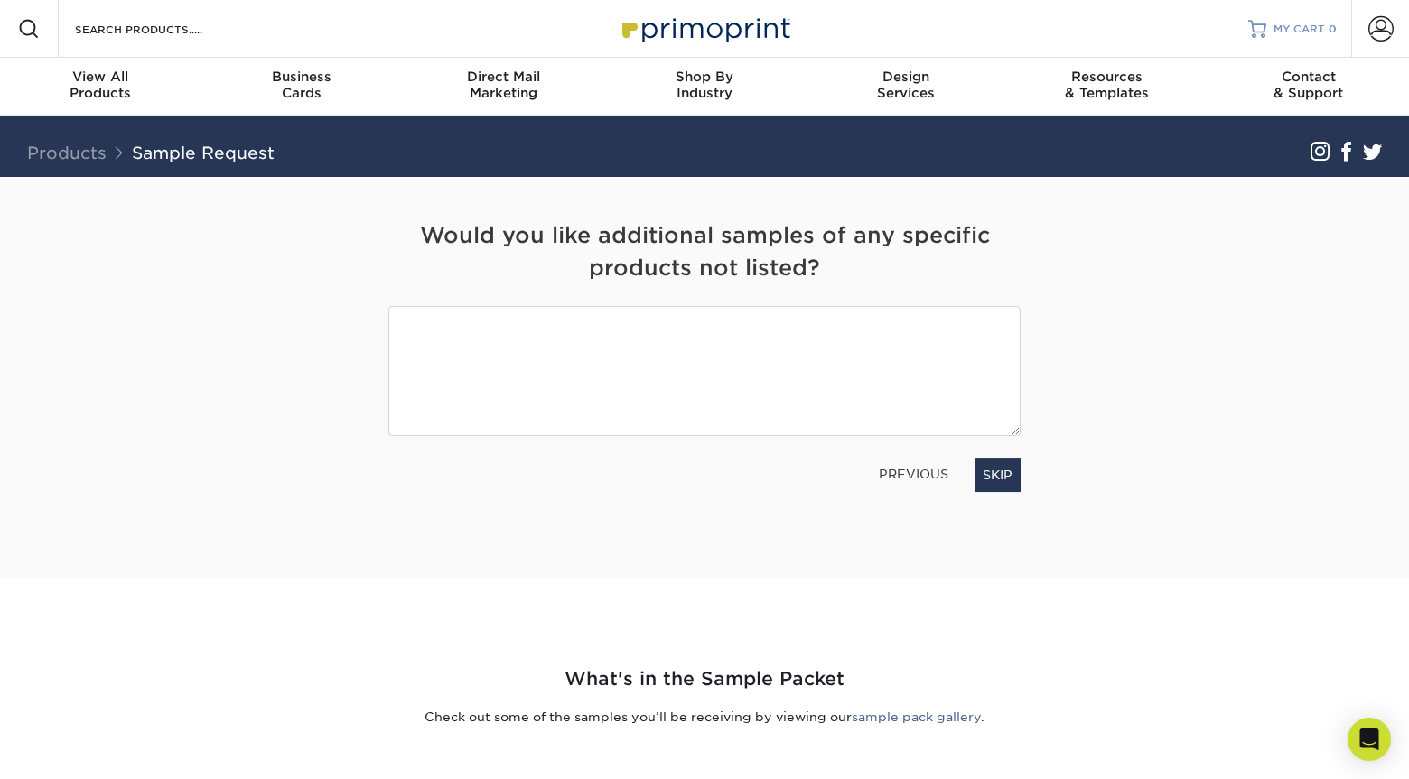
scroll to position [0, 0]
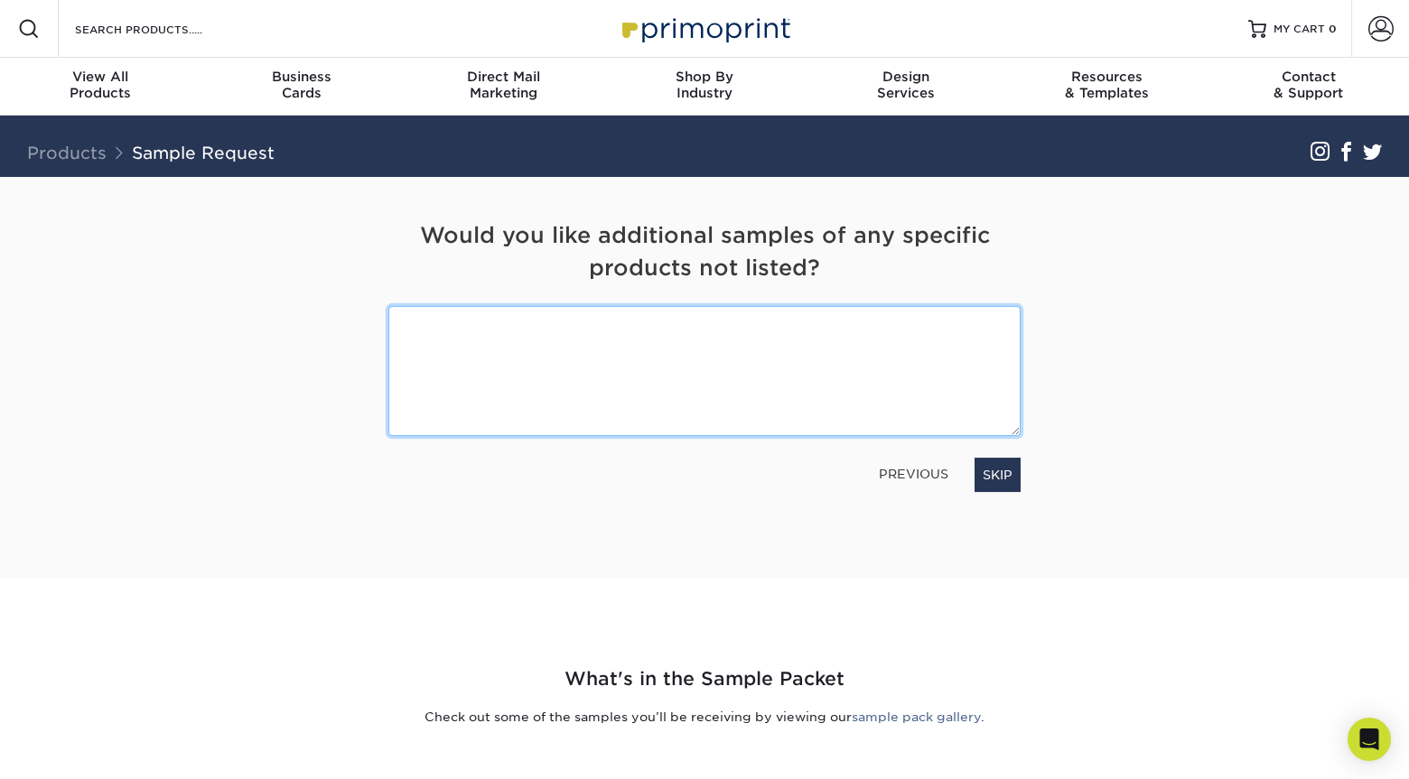
click at [883, 363] on textarea at bounding box center [704, 370] width 632 height 129
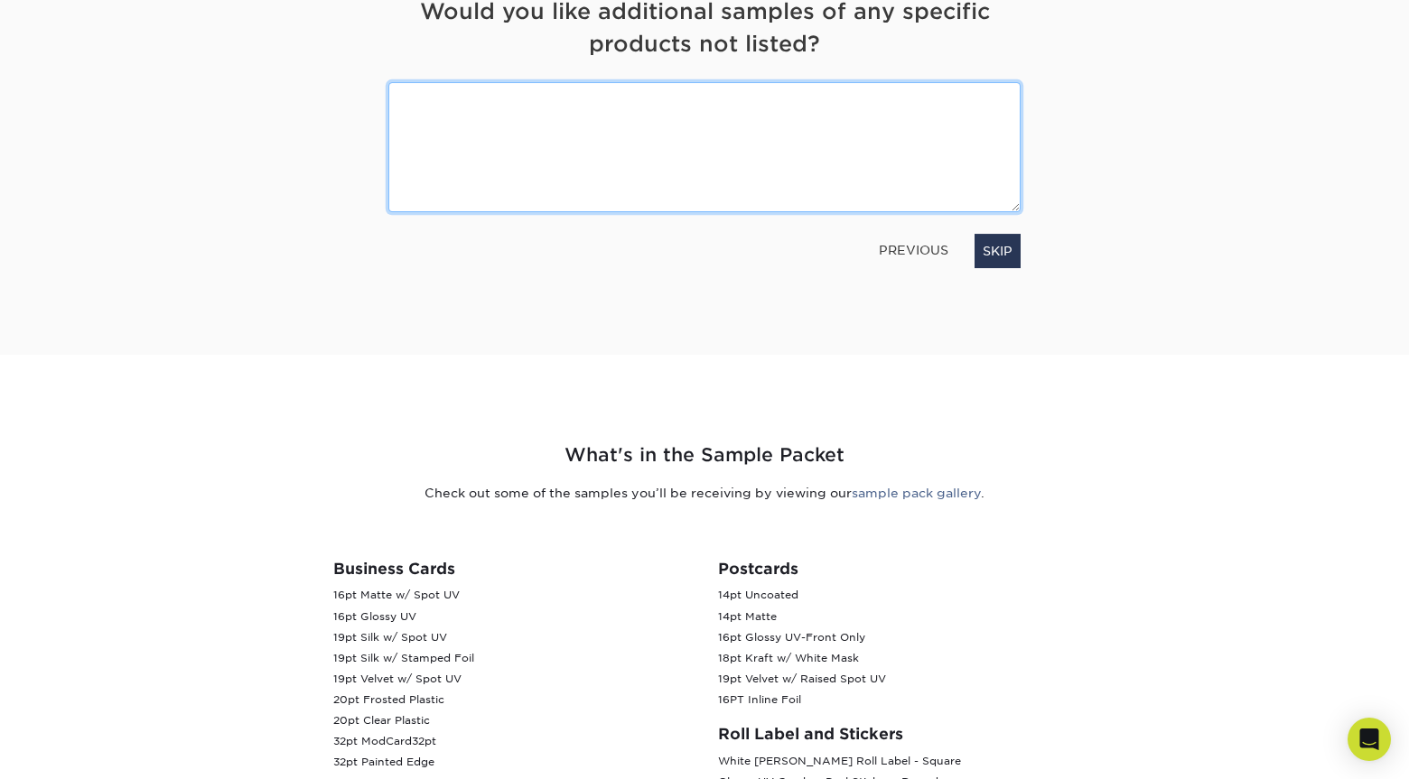
scroll to position [204, 0]
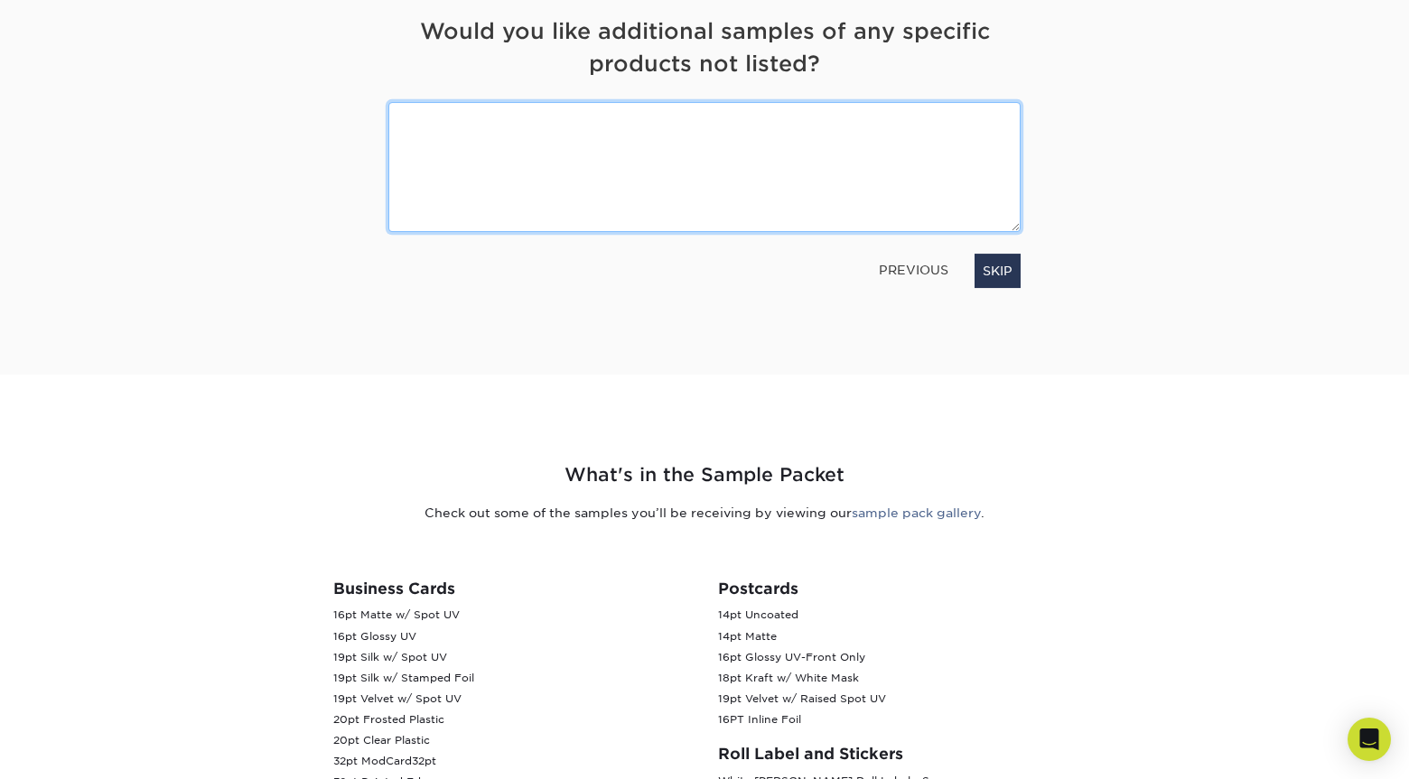
click at [824, 162] on textarea at bounding box center [704, 166] width 632 height 129
type textarea "20pt white plastic"
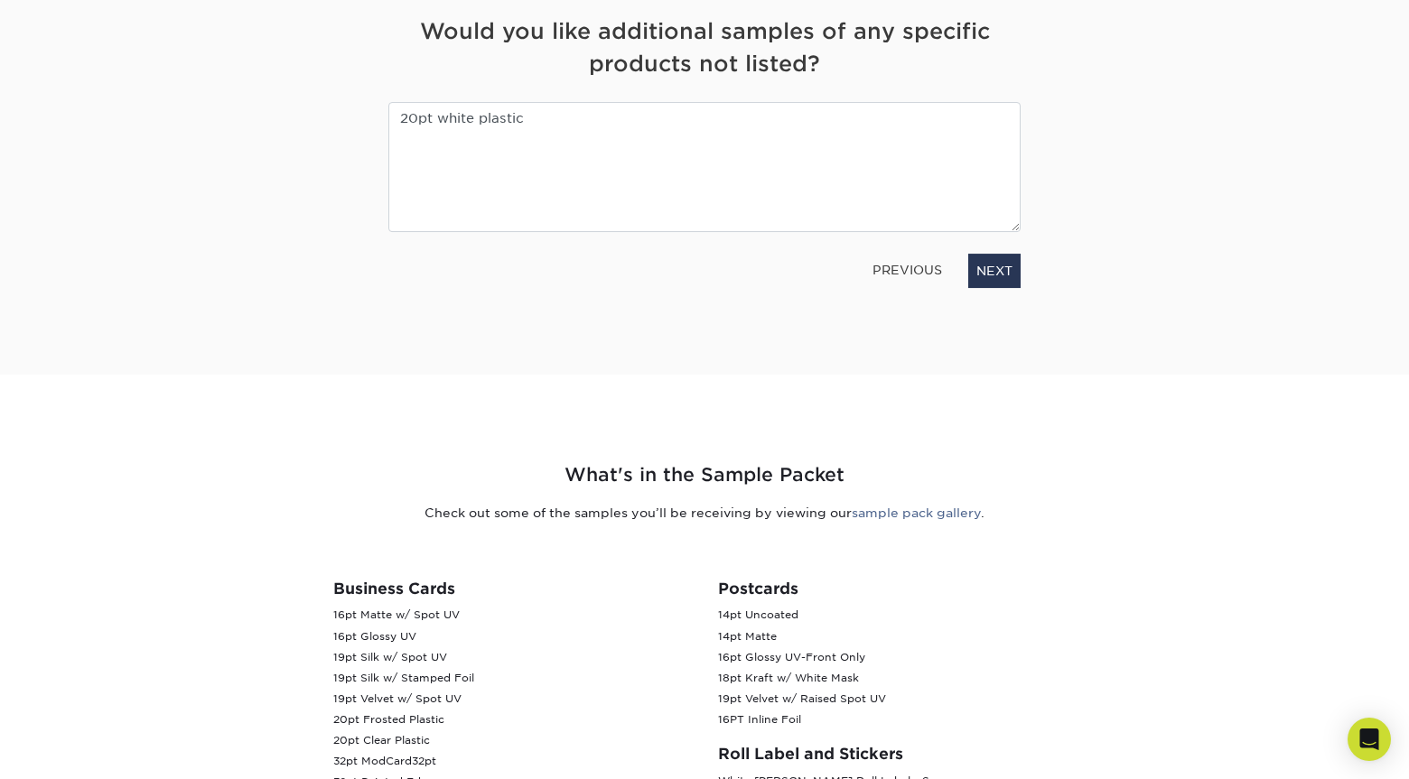
drag, startPoint x: 824, startPoint y: 162, endPoint x: 877, endPoint y: 389, distance: 233.8
click at [877, 389] on div "What's in the Sample Packet Check out some of the samples you’ll be receiving b…" at bounding box center [705, 716] width 1084 height 682
click at [1009, 264] on link "NEXT" at bounding box center [994, 271] width 52 height 34
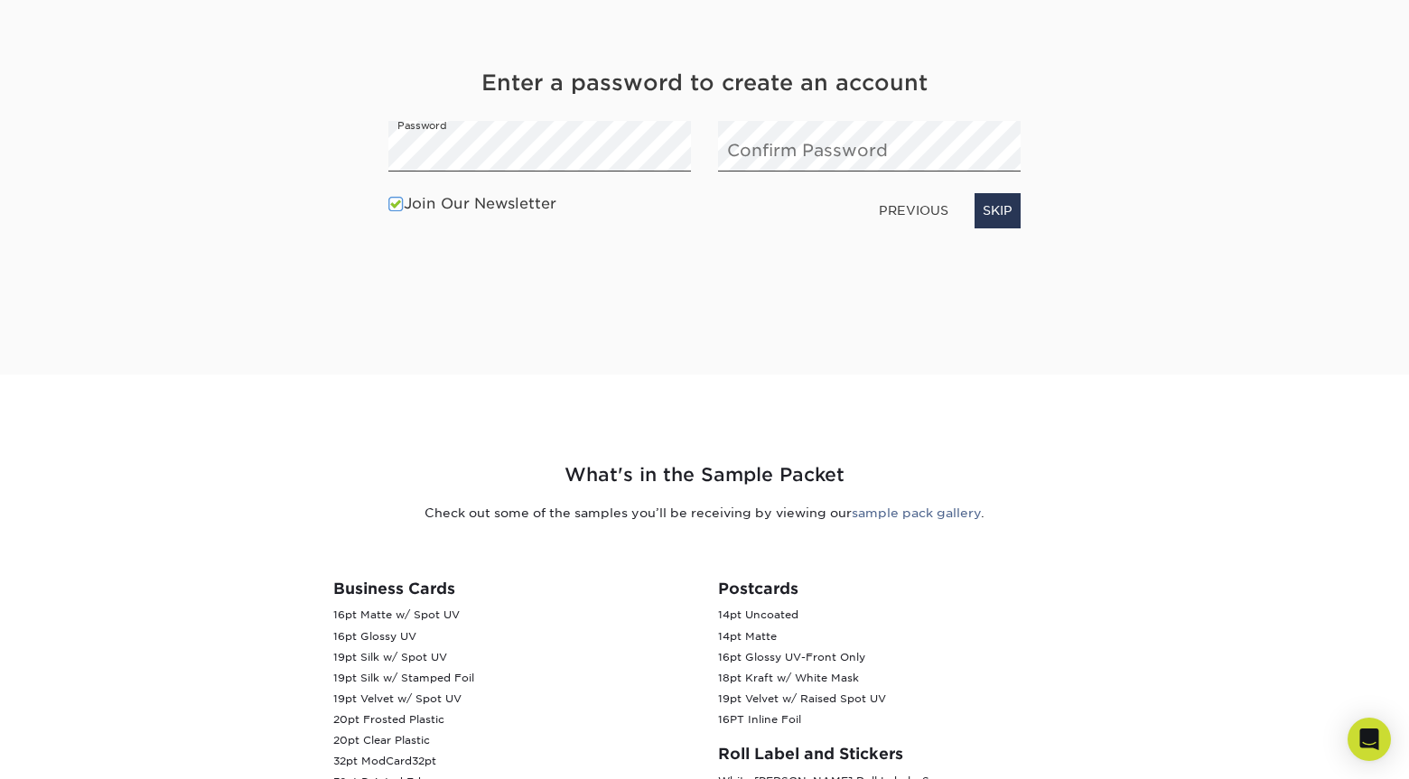
click at [621, 88] on h4 "Enter a password to create an account" at bounding box center [704, 83] width 632 height 33
click at [1015, 207] on link "NEXT" at bounding box center [994, 210] width 52 height 34
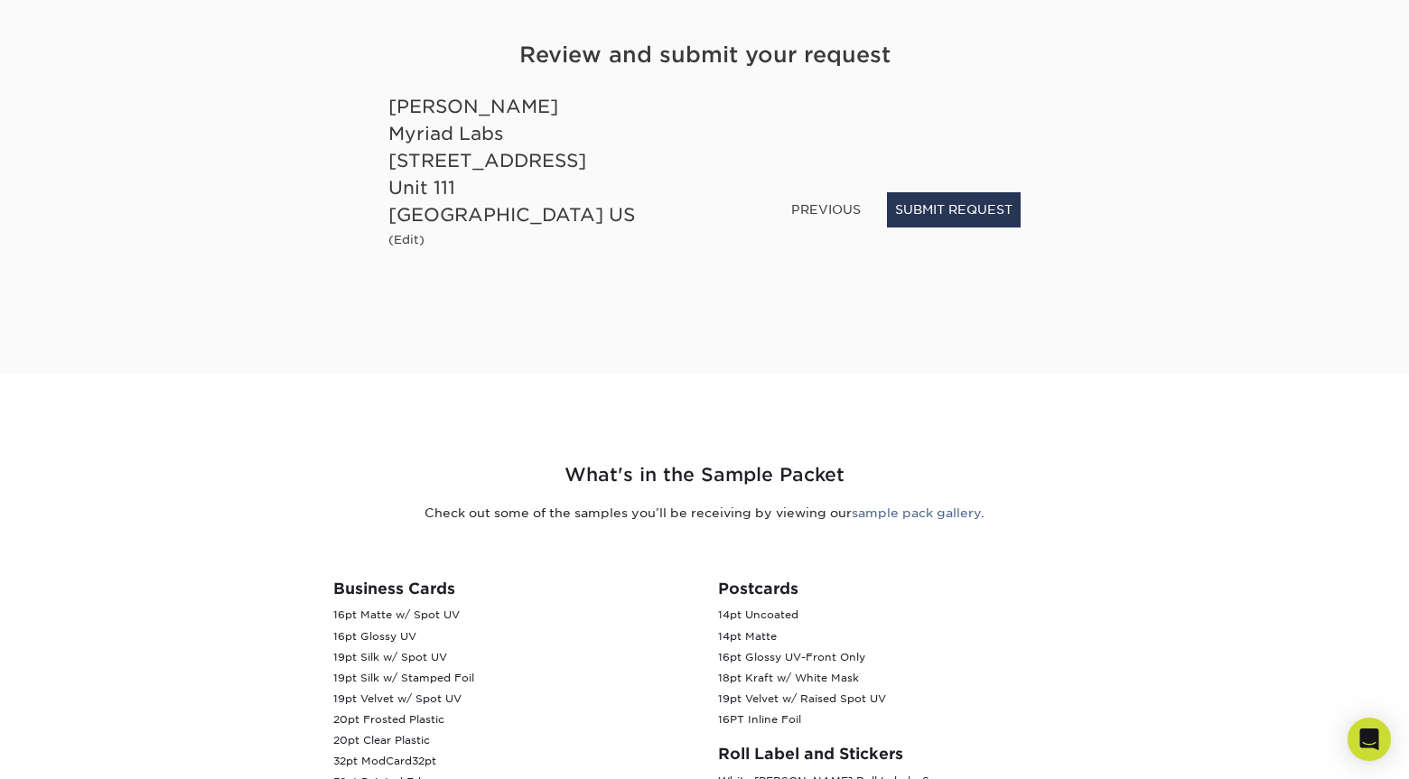
click at [826, 205] on link "PREVIOUS" at bounding box center [826, 209] width 84 height 29
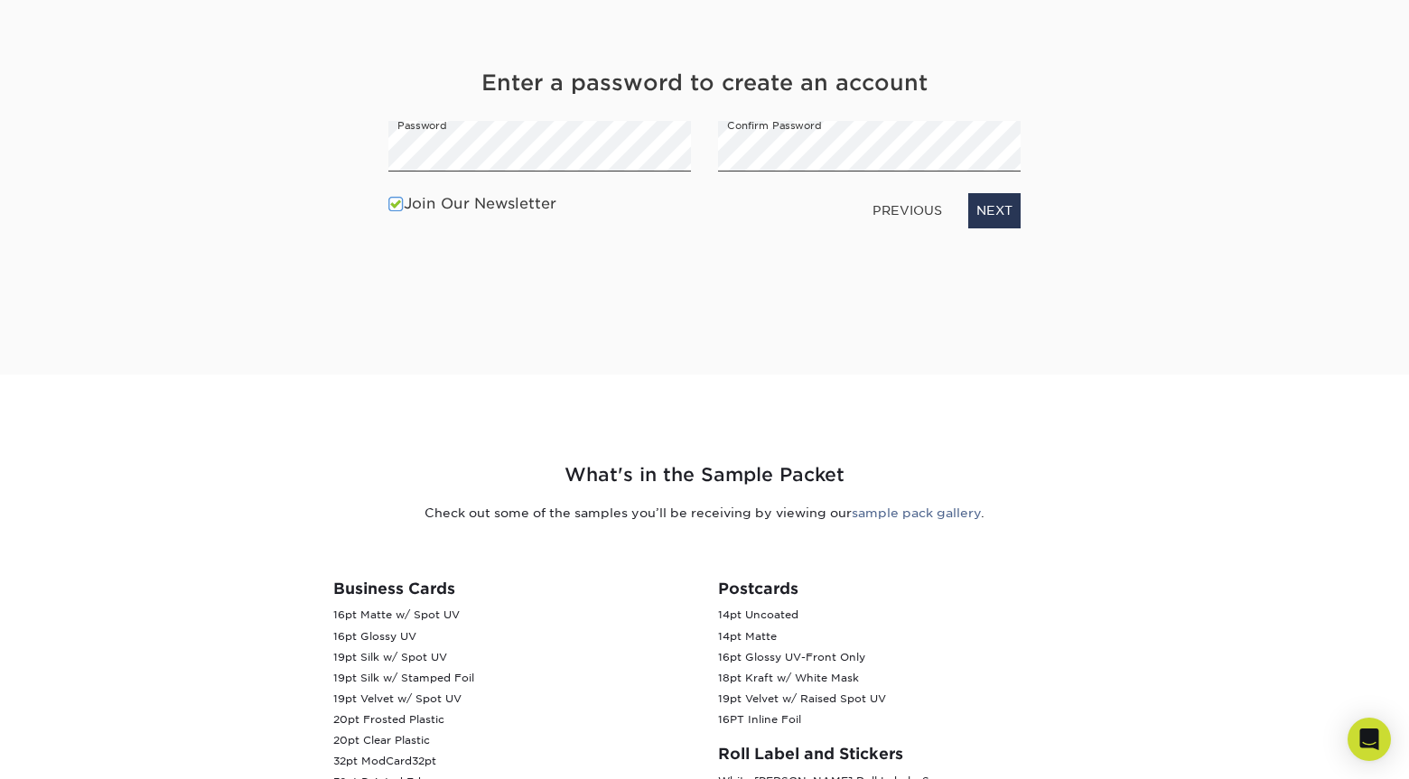
click at [499, 197] on label "Join Our Newsletter" at bounding box center [472, 204] width 168 height 22
click at [0, 0] on input "Join Our Newsletter" at bounding box center [0, 0] width 0 height 0
click at [993, 201] on link "NEXT" at bounding box center [994, 210] width 52 height 34
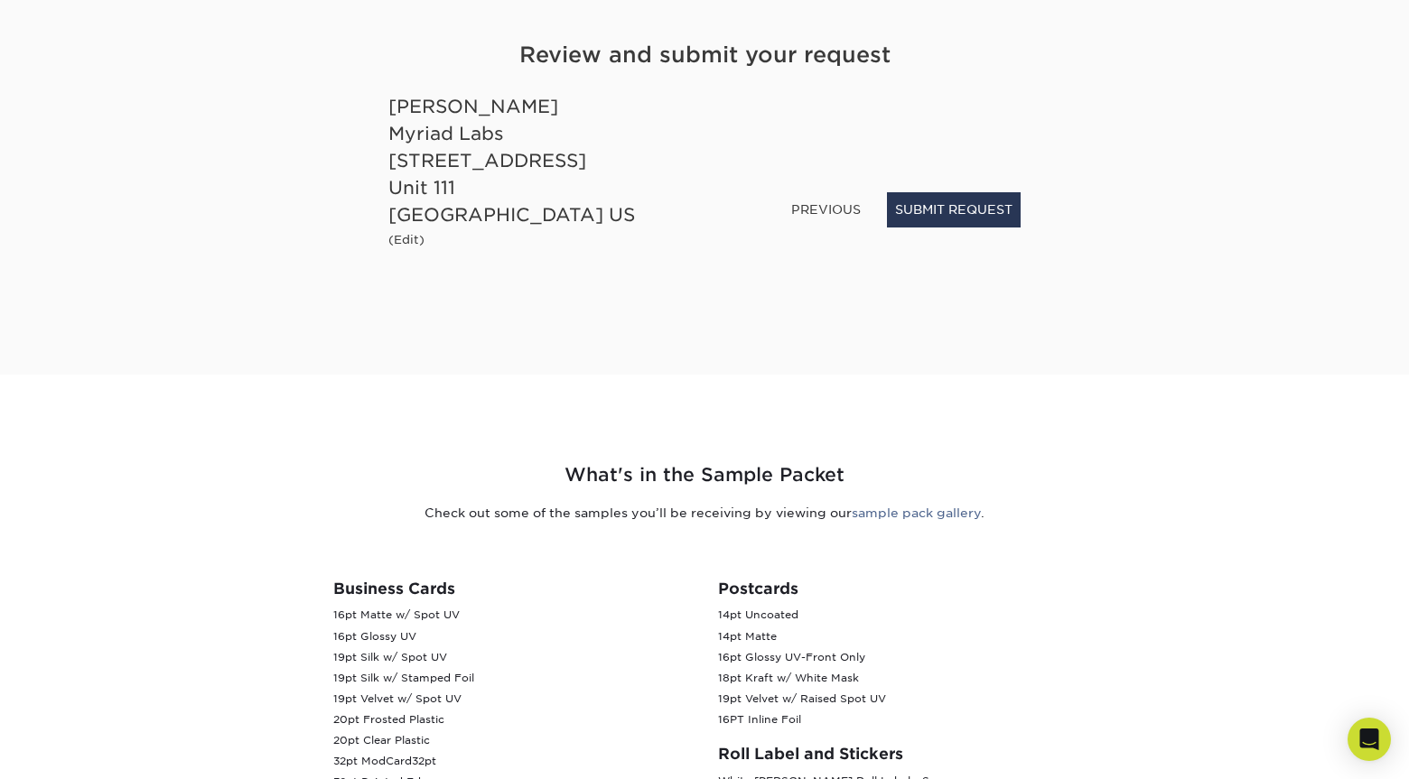
drag, startPoint x: 391, startPoint y: 106, endPoint x: 693, endPoint y: 210, distance: 319.4
click at [693, 210] on div "Joe Kim Myriad Labs 2225 23rd st Unit 111 San Francisco, CA, 94107 US (Edit)" at bounding box center [540, 171] width 330 height 157
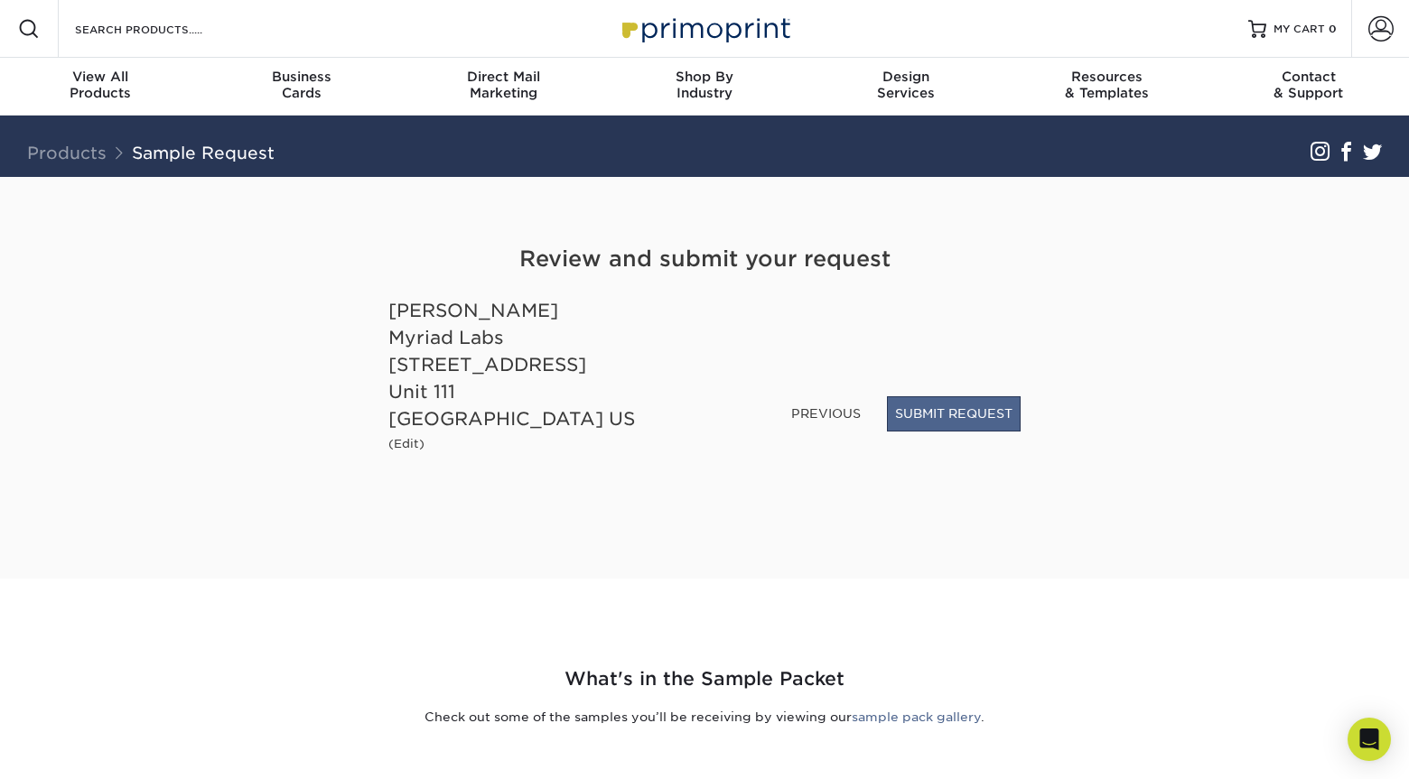
scroll to position [0, 0]
click at [960, 424] on button "SUBMIT REQUEST" at bounding box center [954, 414] width 134 height 34
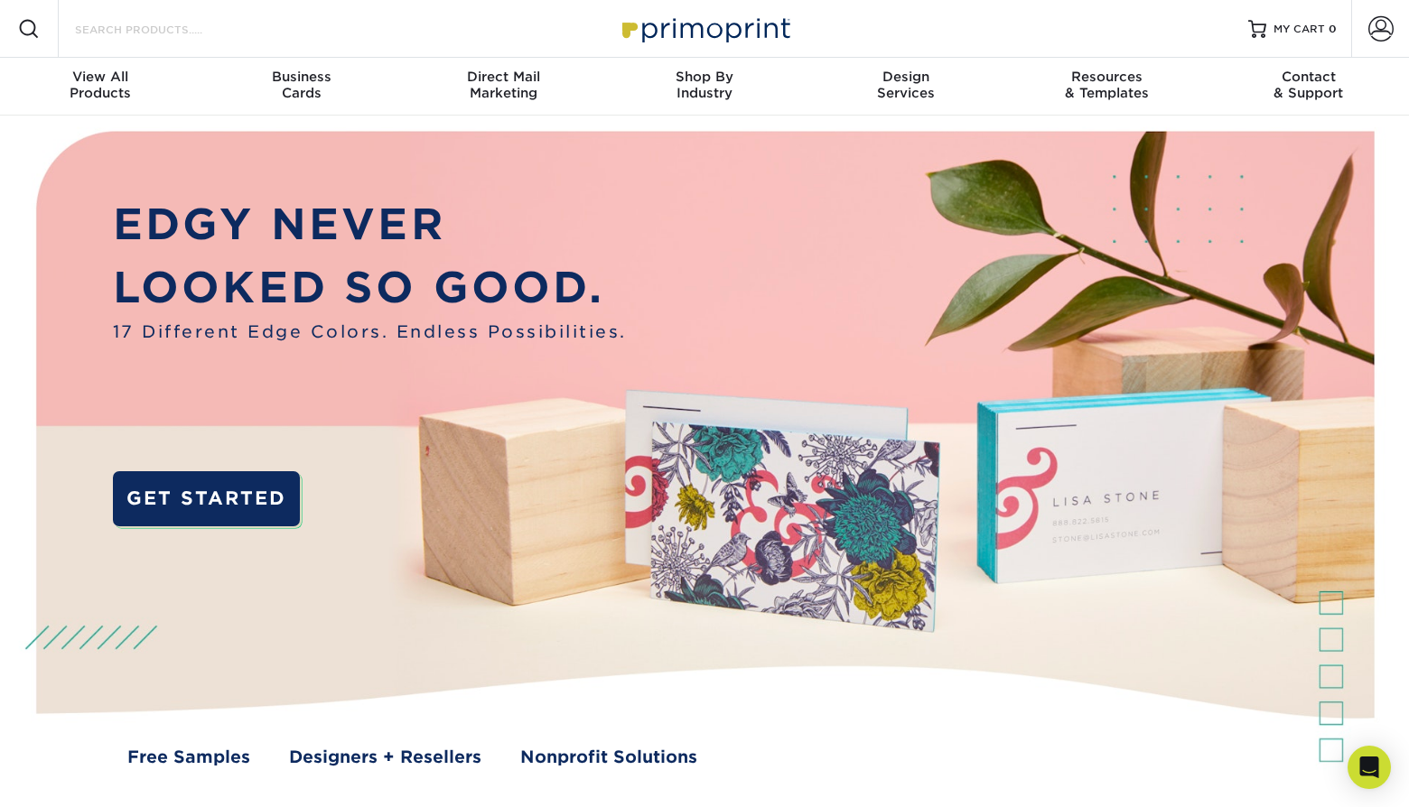
click at [199, 24] on input "Search Products" at bounding box center [161, 29] width 176 height 22
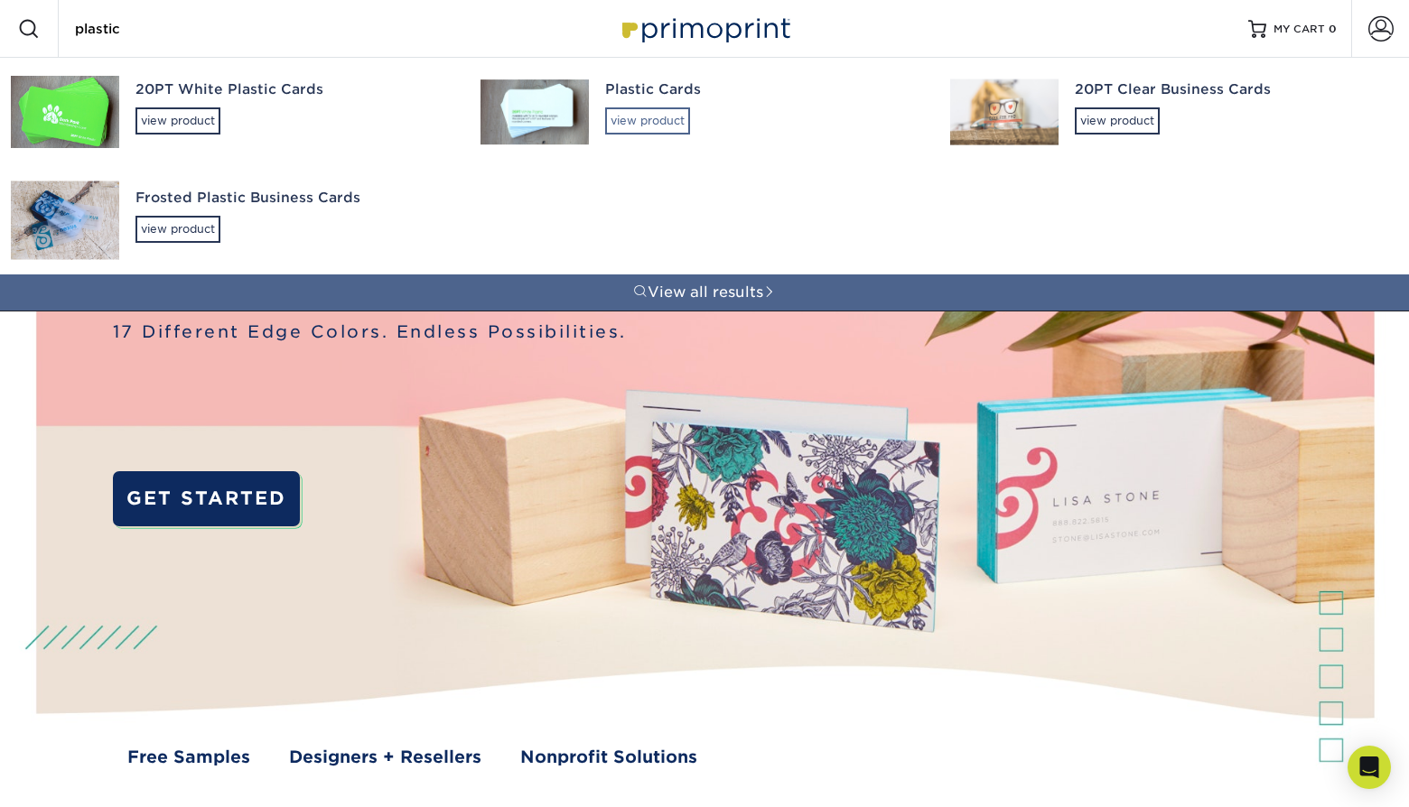
type input "plastic"
click at [659, 126] on div "view product" at bounding box center [647, 120] width 85 height 27
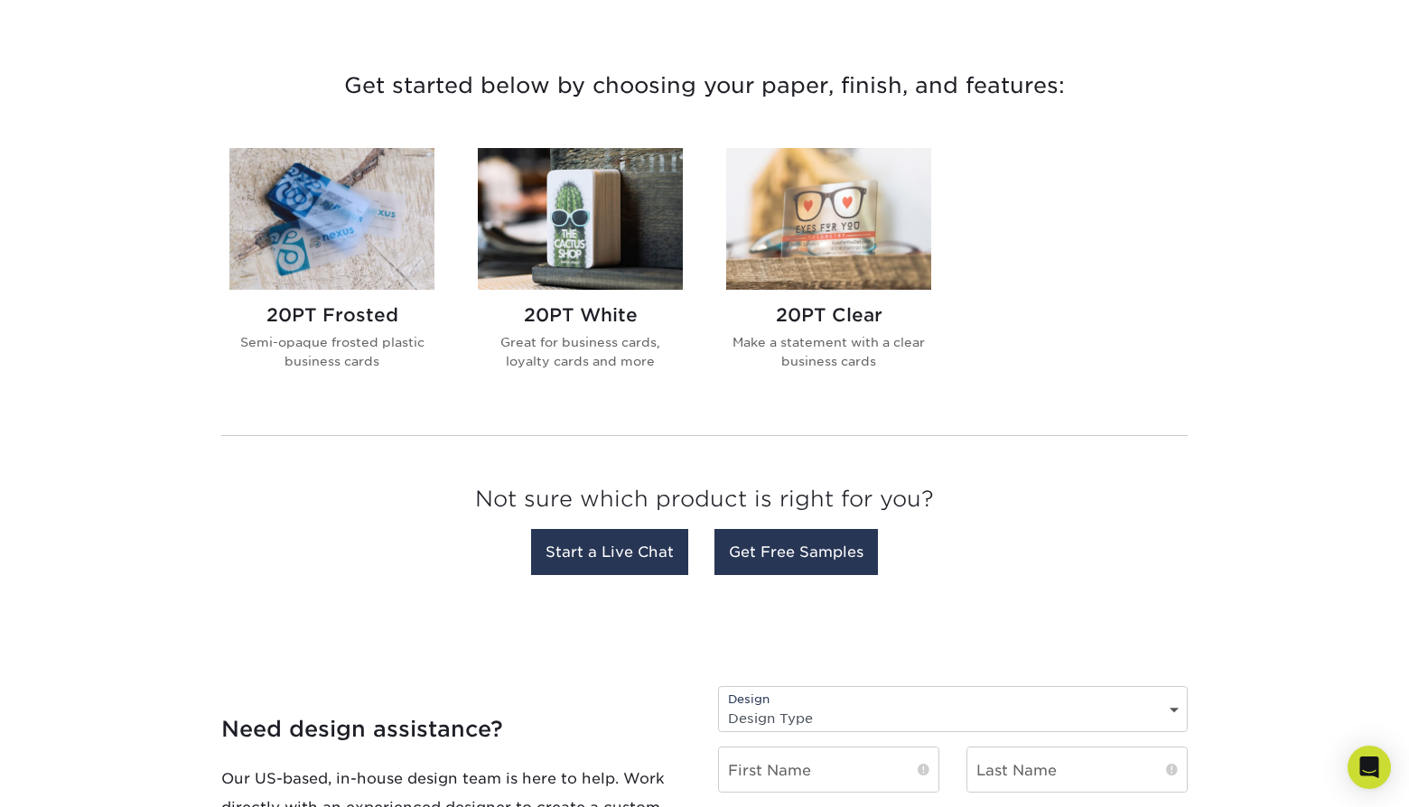
scroll to position [647, 0]
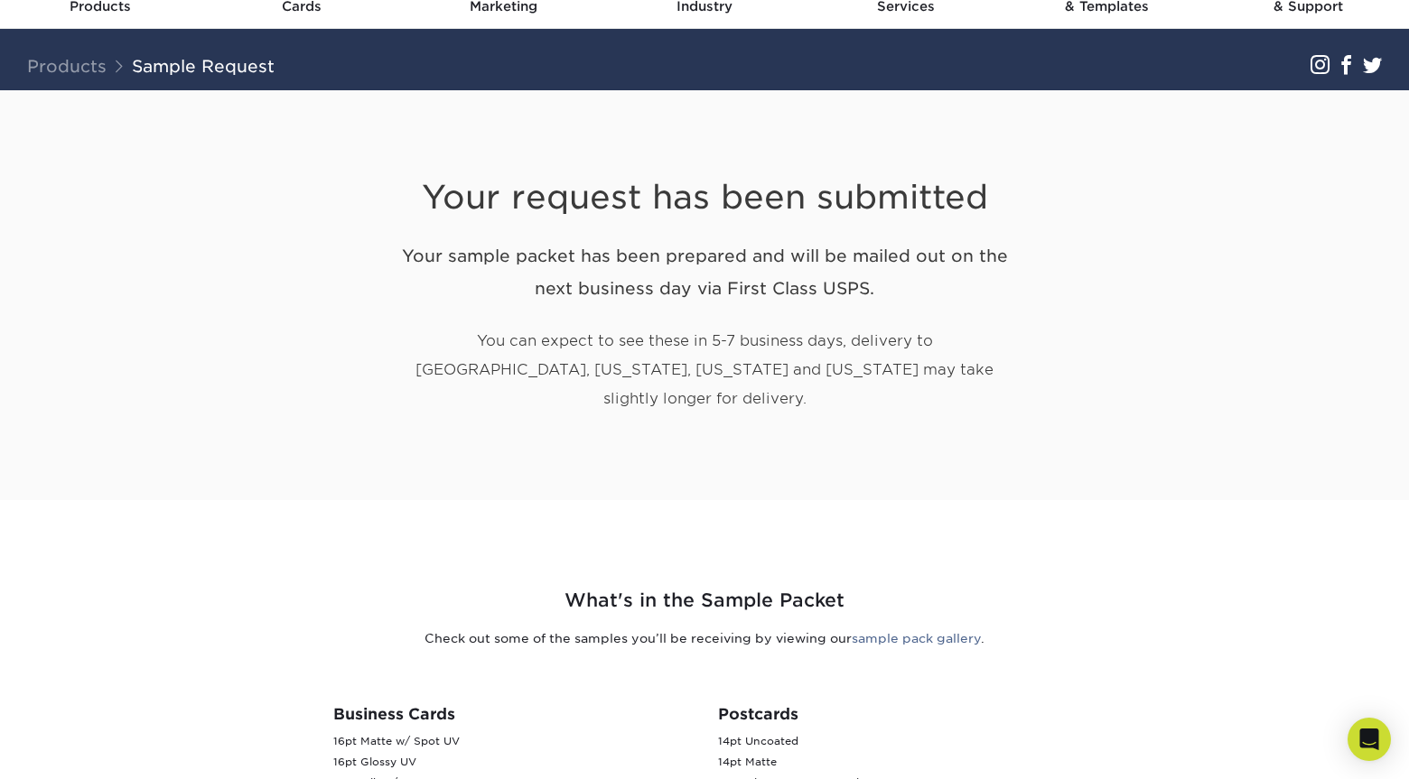
scroll to position [91, 0]
